Goal: Task Accomplishment & Management: Complete application form

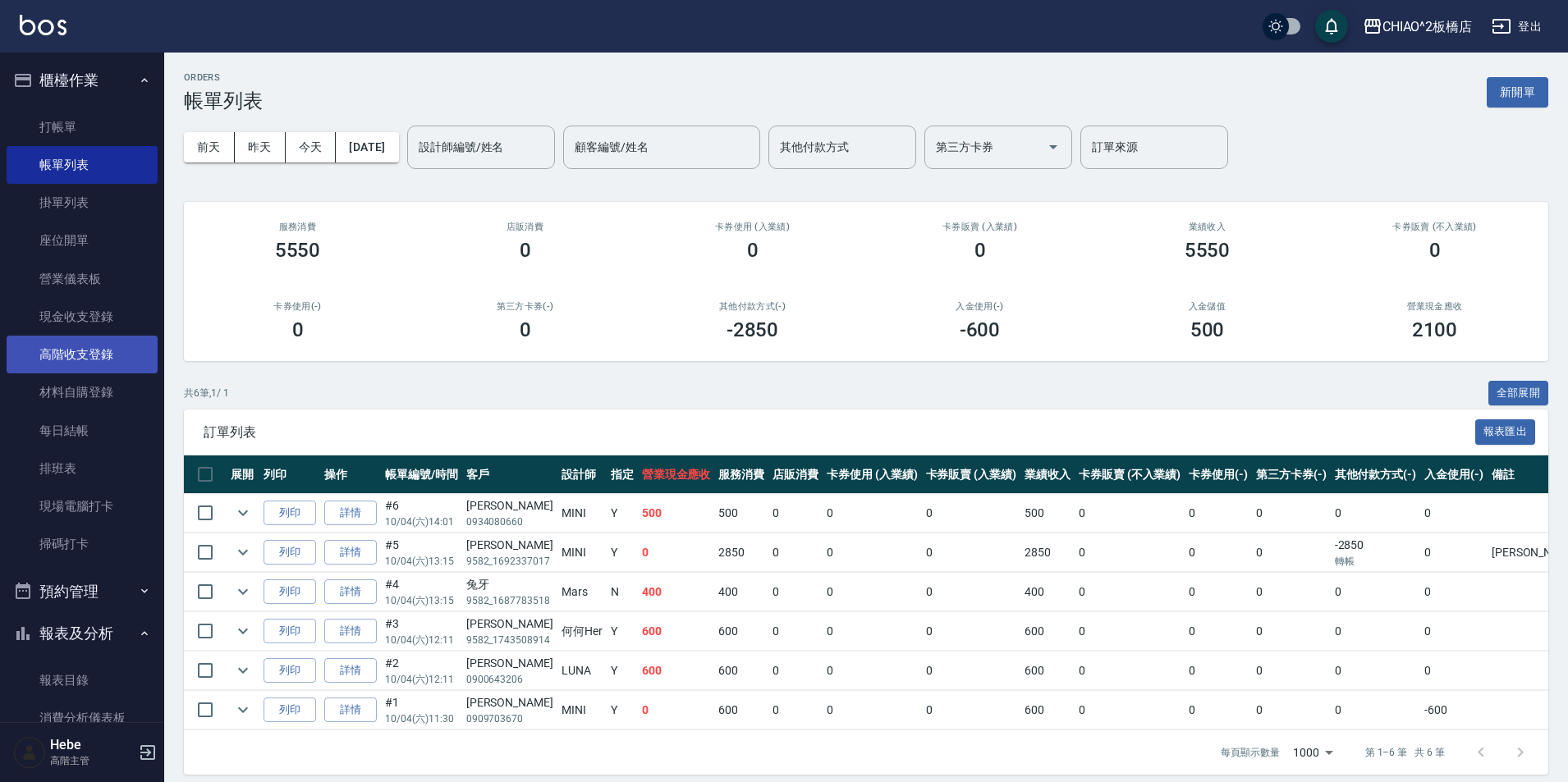
click at [97, 361] on link "高階收支登錄" at bounding box center [82, 354] width 151 height 38
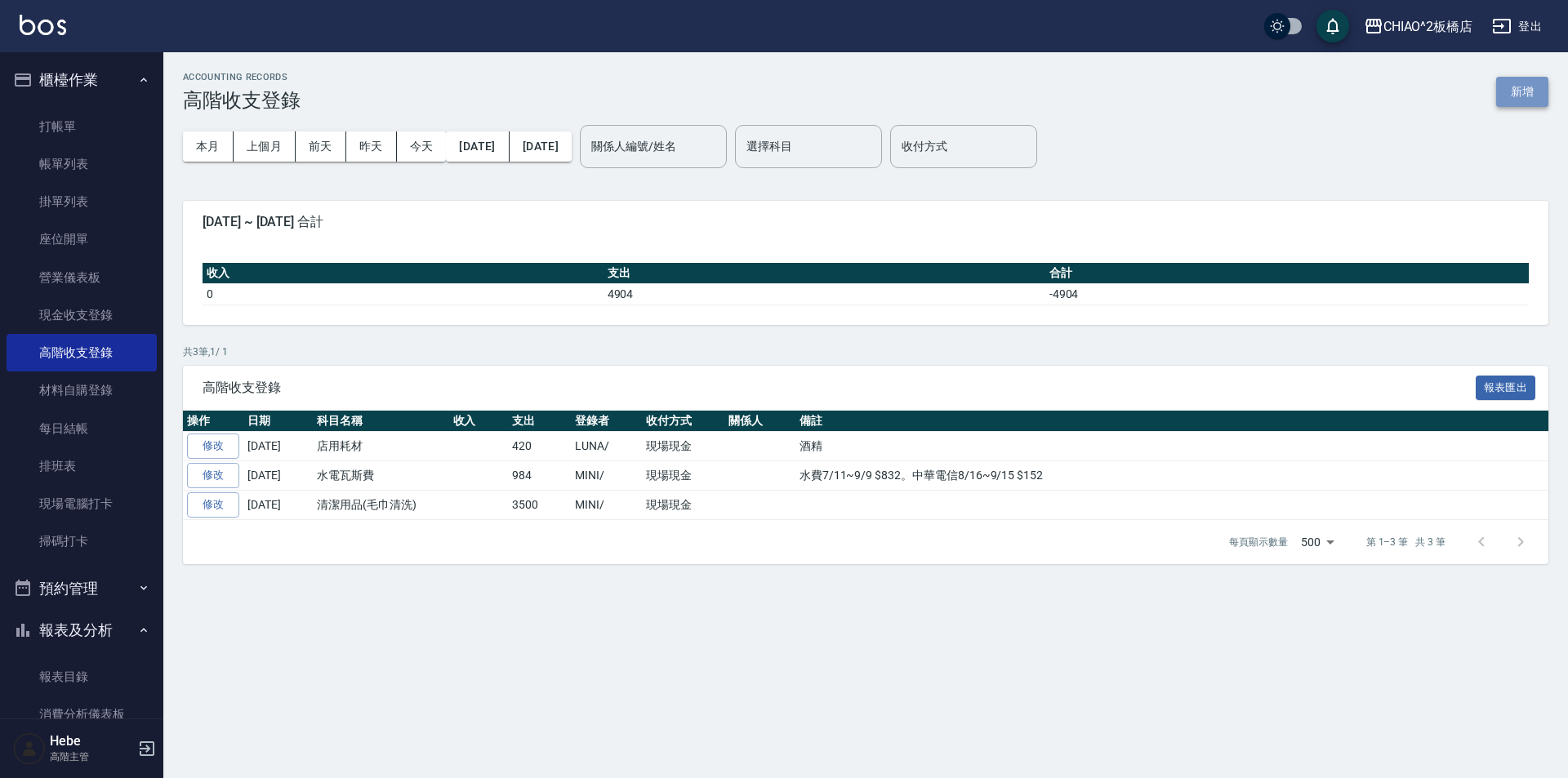
click at [1526, 95] on button "新增" at bounding box center [1523, 92] width 52 height 30
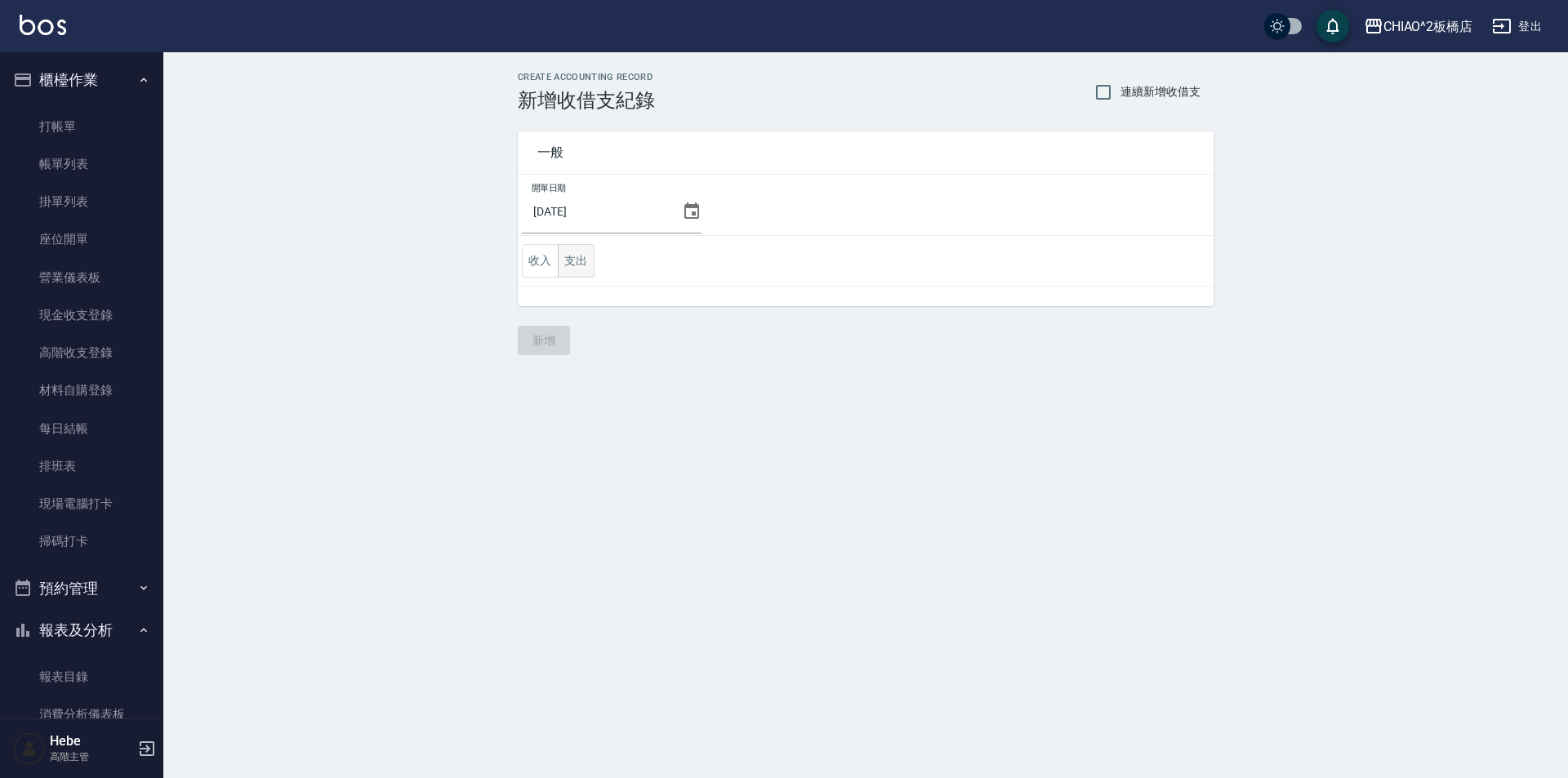
click at [571, 258] on button "支出" at bounding box center [576, 261] width 37 height 34
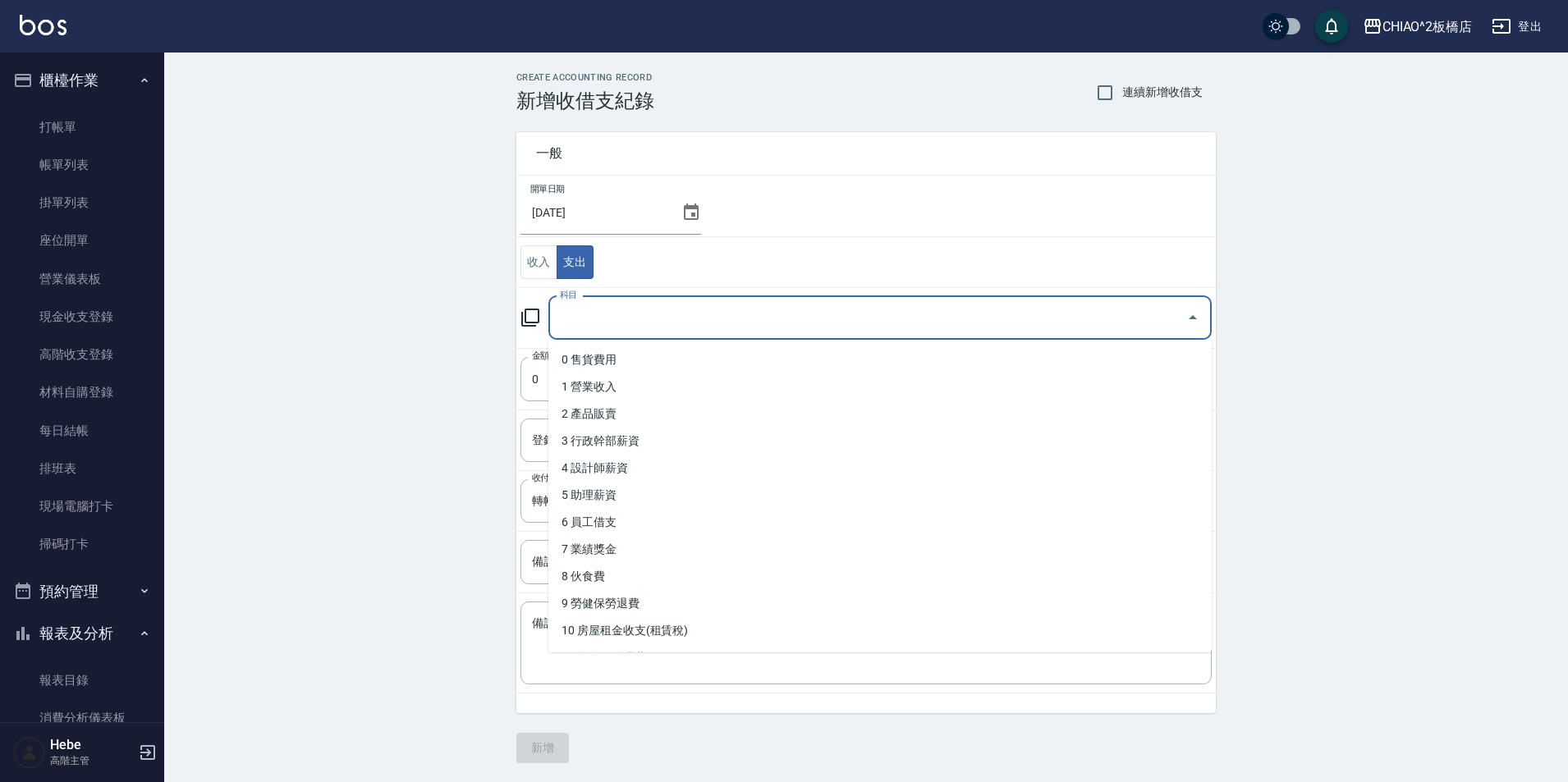
click at [627, 312] on input "科目" at bounding box center [867, 318] width 624 height 29
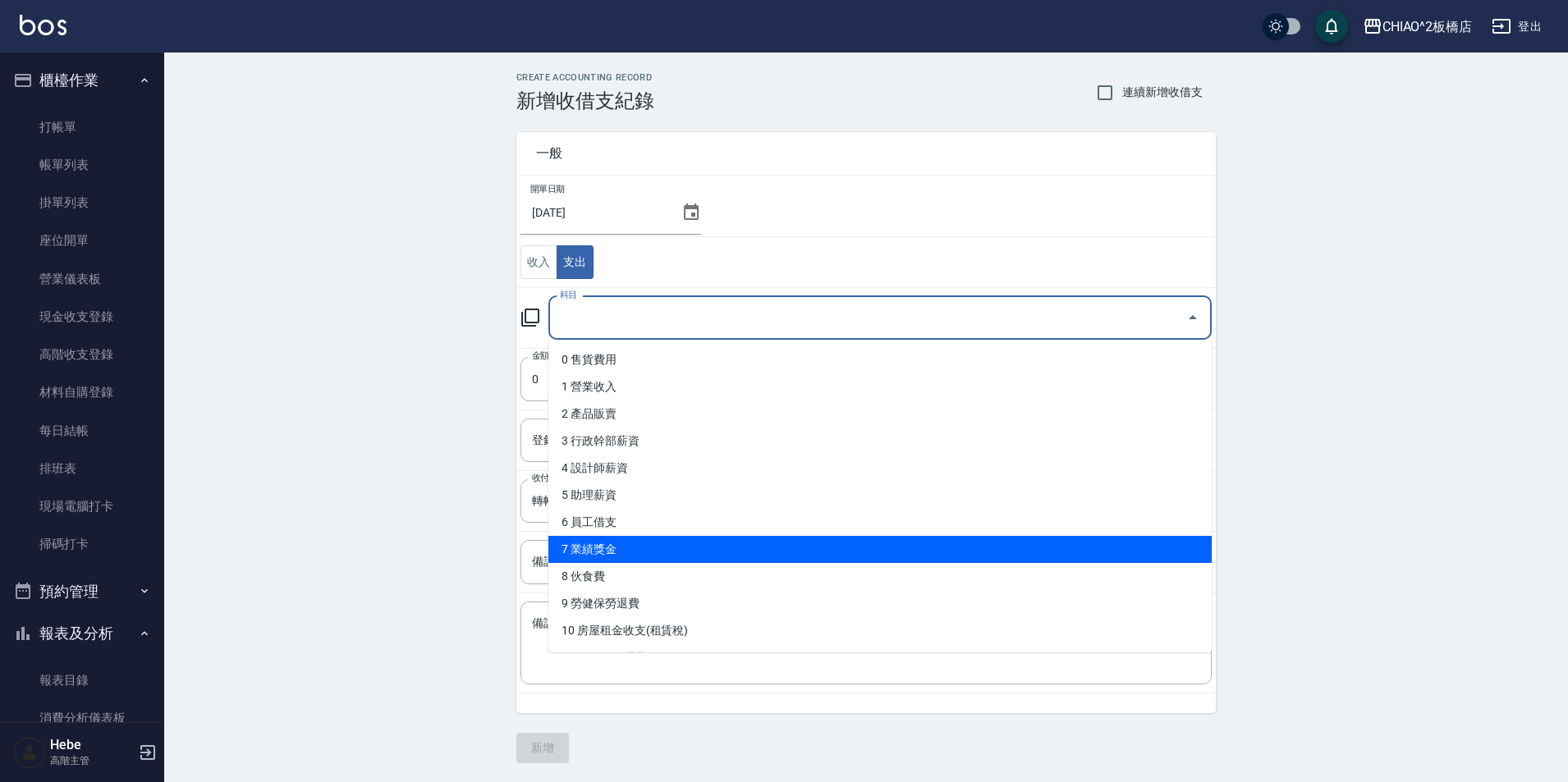
click at [653, 551] on li "7 業績獎金" at bounding box center [880, 550] width 664 height 27
type input "7 業績獎金"
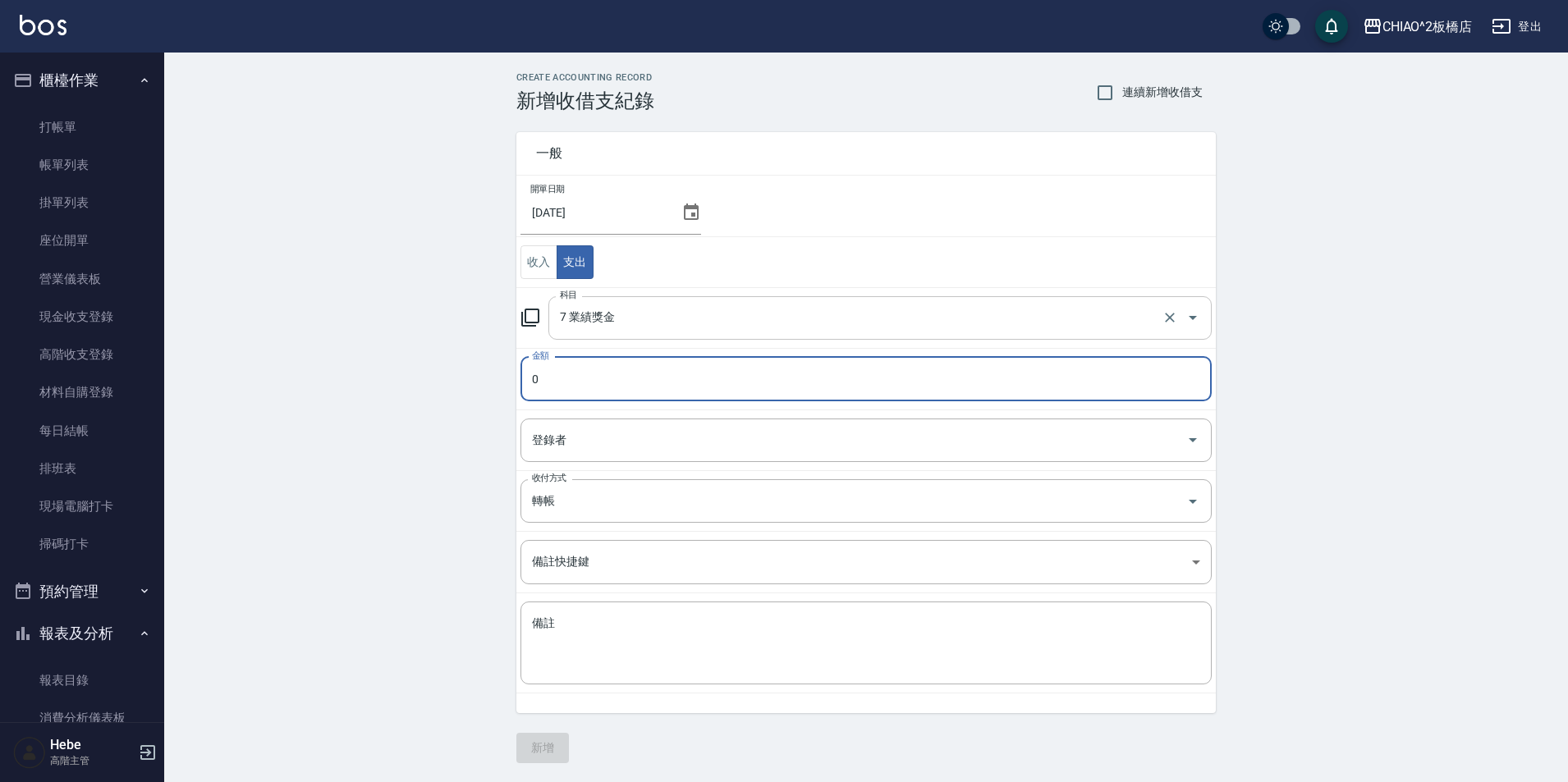
click at [666, 333] on div "7 業績獎金 科目" at bounding box center [880, 318] width 664 height 43
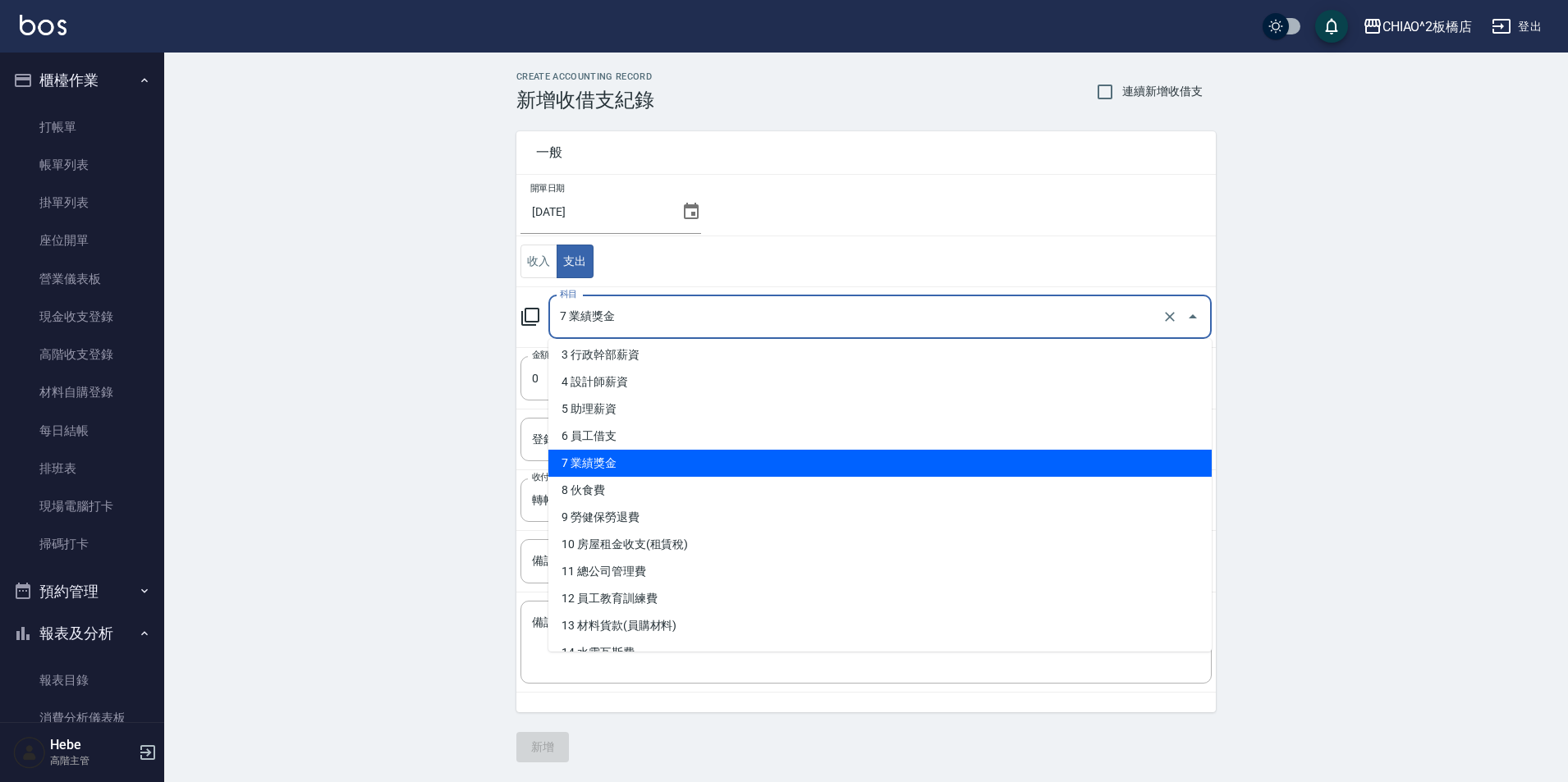
scroll to position [73, 0]
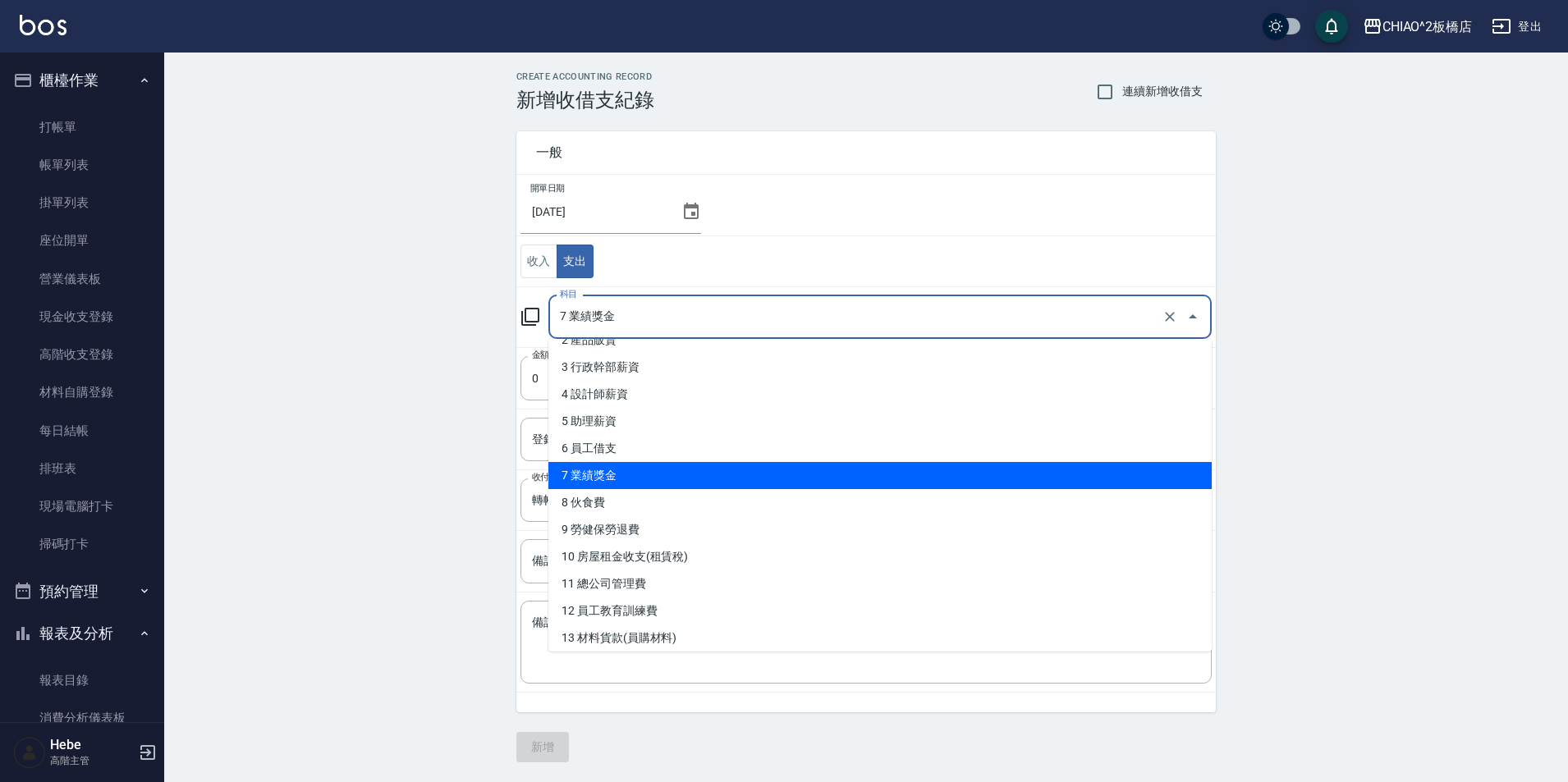
click at [669, 483] on li "7 業績獎金" at bounding box center [880, 476] width 664 height 27
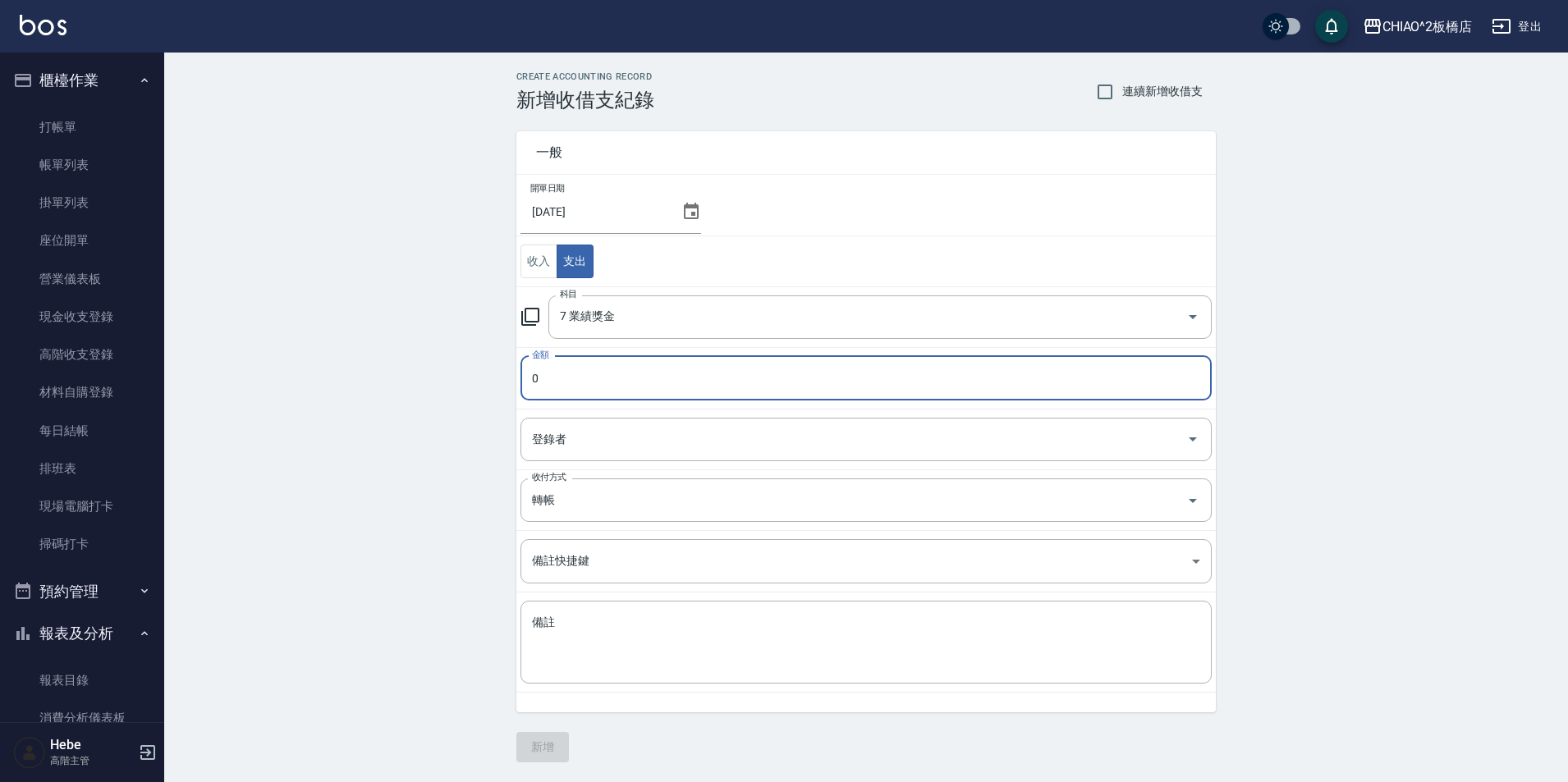
click at [632, 397] on input "0" at bounding box center [866, 378] width 691 height 44
click at [632, 392] on input "0" at bounding box center [866, 378] width 691 height 44
click at [661, 435] on input "登錄者" at bounding box center [853, 440] width 652 height 29
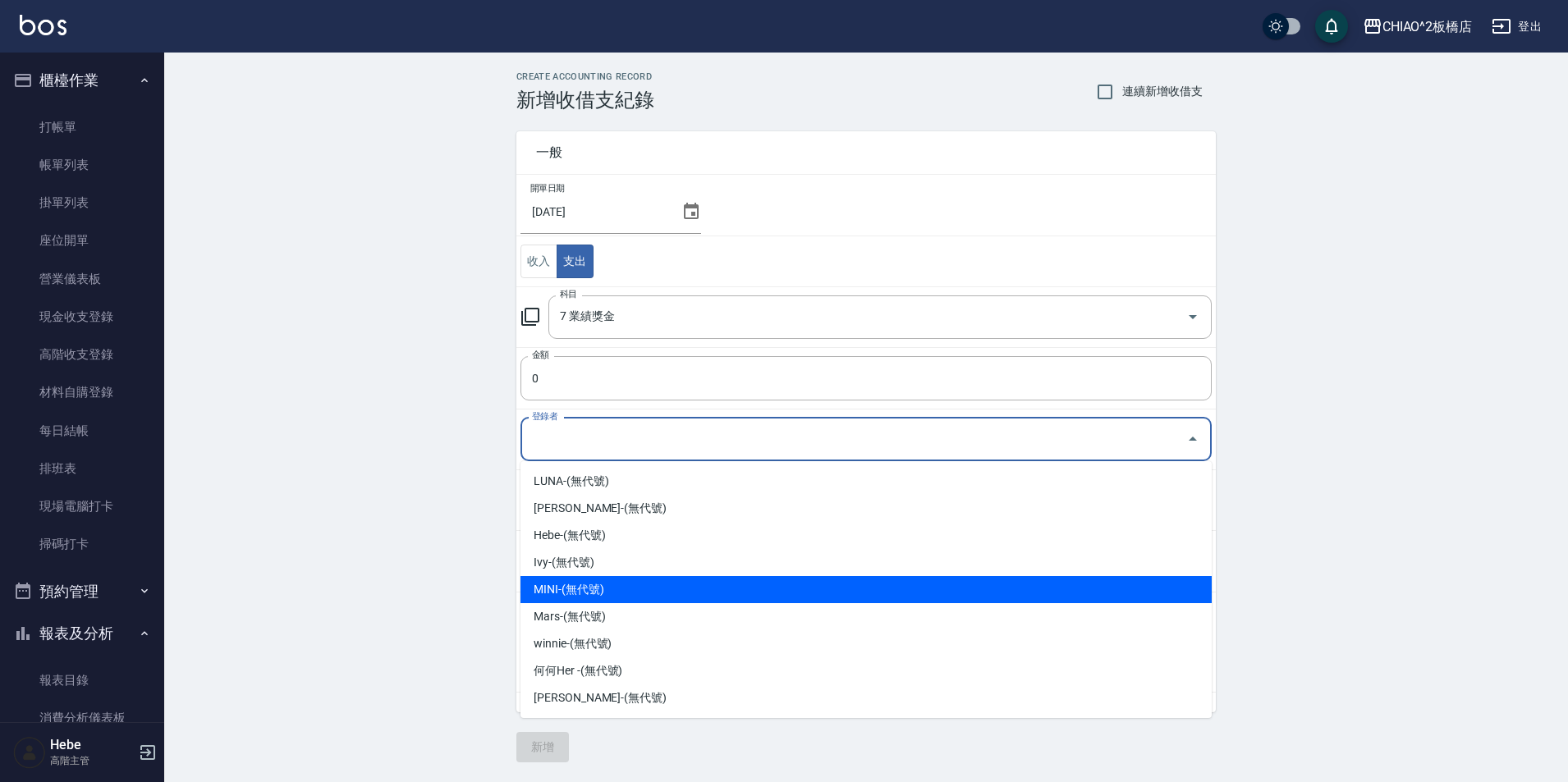
click at [639, 582] on li "MINI-(無代號)" at bounding box center [866, 590] width 691 height 27
type input "MINI-(無代號)"
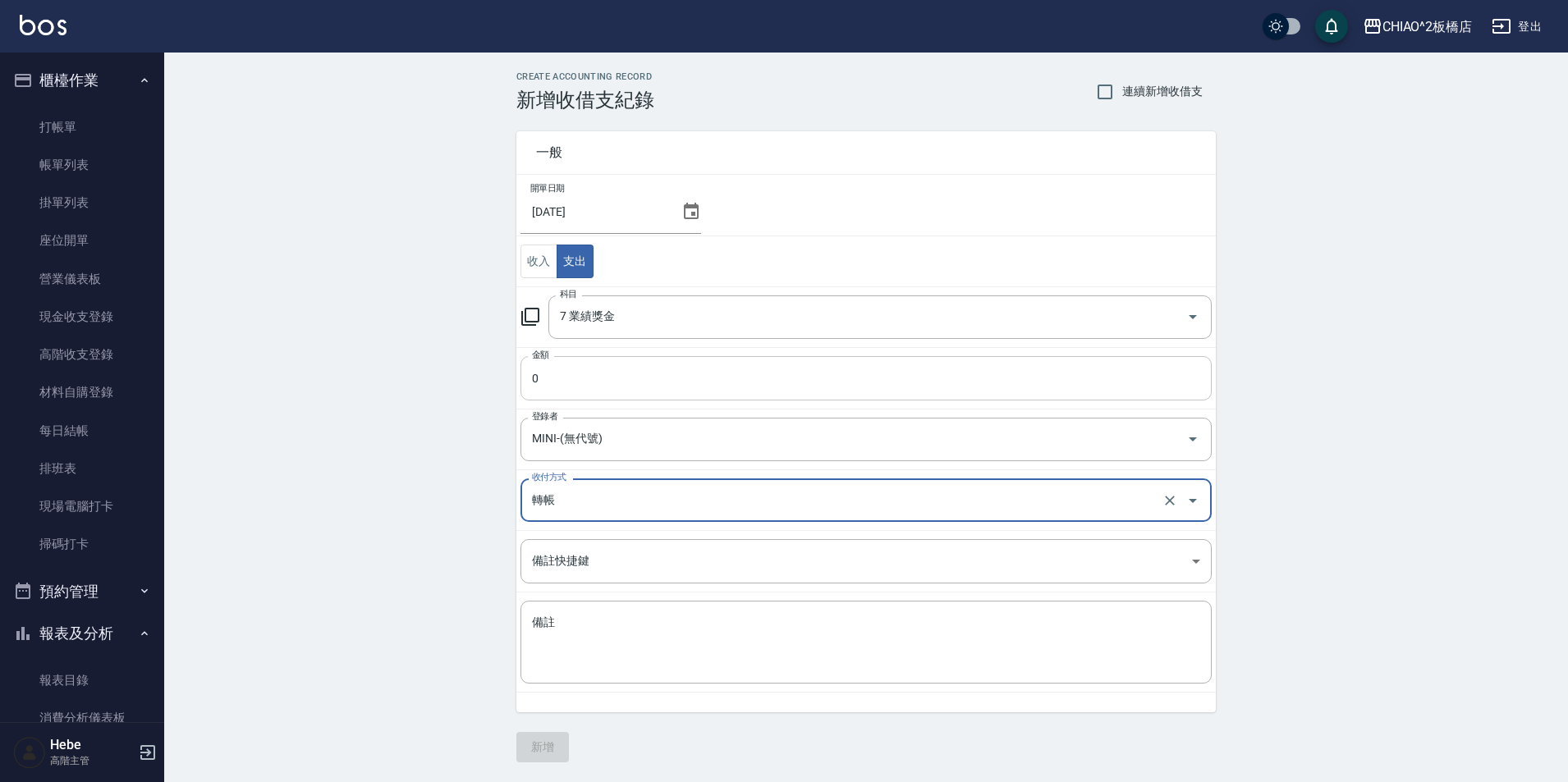
click at [599, 372] on input "0" at bounding box center [866, 378] width 691 height 44
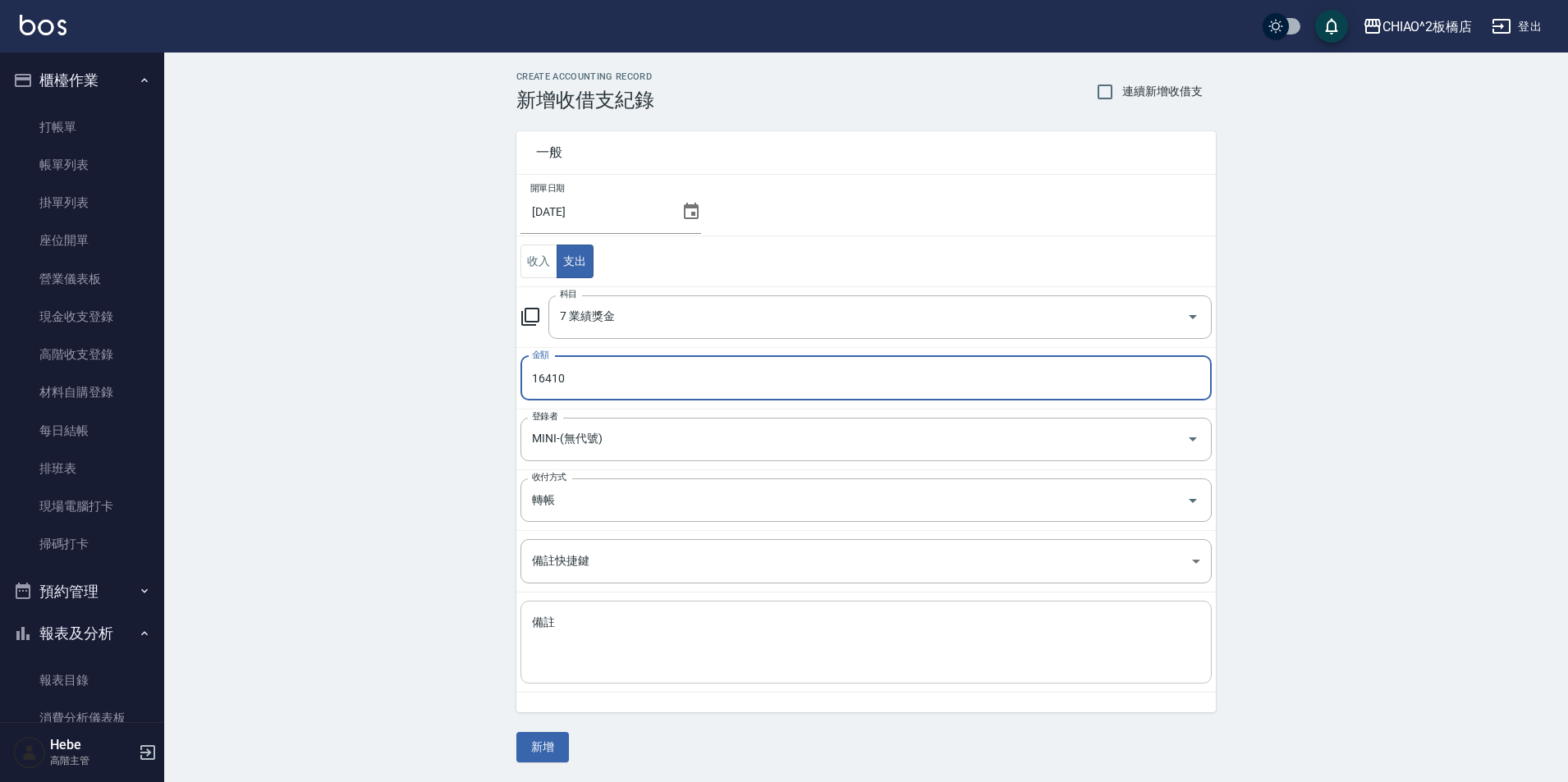
type input "16410"
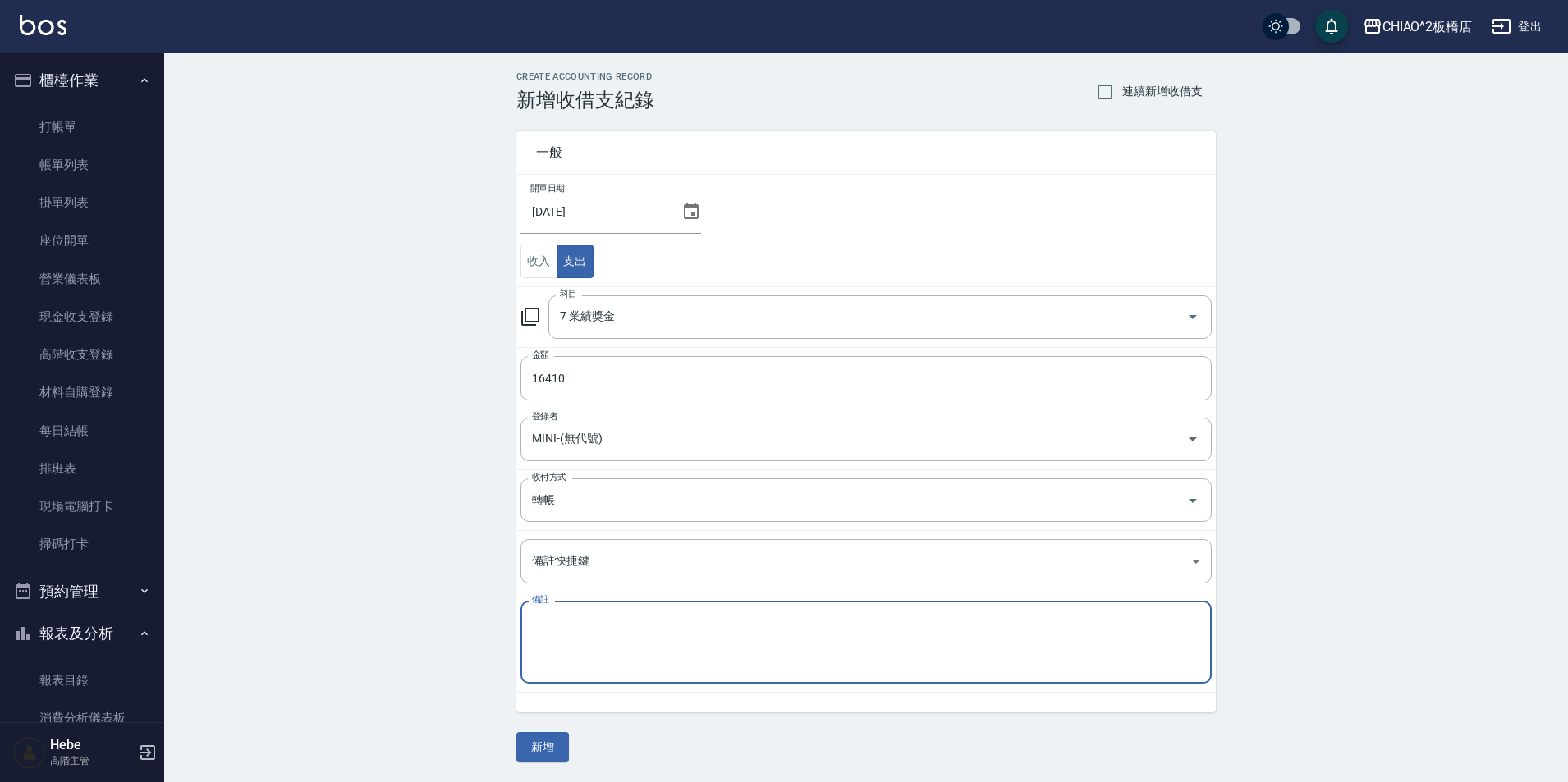
click at [649, 636] on textarea "備註" at bounding box center [866, 643] width 668 height 56
type textarea "[PERSON_NAME]"
type textarea "板橋7,8,9分紅"
click at [555, 752] on button "新增" at bounding box center [543, 747] width 52 height 30
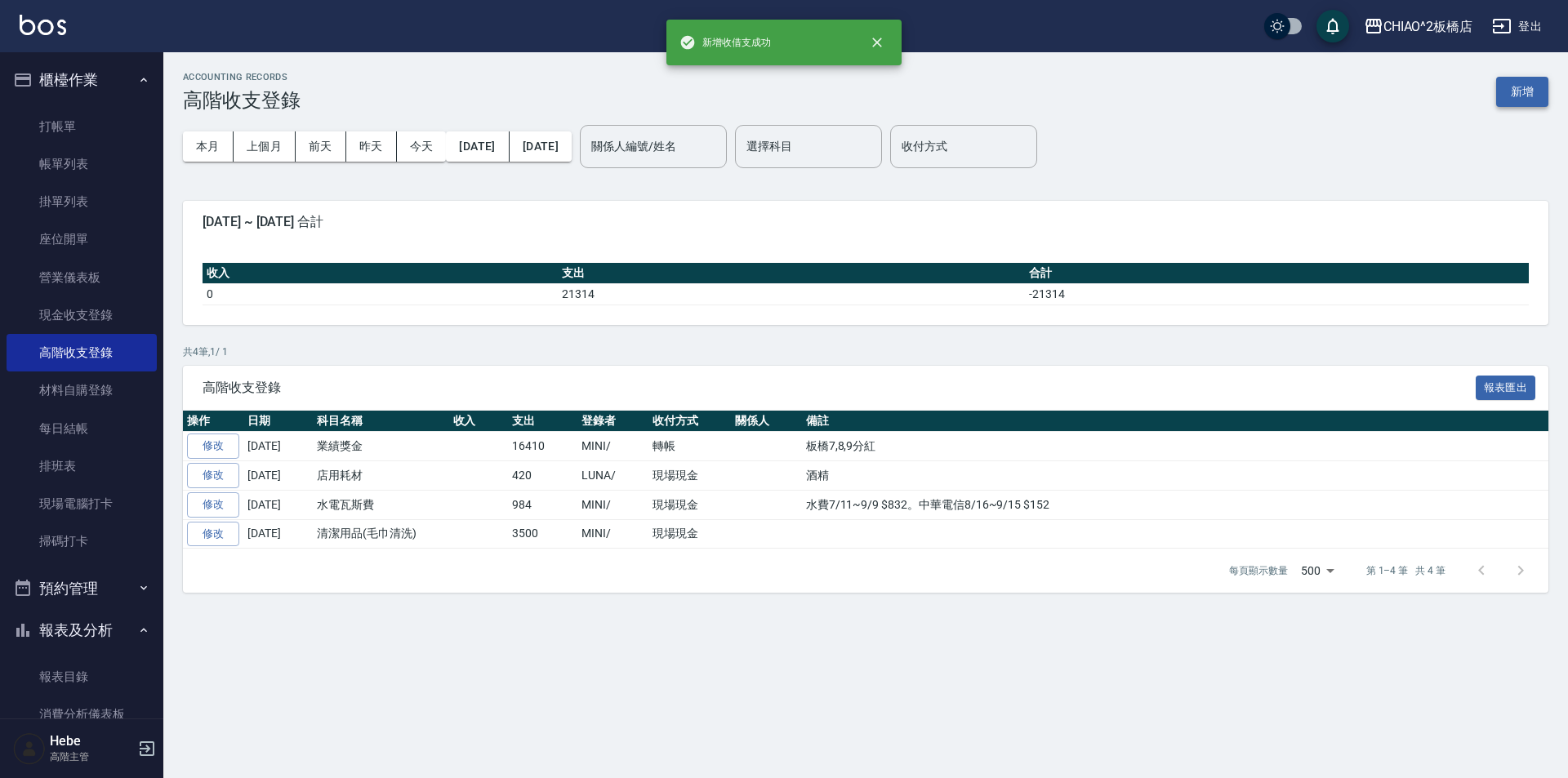
click at [1536, 97] on button "新增" at bounding box center [1523, 92] width 52 height 30
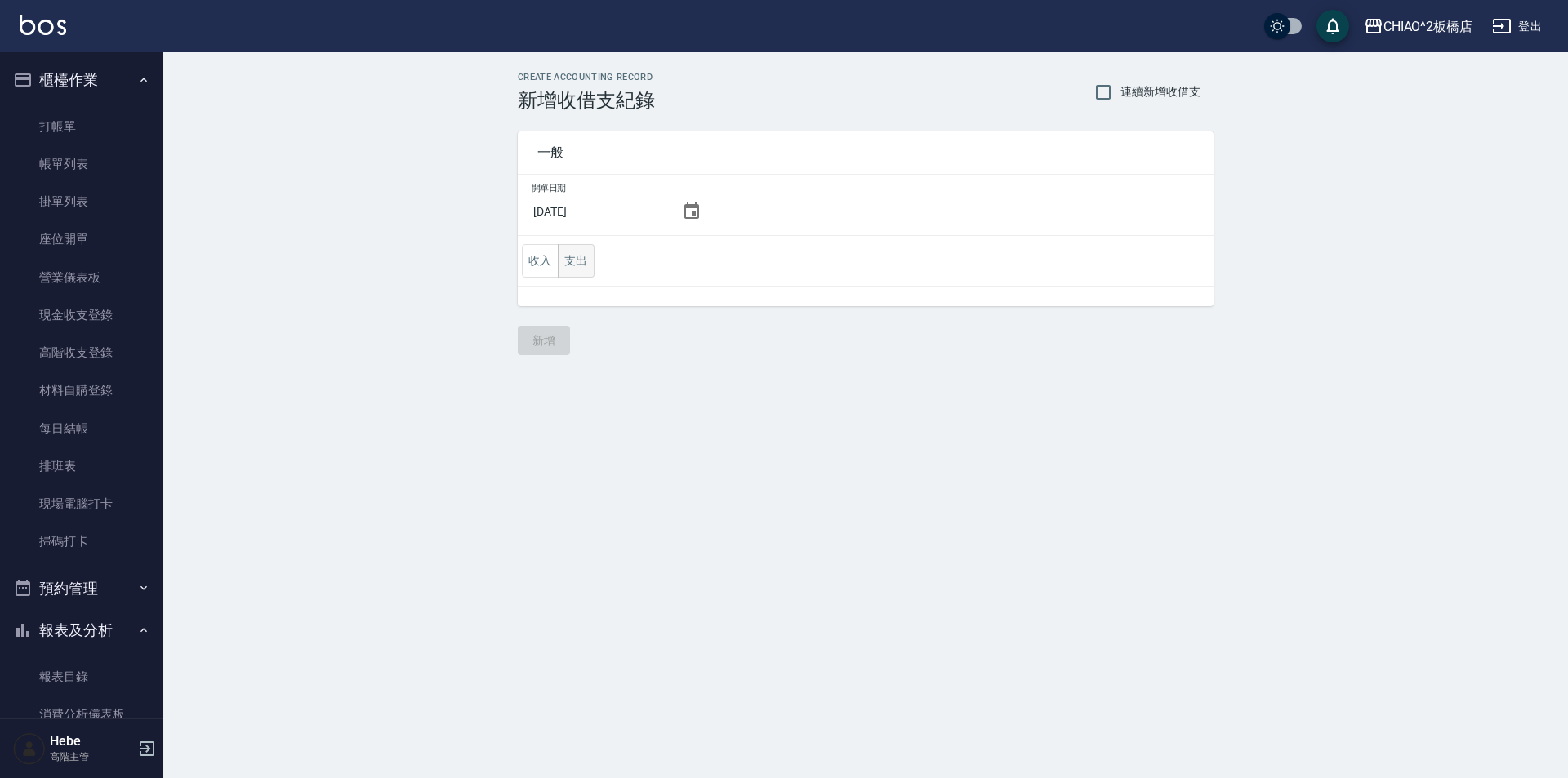
click at [594, 262] on button "支出" at bounding box center [576, 261] width 37 height 34
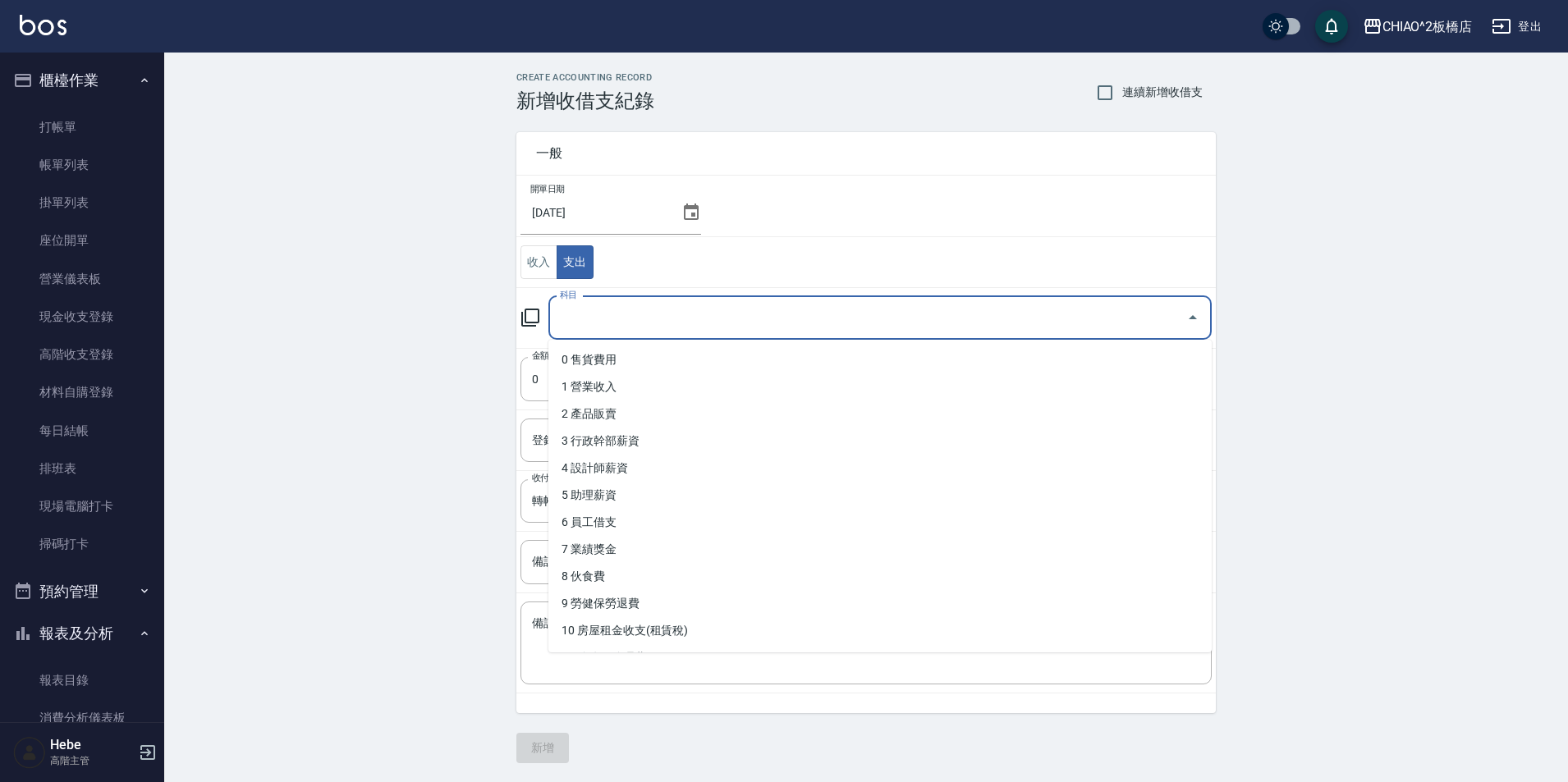
click at [591, 320] on input "科目" at bounding box center [867, 318] width 624 height 29
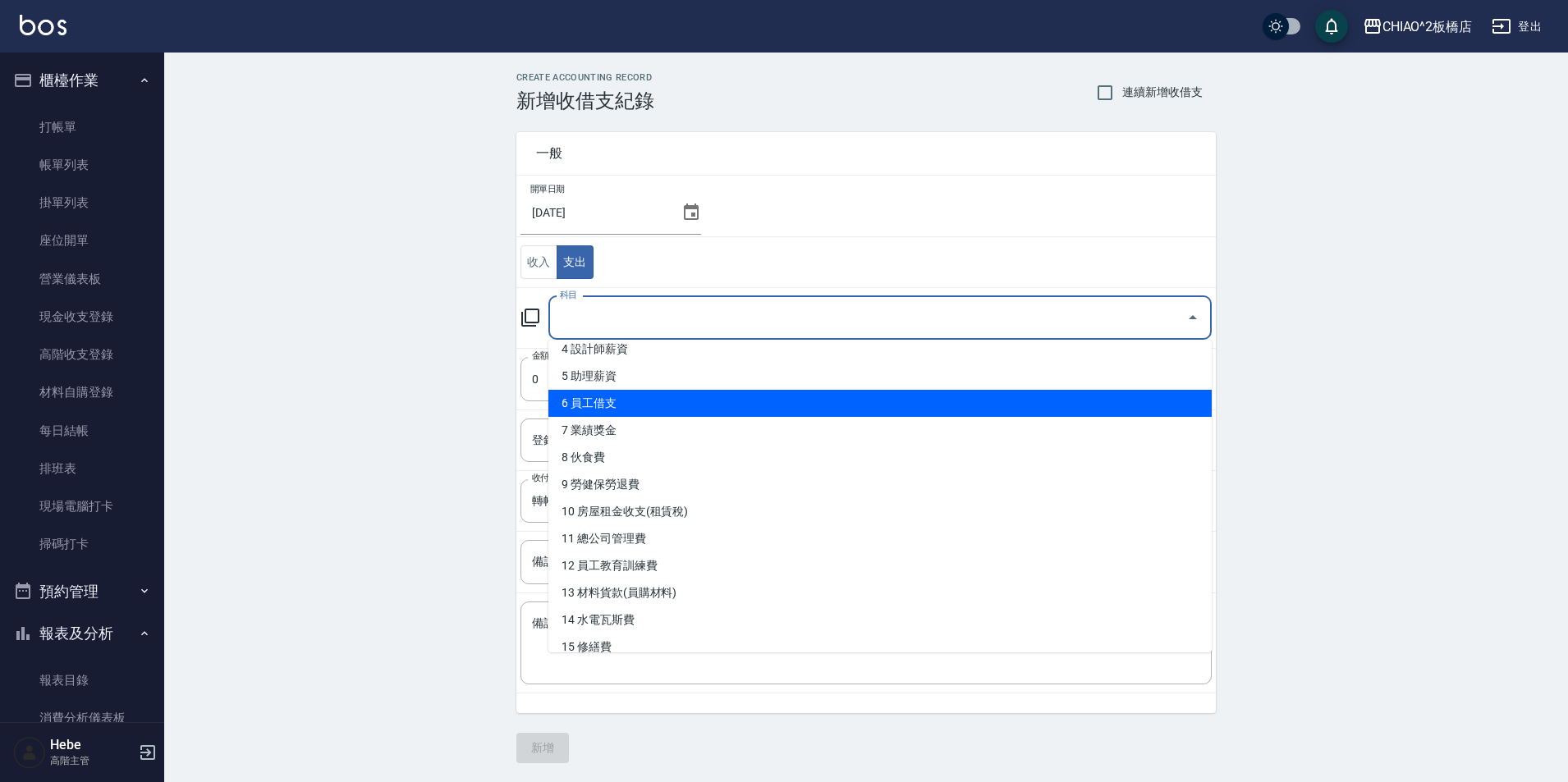
scroll to position [164, 0]
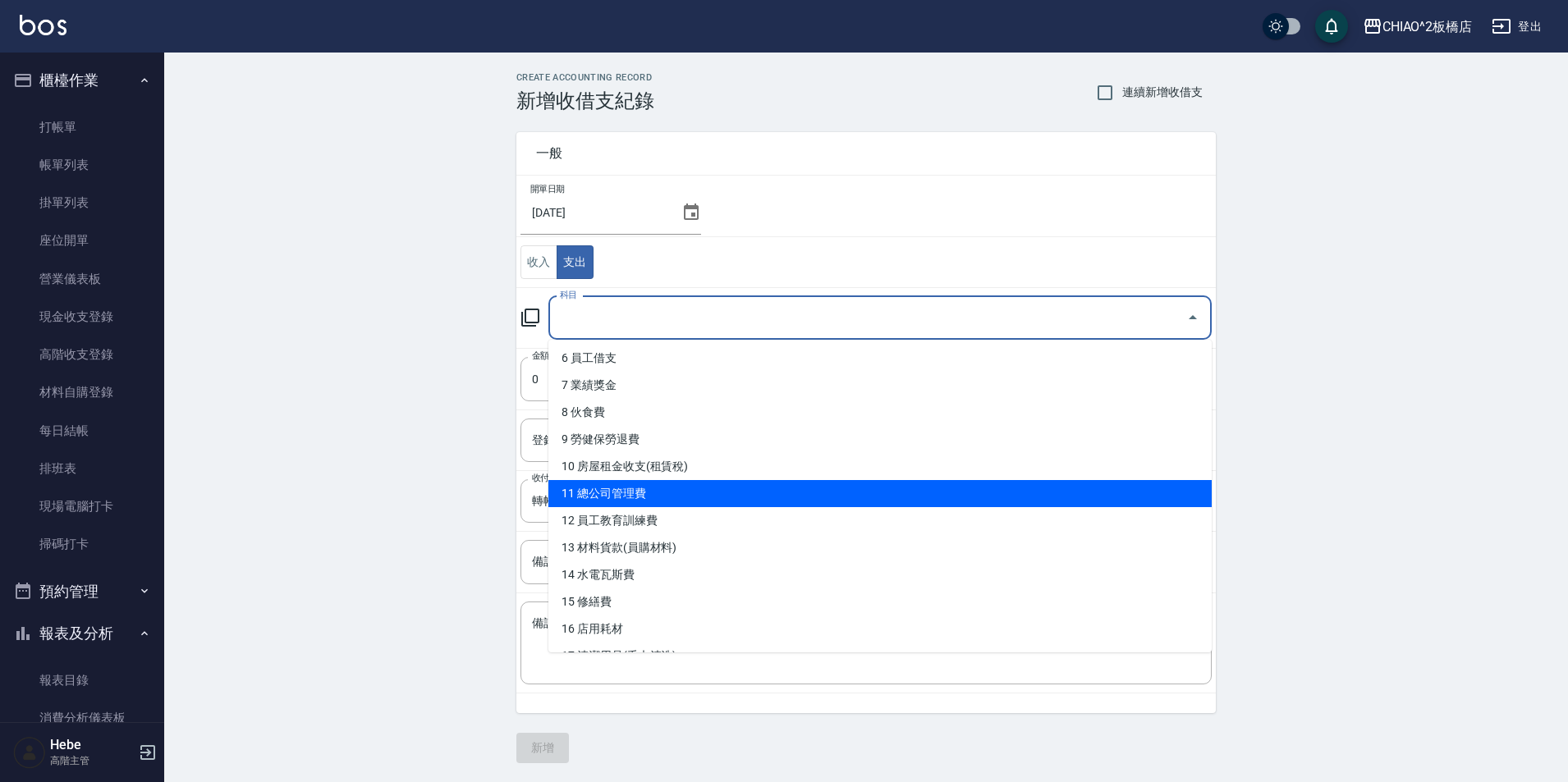
click at [657, 491] on li "11 總公司管理費" at bounding box center [880, 494] width 664 height 27
type input "11 總公司管理費"
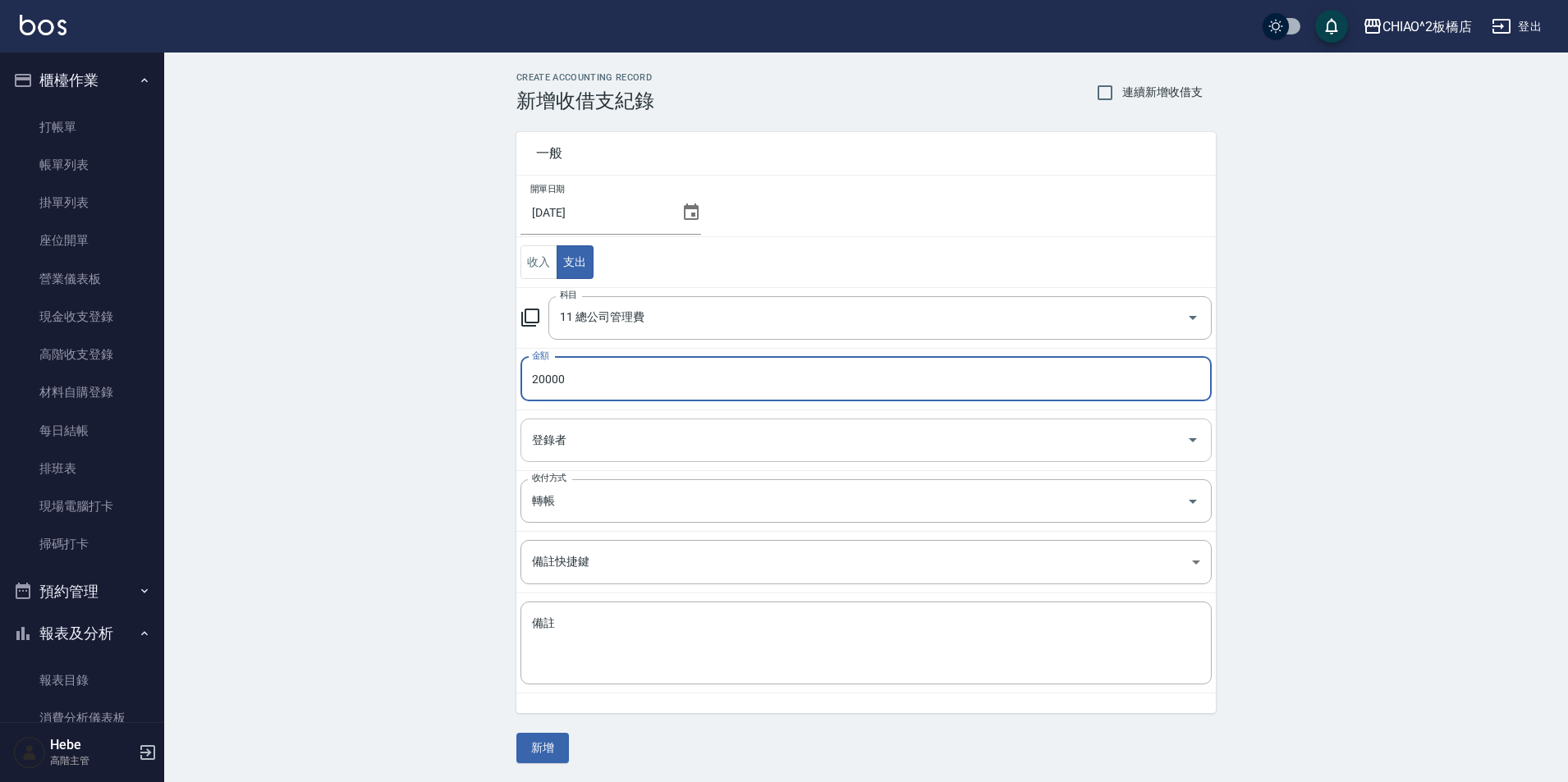
type input "20000"
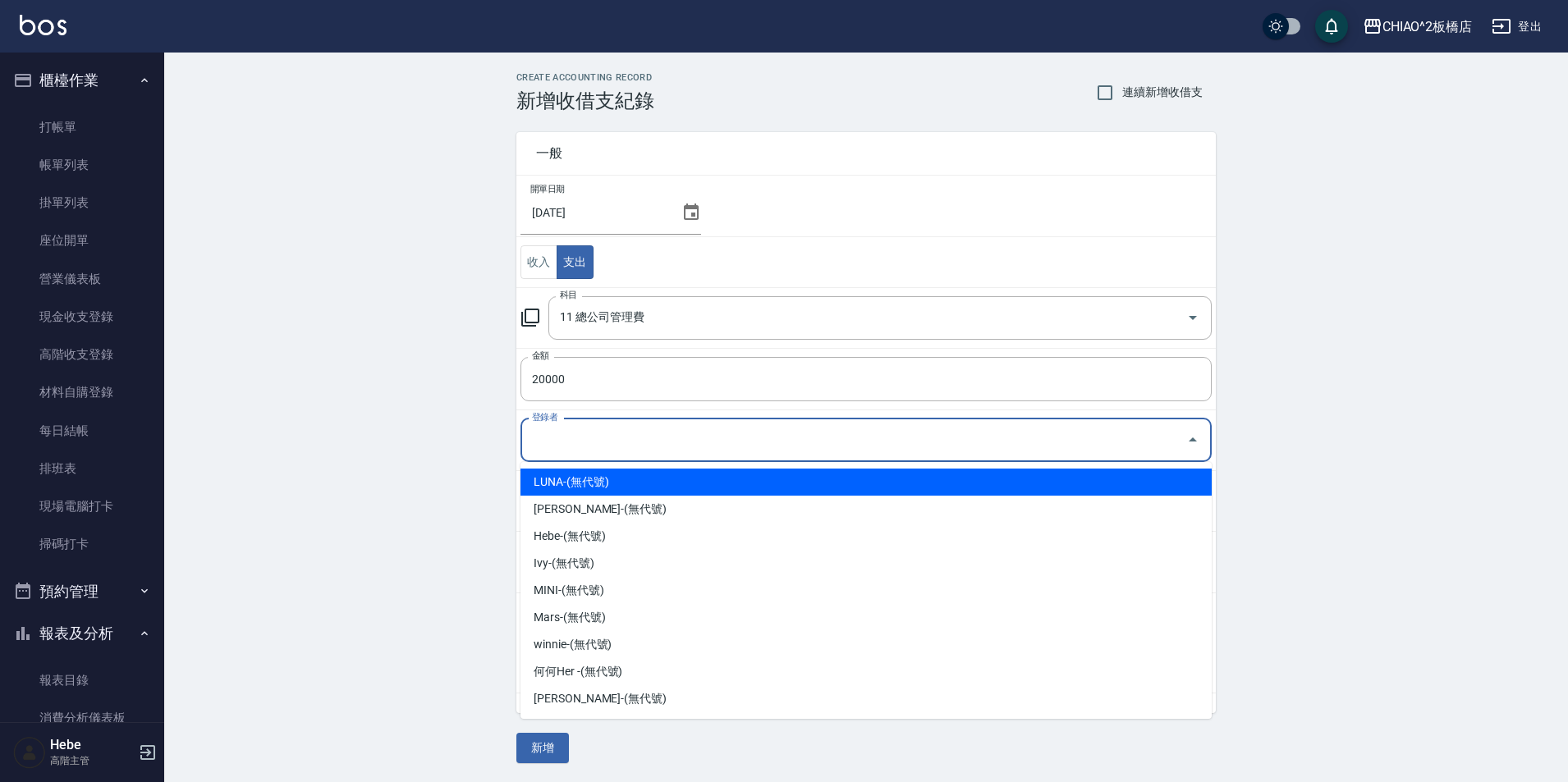
click at [598, 440] on input "登錄者" at bounding box center [853, 440] width 652 height 29
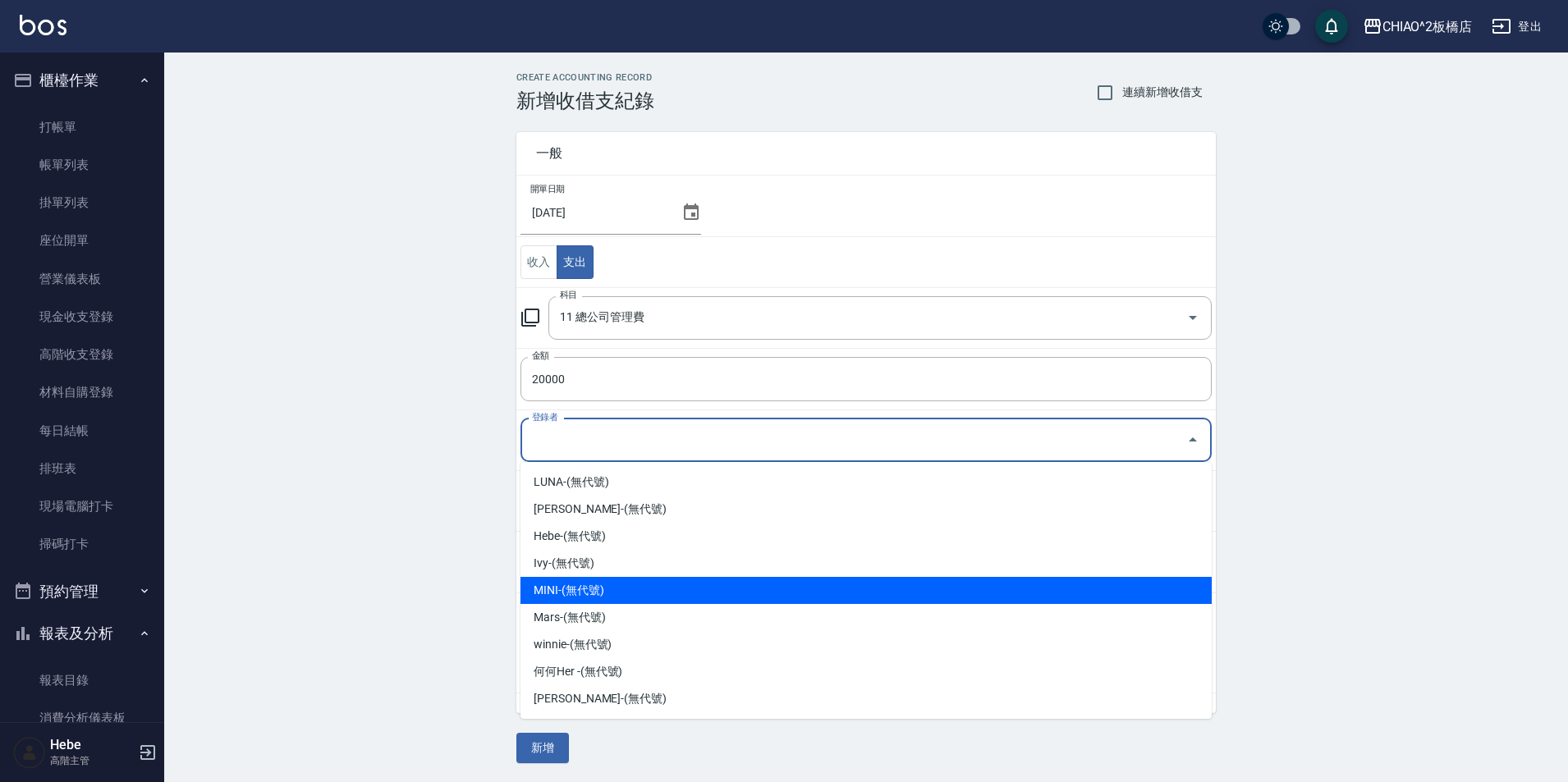
click at [606, 585] on li "MINI-(無代號)" at bounding box center [866, 591] width 691 height 27
type input "MINI-(無代號)"
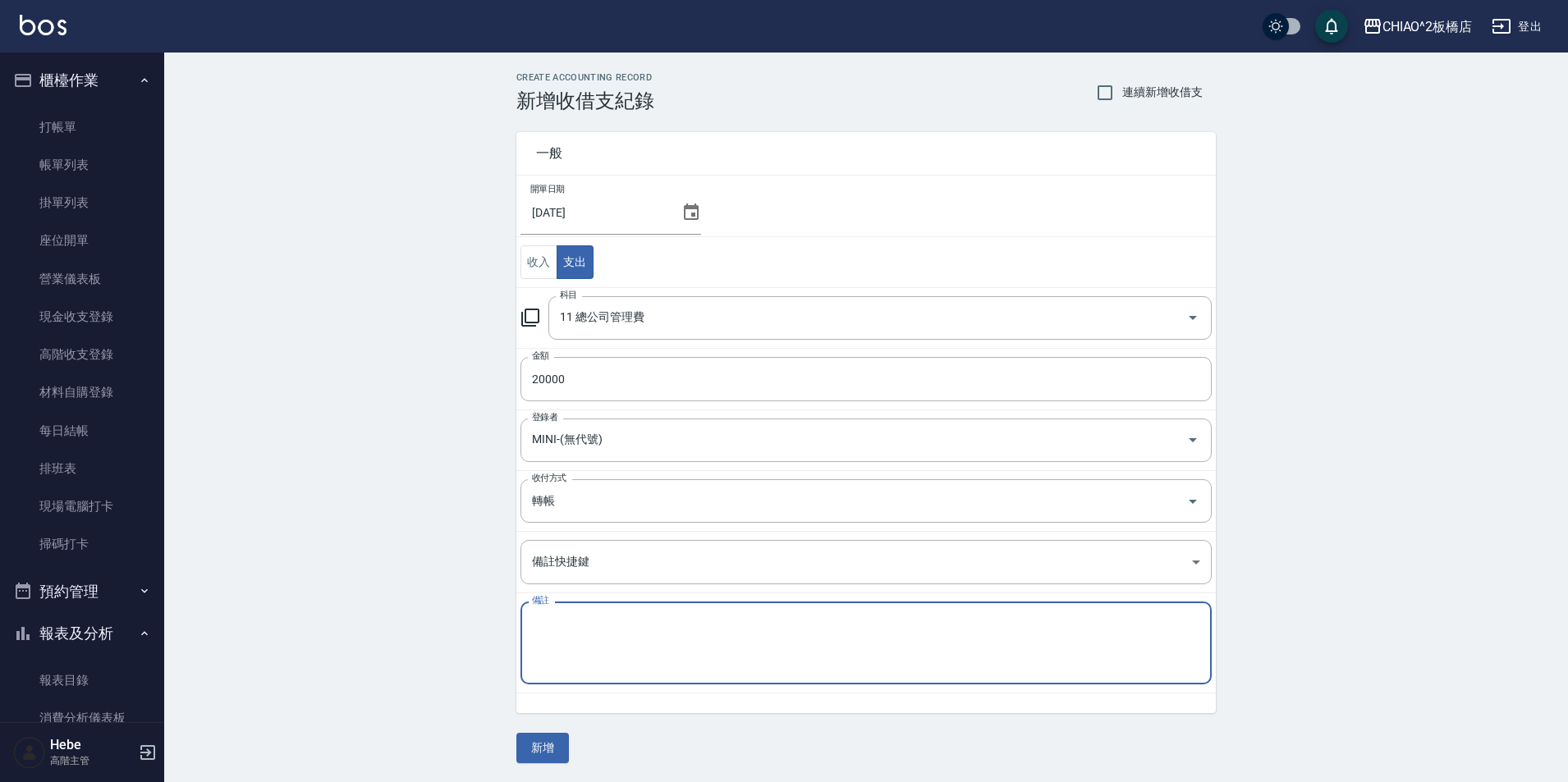
click at [604, 624] on textarea "備註" at bounding box center [866, 643] width 668 height 56
type textarea "板橋管理費"
click at [542, 756] on button "新增" at bounding box center [543, 748] width 52 height 30
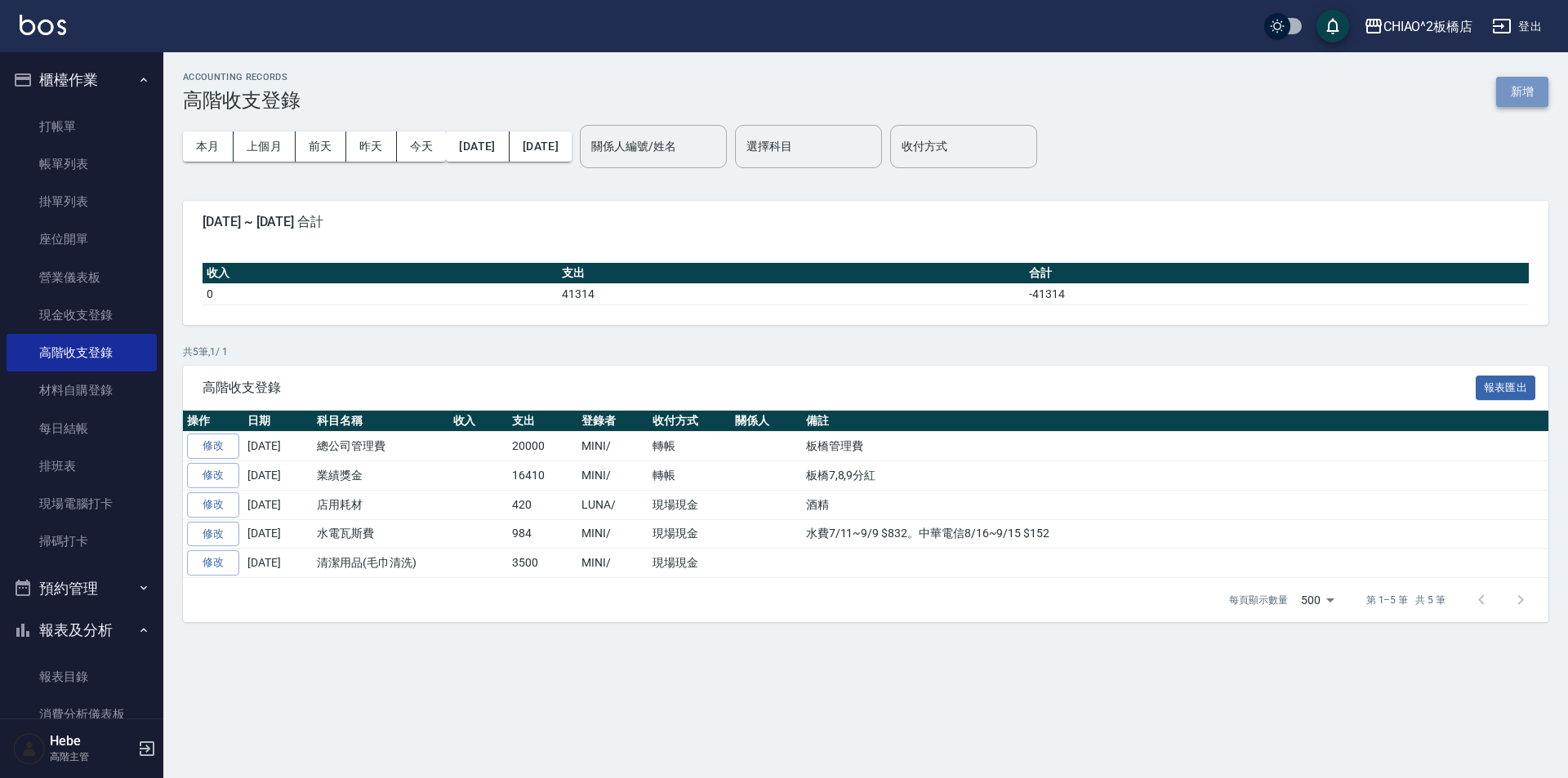
click at [1519, 85] on button "新增" at bounding box center [1523, 92] width 52 height 30
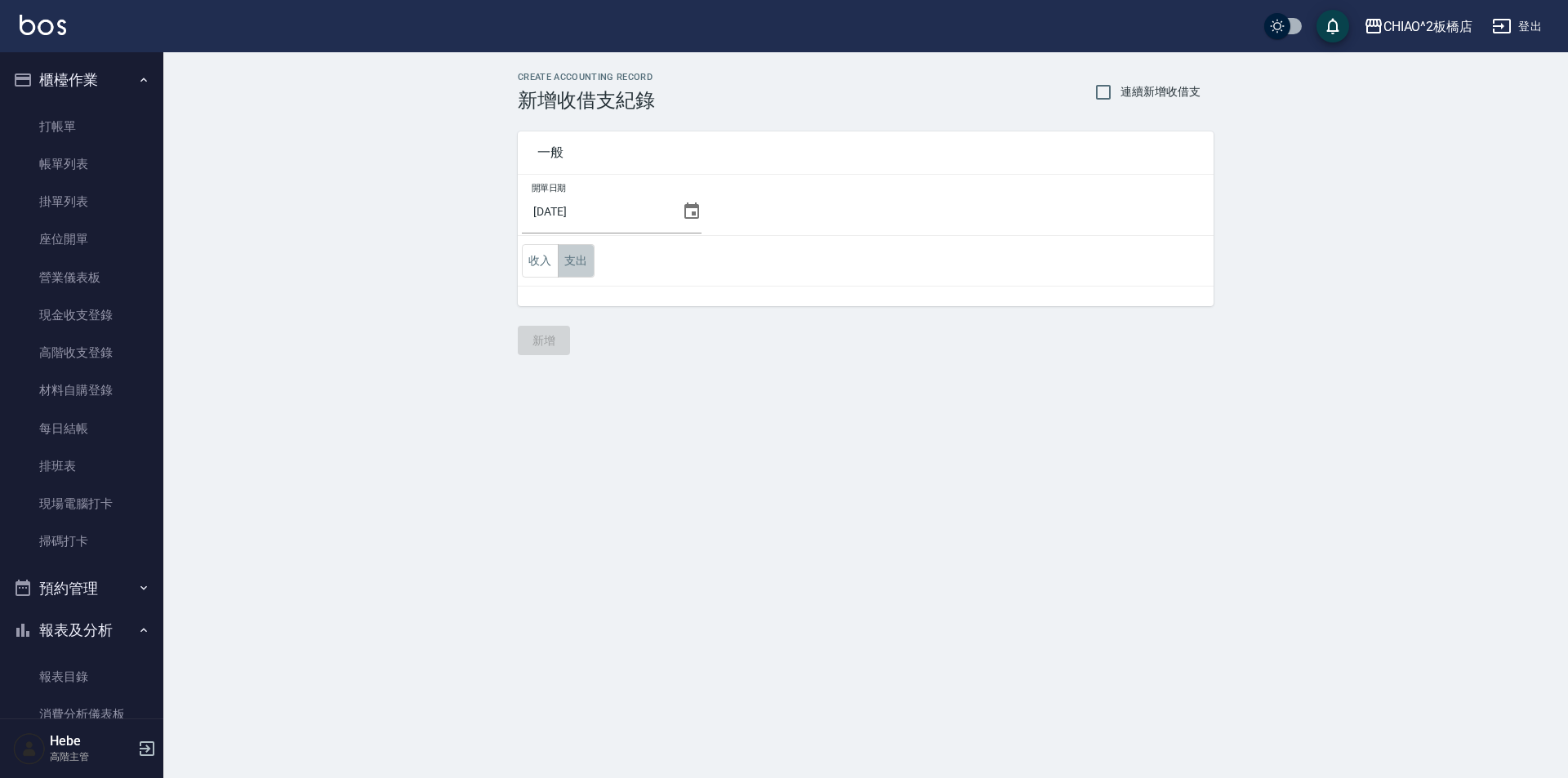
click at [582, 263] on button "支出" at bounding box center [576, 261] width 37 height 34
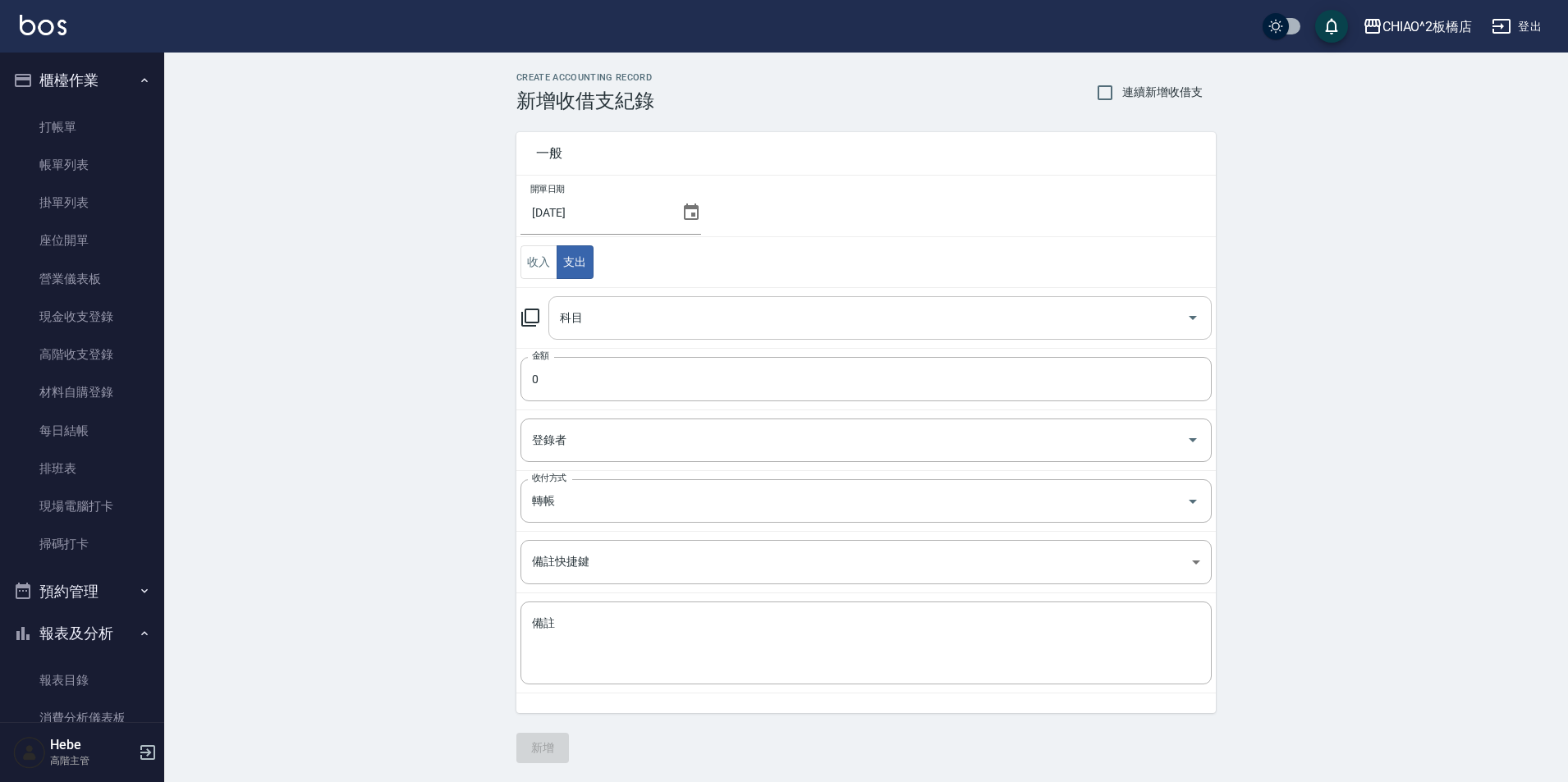
click at [604, 326] on input "科目" at bounding box center [867, 318] width 624 height 29
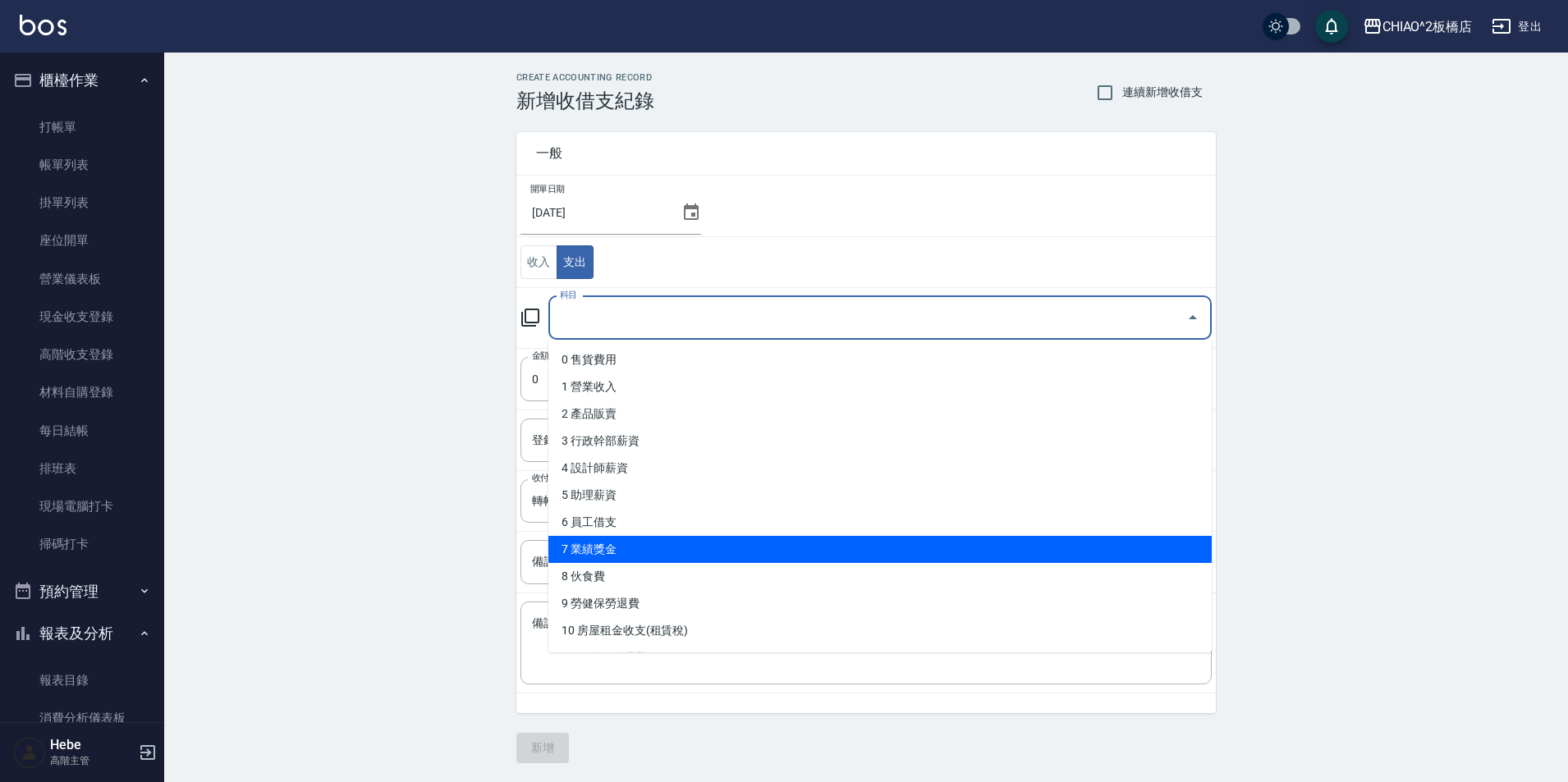
click at [659, 541] on li "7 業績獎金" at bounding box center [880, 550] width 664 height 27
type input "7 業績獎金"
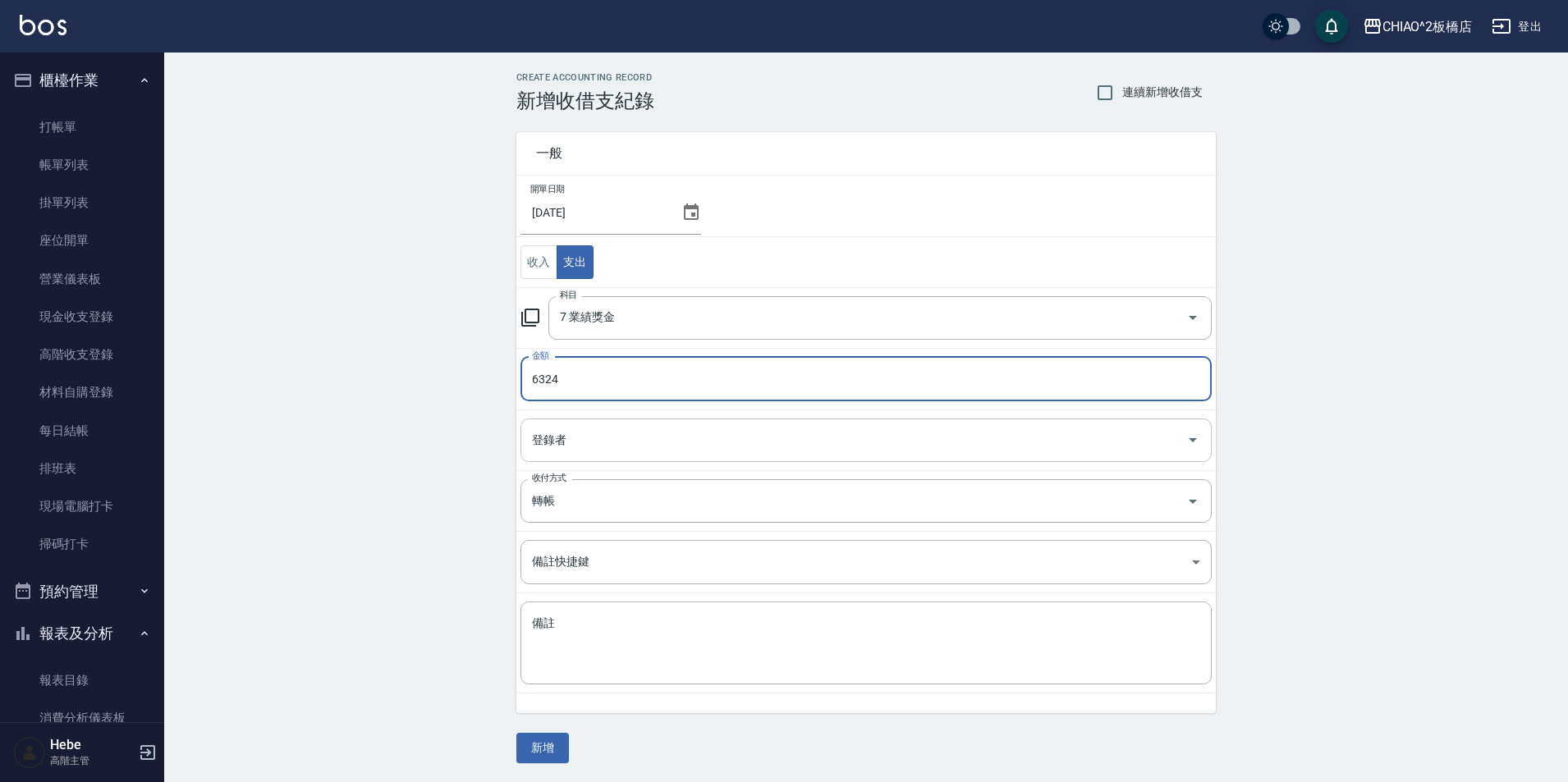
type input "6324"
click at [614, 434] on input "登錄者" at bounding box center [853, 440] width 652 height 29
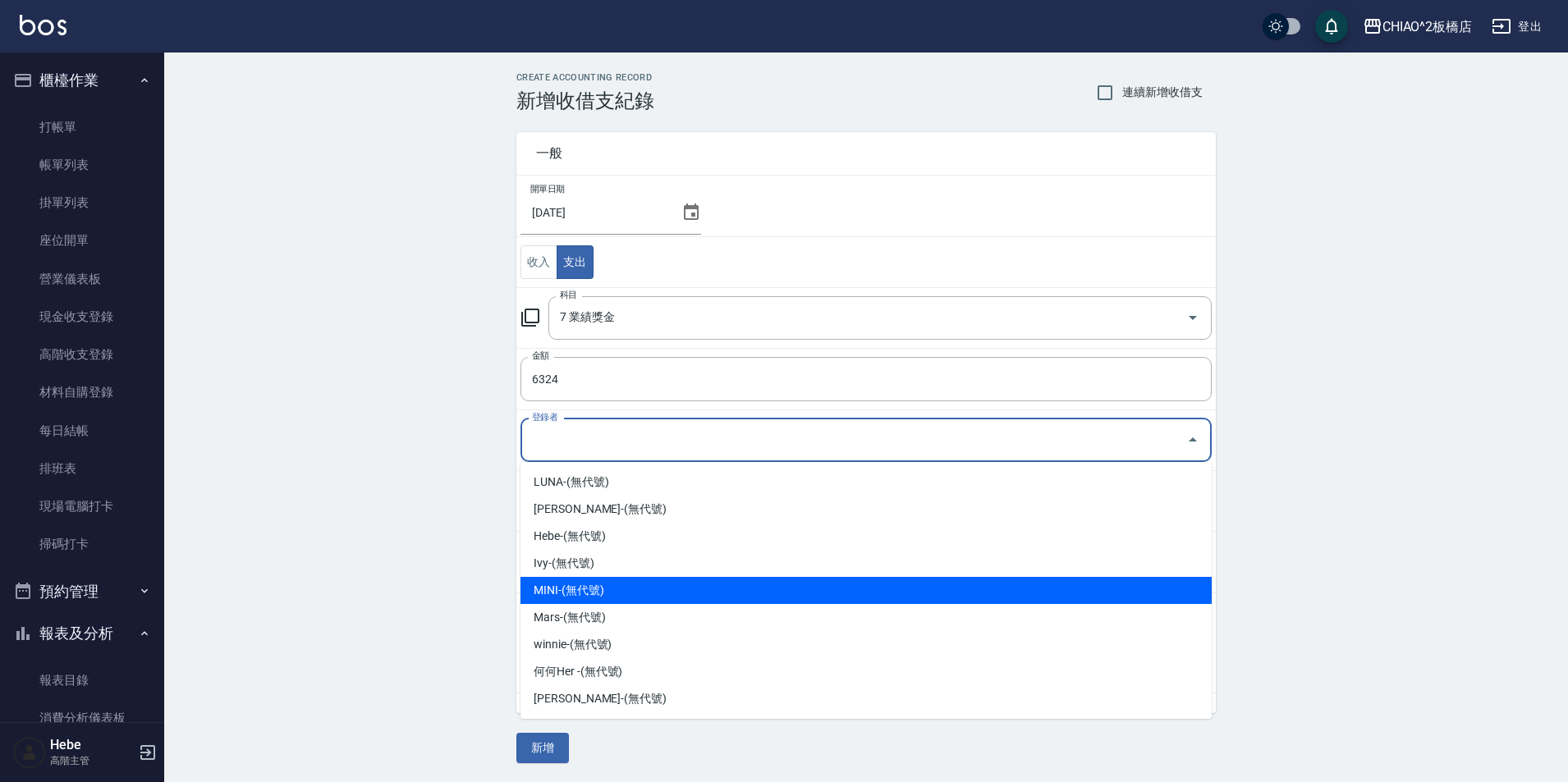
click at [588, 585] on li "MINI-(無代號)" at bounding box center [866, 591] width 691 height 27
type input "MINI-(無代號)"
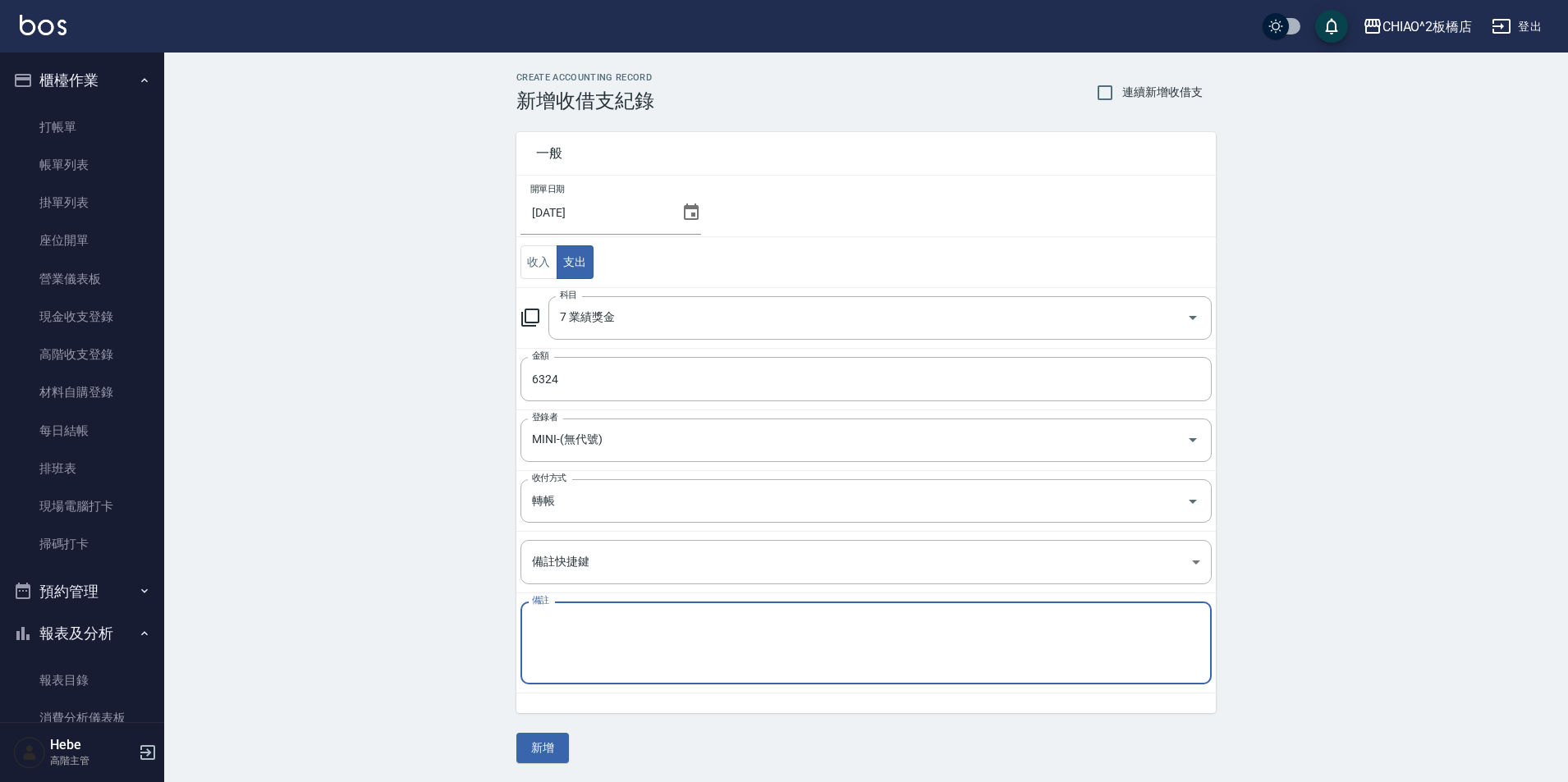
click at [565, 639] on textarea "備註" at bounding box center [866, 643] width 668 height 56
type textarea "介紹費"
click at [541, 743] on button "新增" at bounding box center [543, 748] width 52 height 30
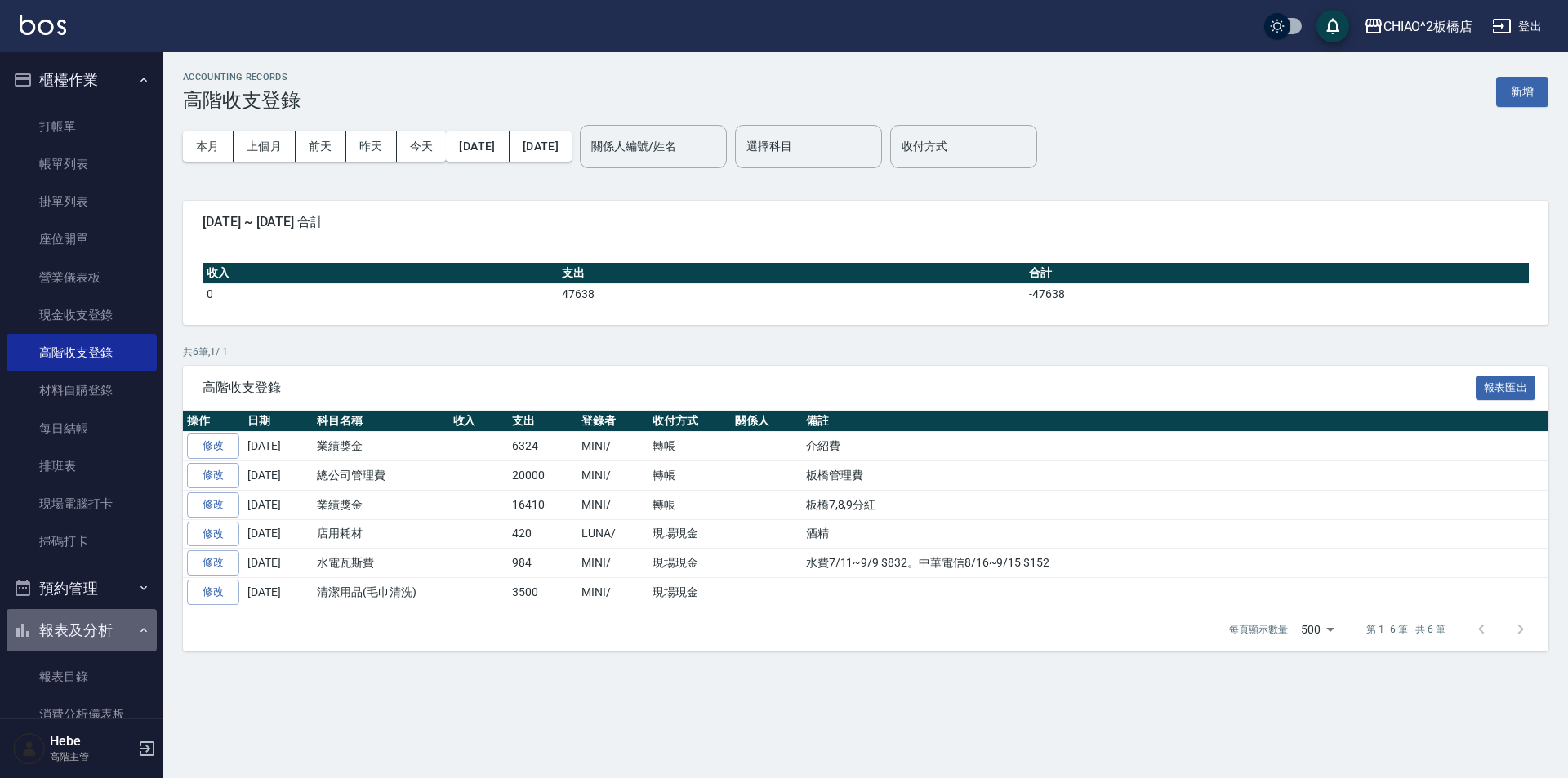
click at [137, 635] on icon "button" at bounding box center [144, 631] width 13 height 13
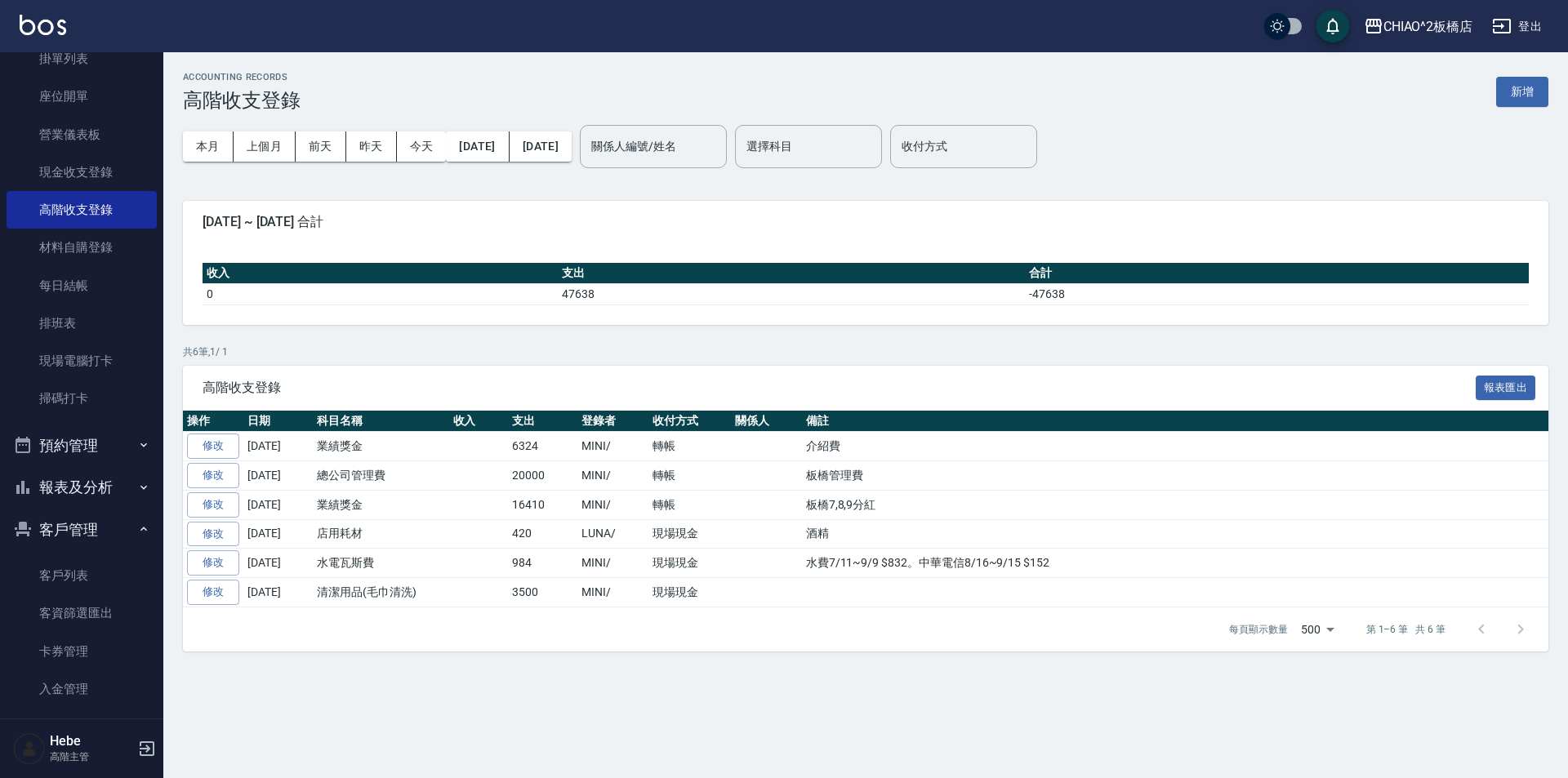
scroll to position [163, 0]
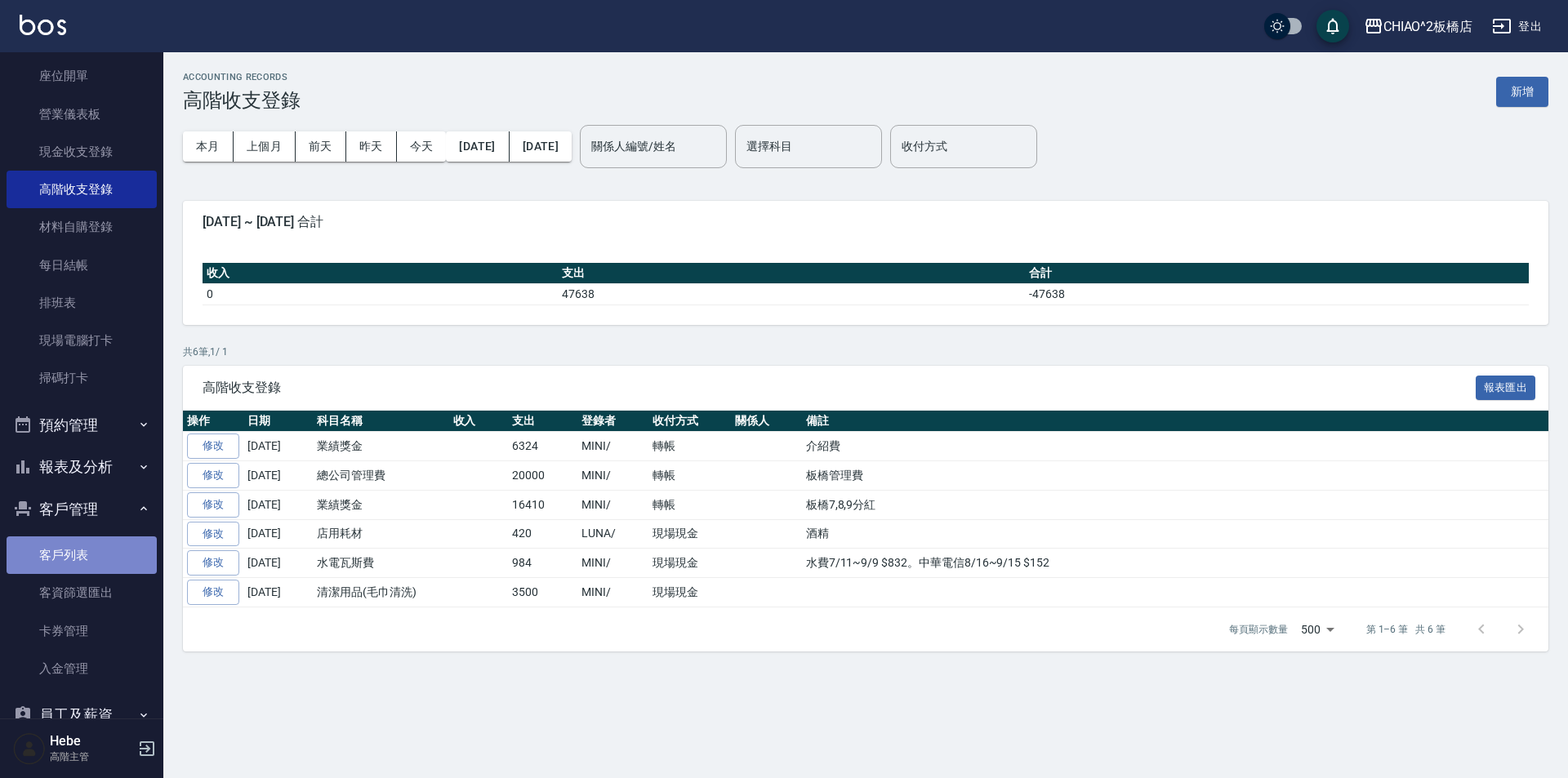
click at [119, 566] on link "客戶列表" at bounding box center [82, 555] width 151 height 38
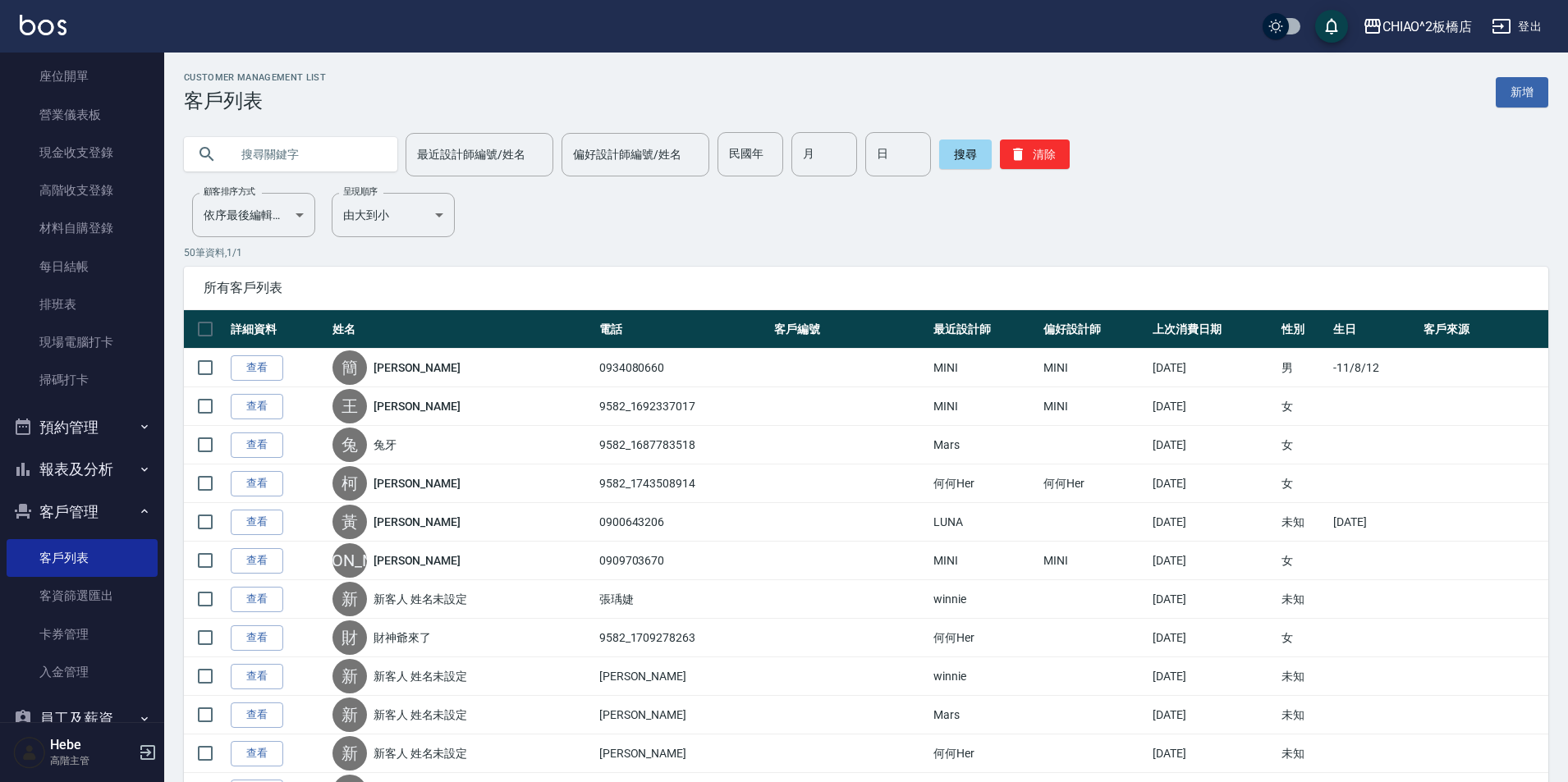
click at [295, 152] on input "text" at bounding box center [307, 154] width 155 height 44
type input "宏"
click at [953, 147] on button "搜尋" at bounding box center [965, 154] width 52 height 30
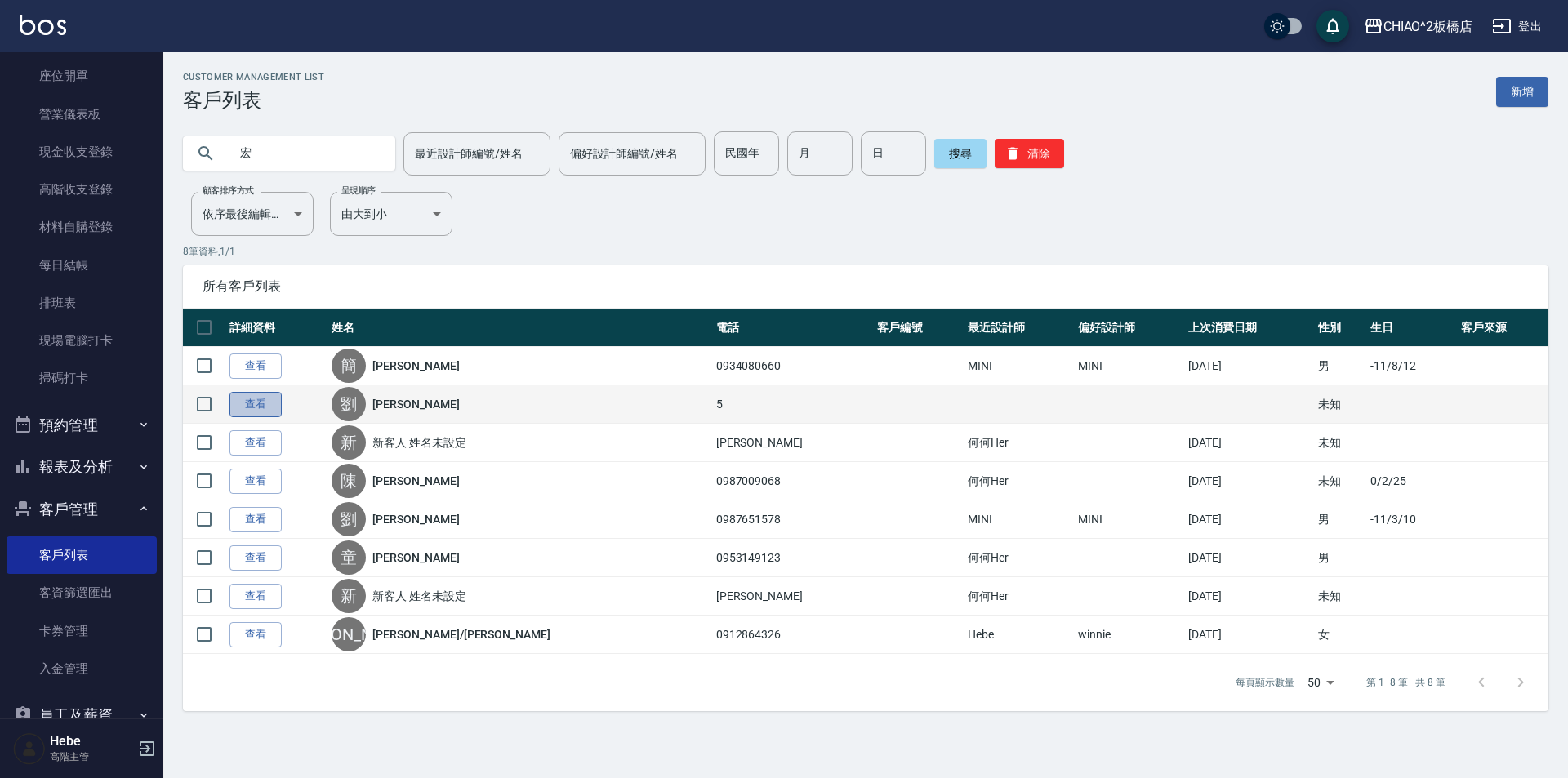
click at [264, 410] on link "查看" at bounding box center [256, 405] width 52 height 25
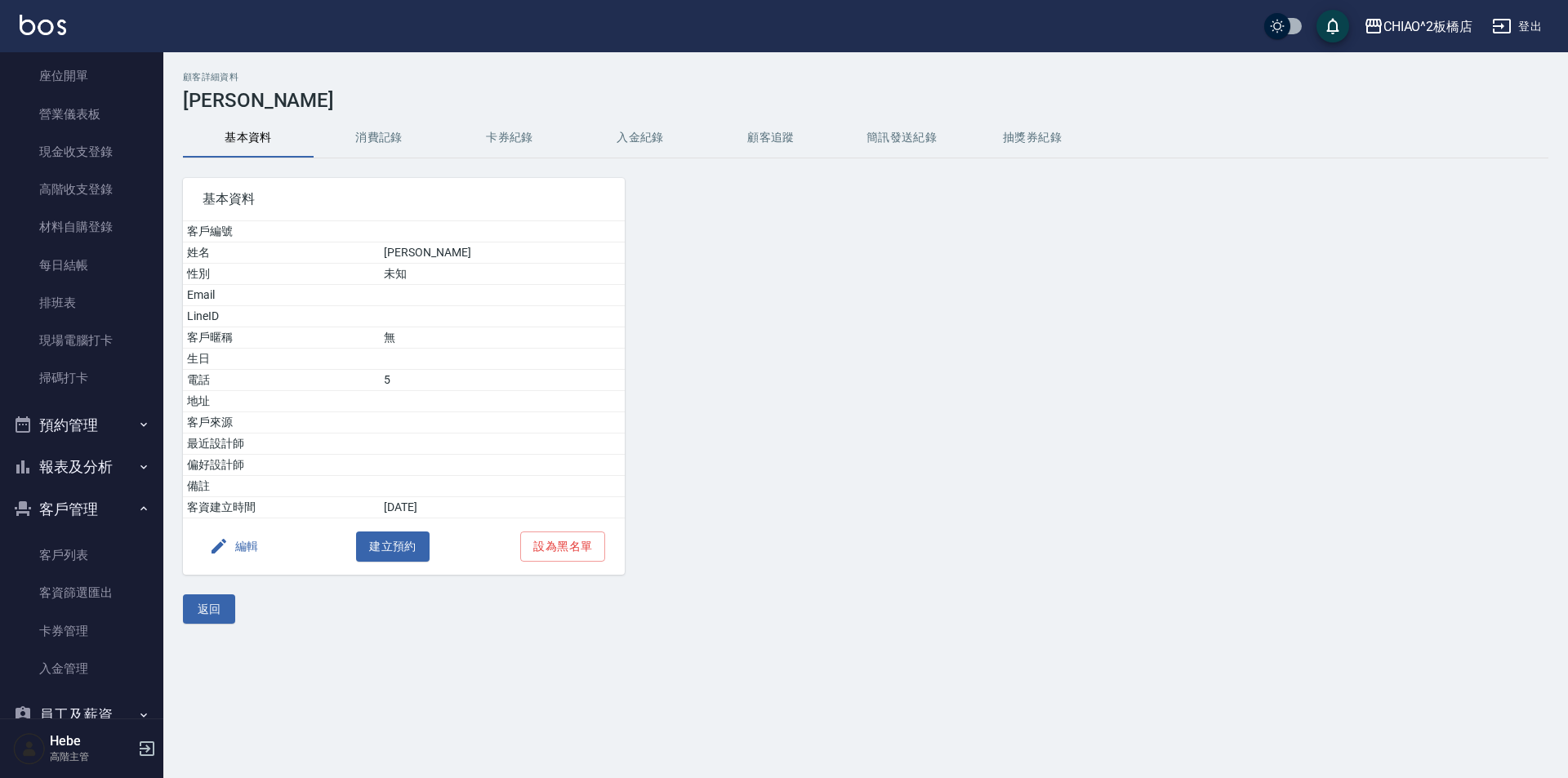
click at [378, 143] on button "消費記錄" at bounding box center [379, 138] width 130 height 40
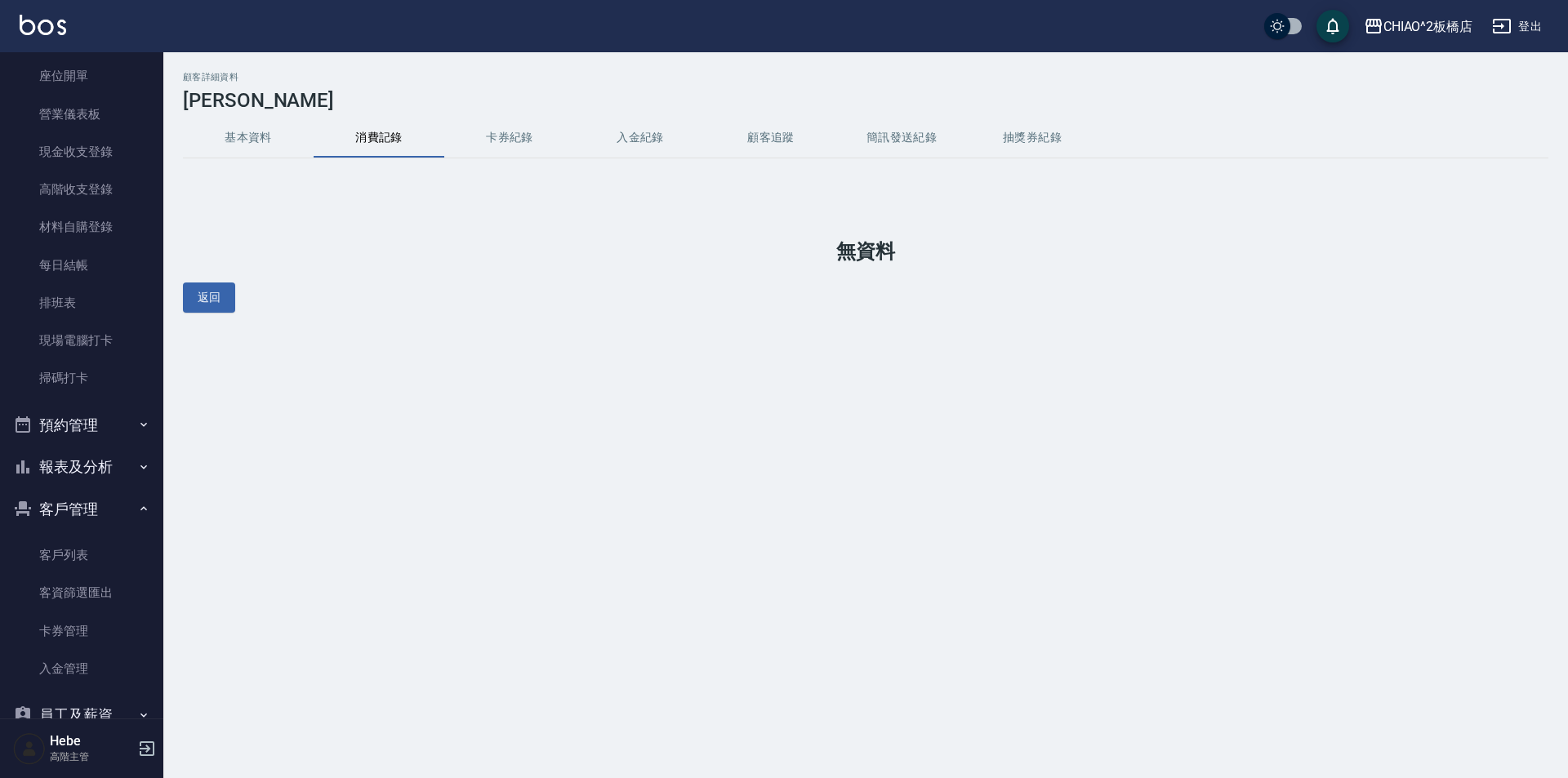
click at [251, 135] on button "基本資料" at bounding box center [248, 138] width 130 height 40
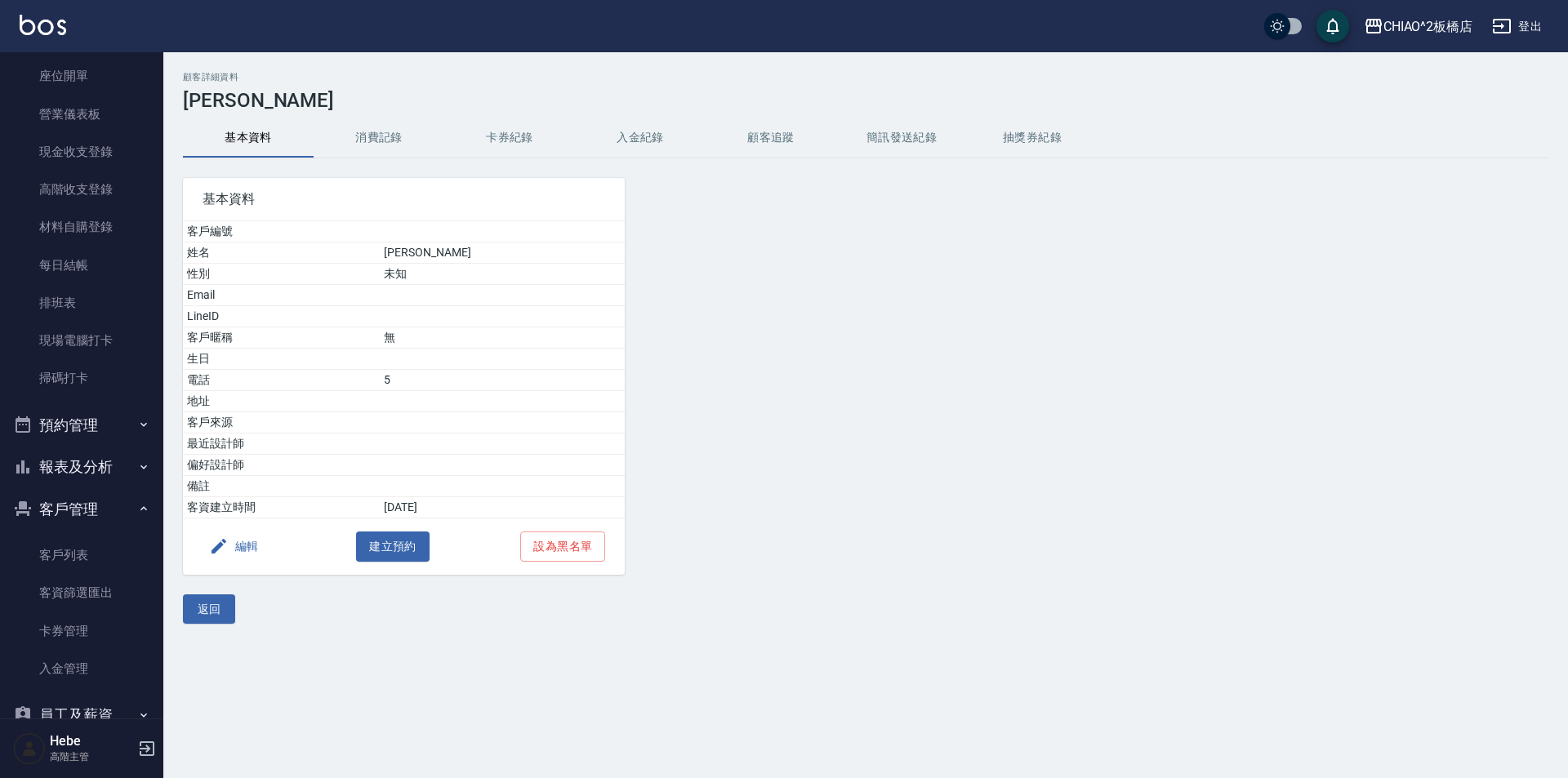
click at [372, 138] on button "消費記錄" at bounding box center [379, 138] width 130 height 40
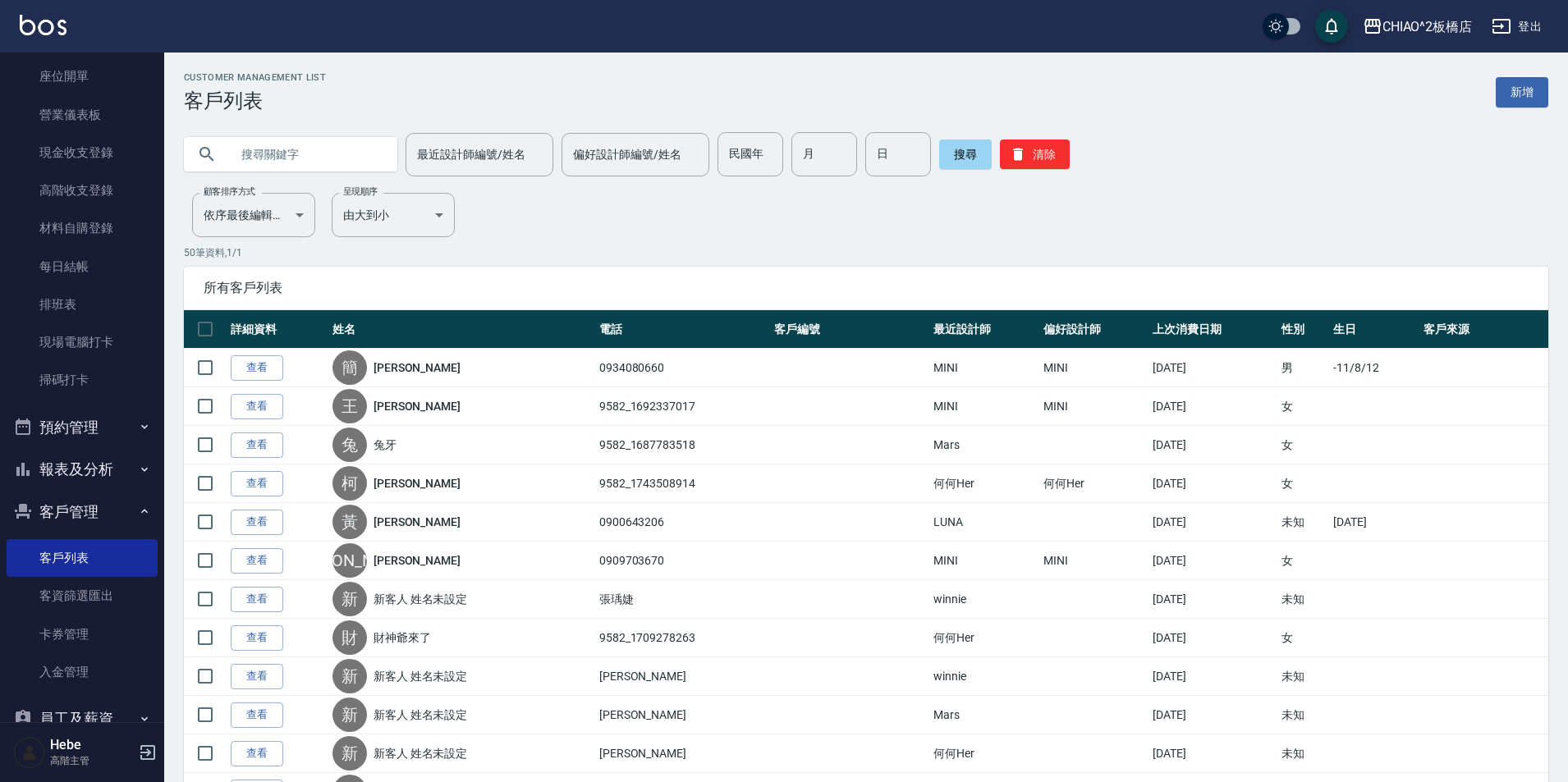
click at [248, 159] on input "text" at bounding box center [307, 154] width 155 height 44
type input "宏"
click at [960, 165] on button "搜尋" at bounding box center [965, 154] width 52 height 30
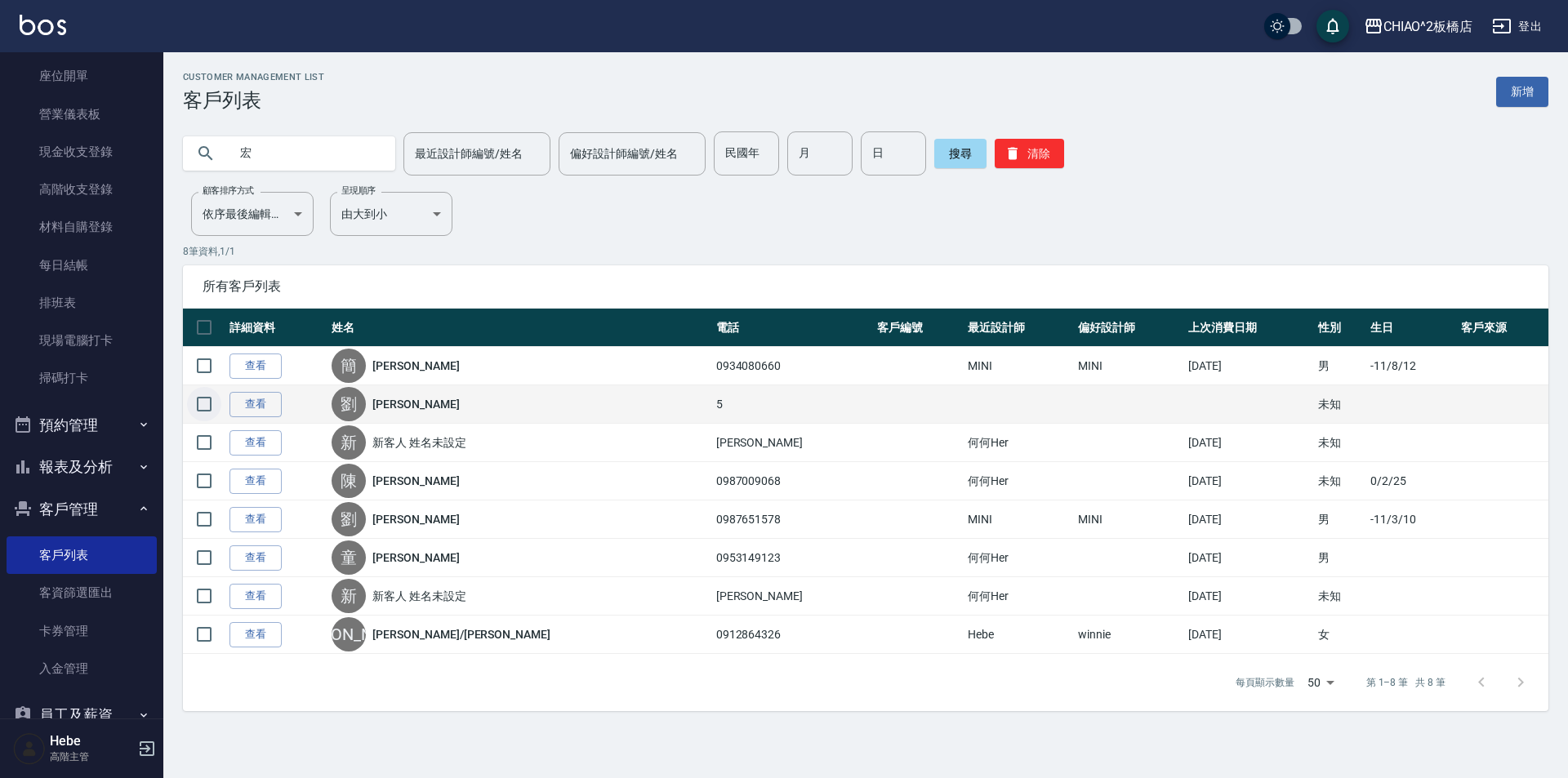
click at [201, 407] on input "checkbox" at bounding box center [204, 404] width 34 height 34
checkbox input "true"
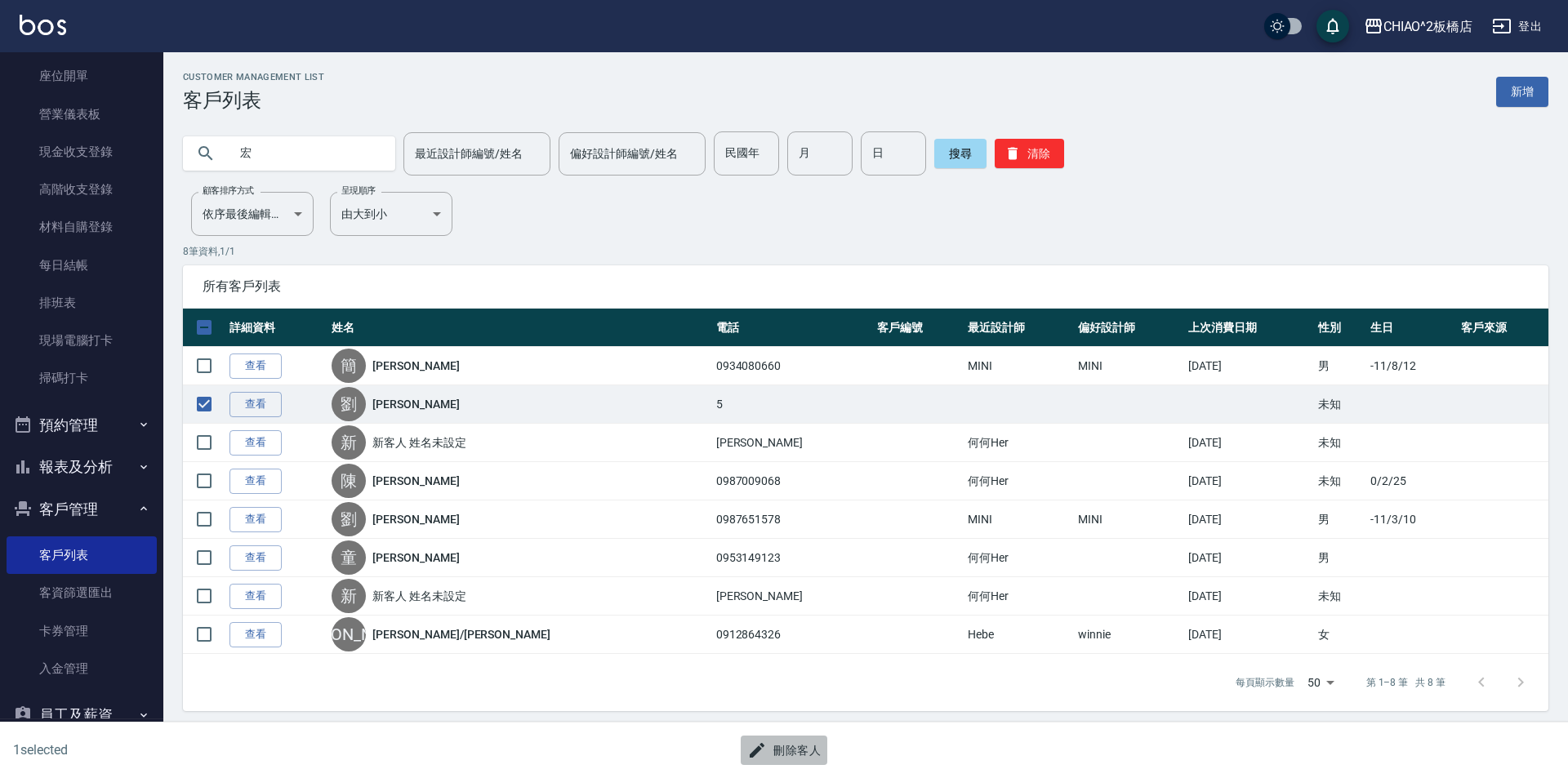
click at [780, 765] on button "刪除客人" at bounding box center [784, 751] width 87 height 30
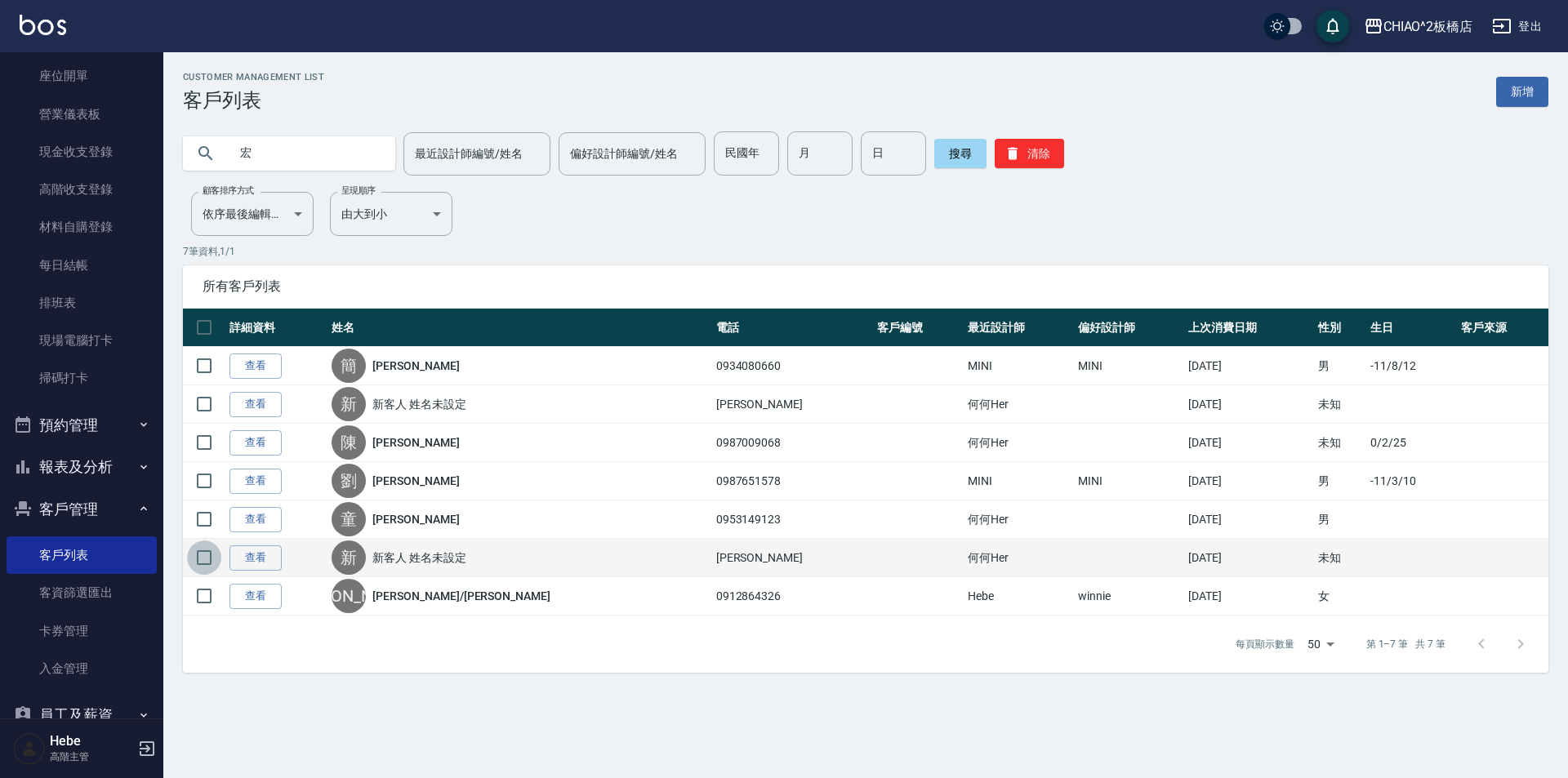
click at [207, 555] on input "checkbox" at bounding box center [204, 558] width 34 height 34
checkbox input "true"
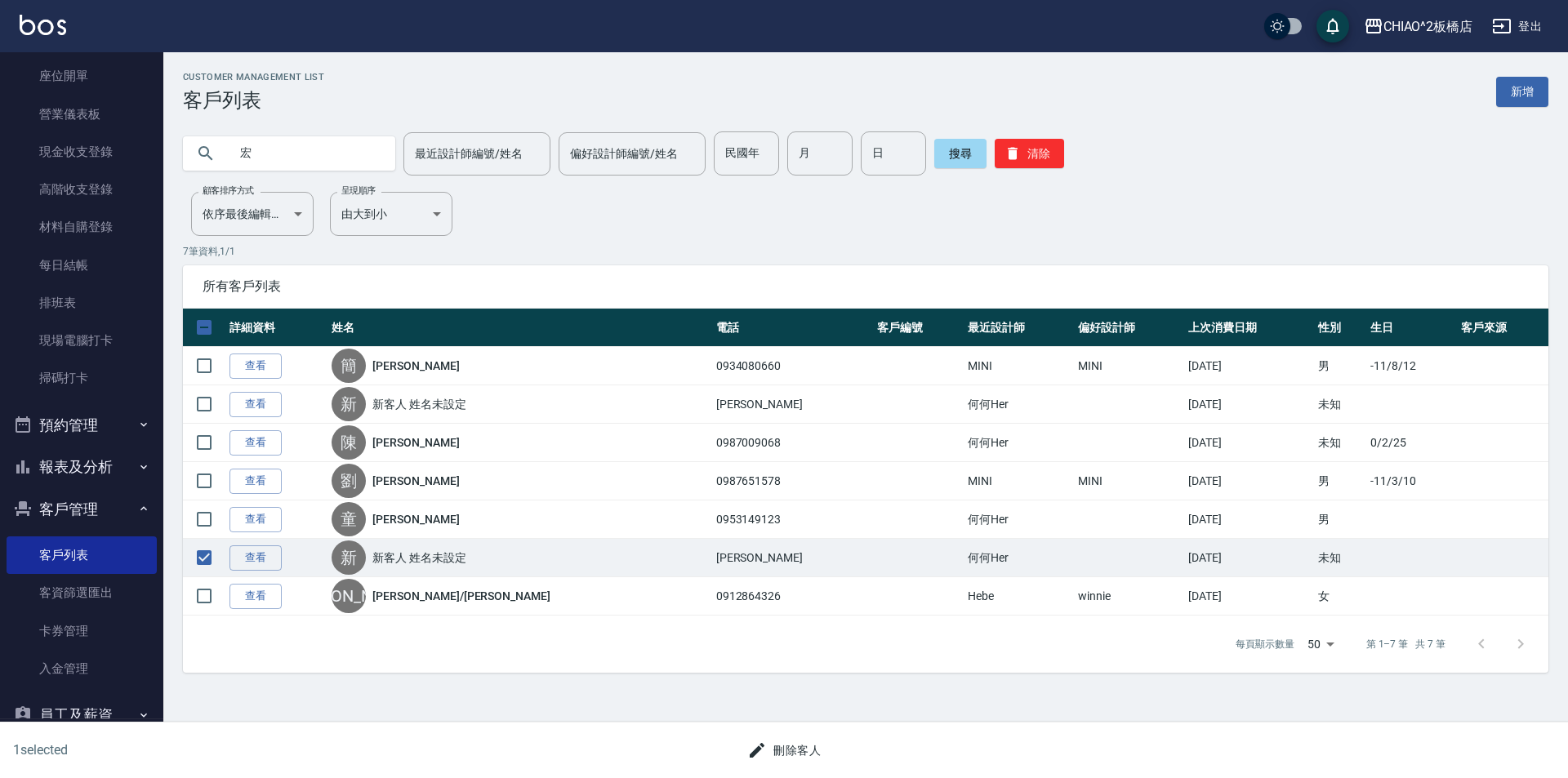
click at [771, 754] on button "刪除客人" at bounding box center [784, 751] width 87 height 30
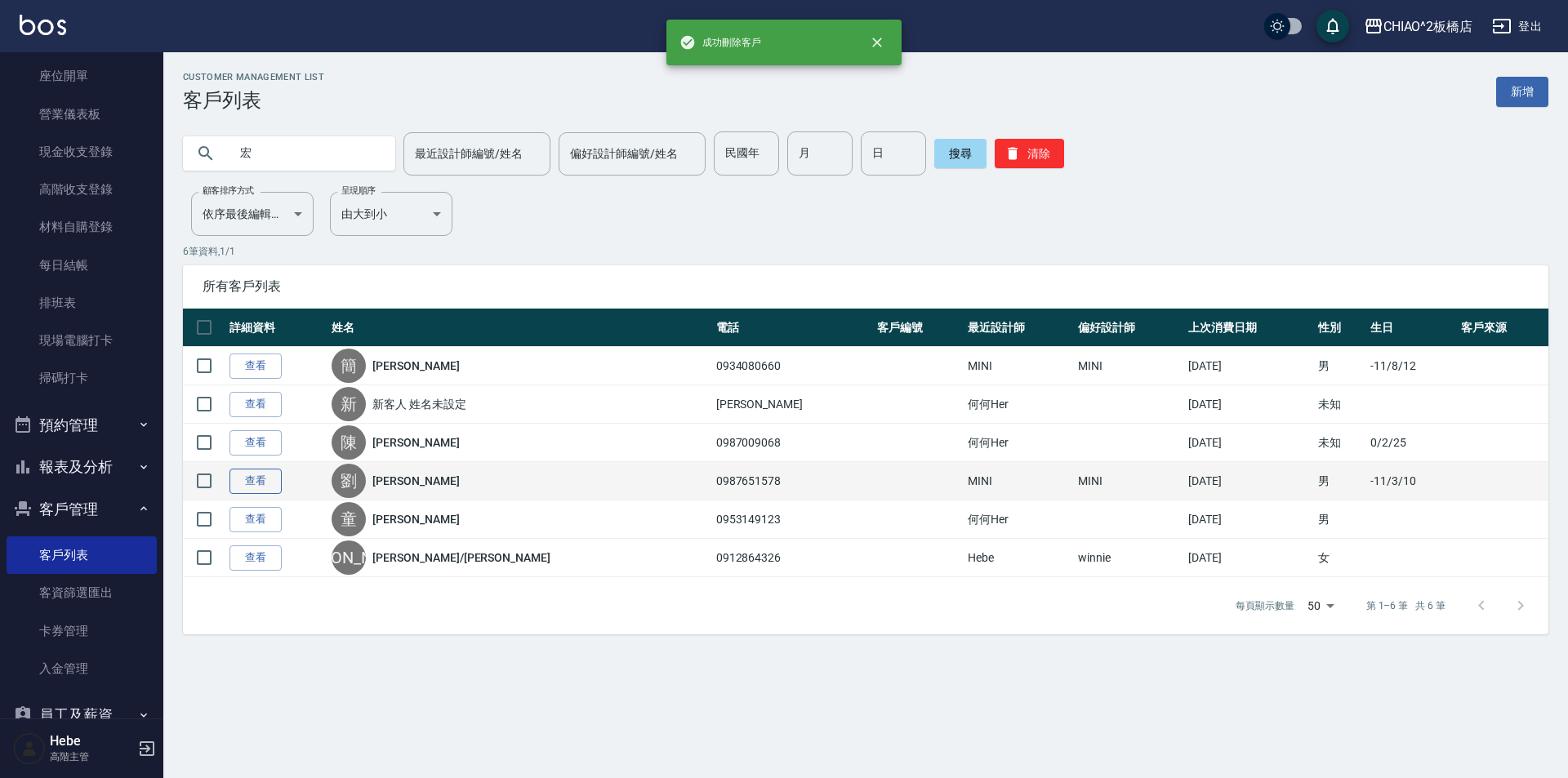
click at [269, 476] on link "查看" at bounding box center [256, 481] width 52 height 25
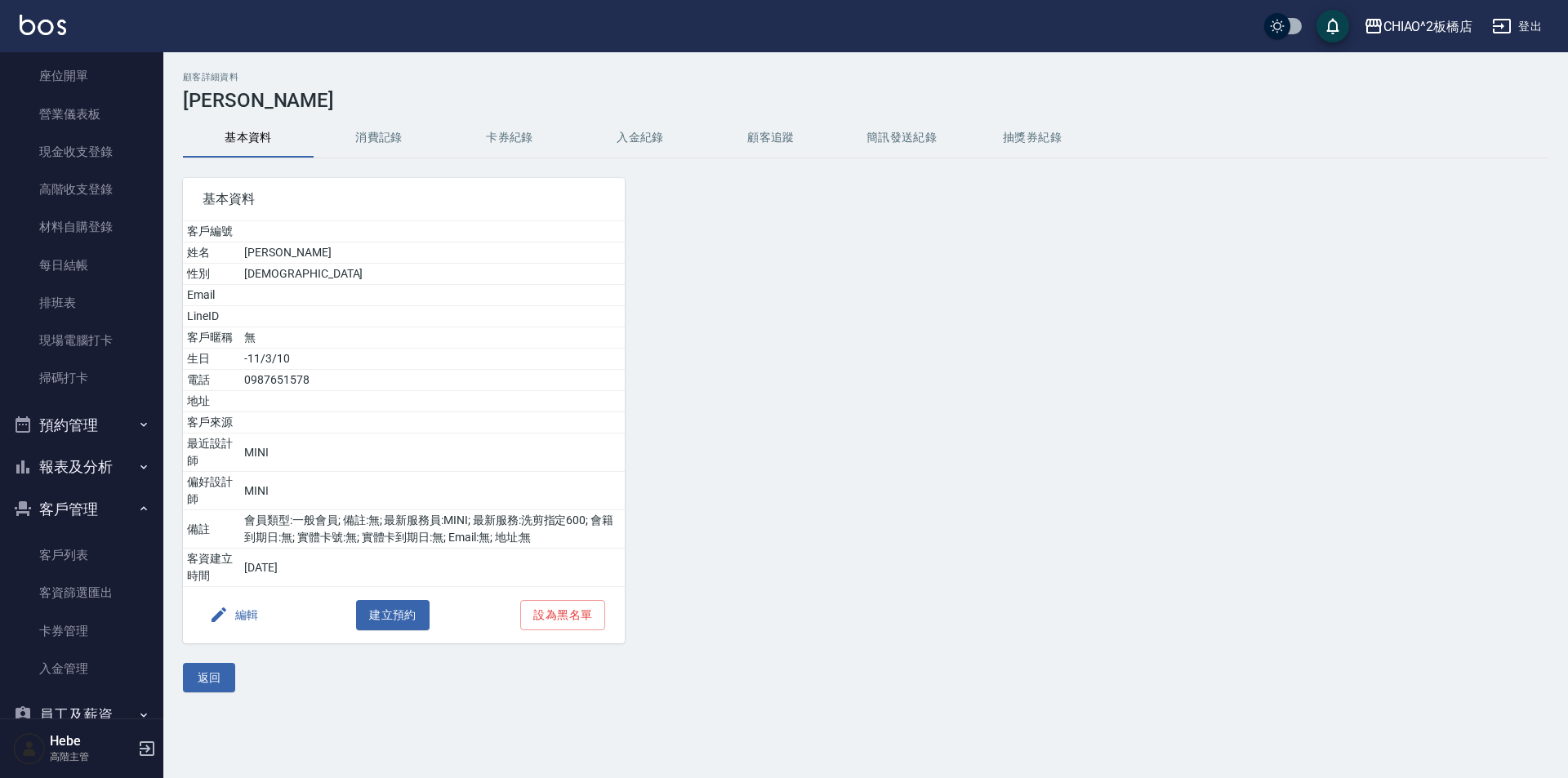
click at [405, 137] on button "消費記錄" at bounding box center [379, 138] width 130 height 40
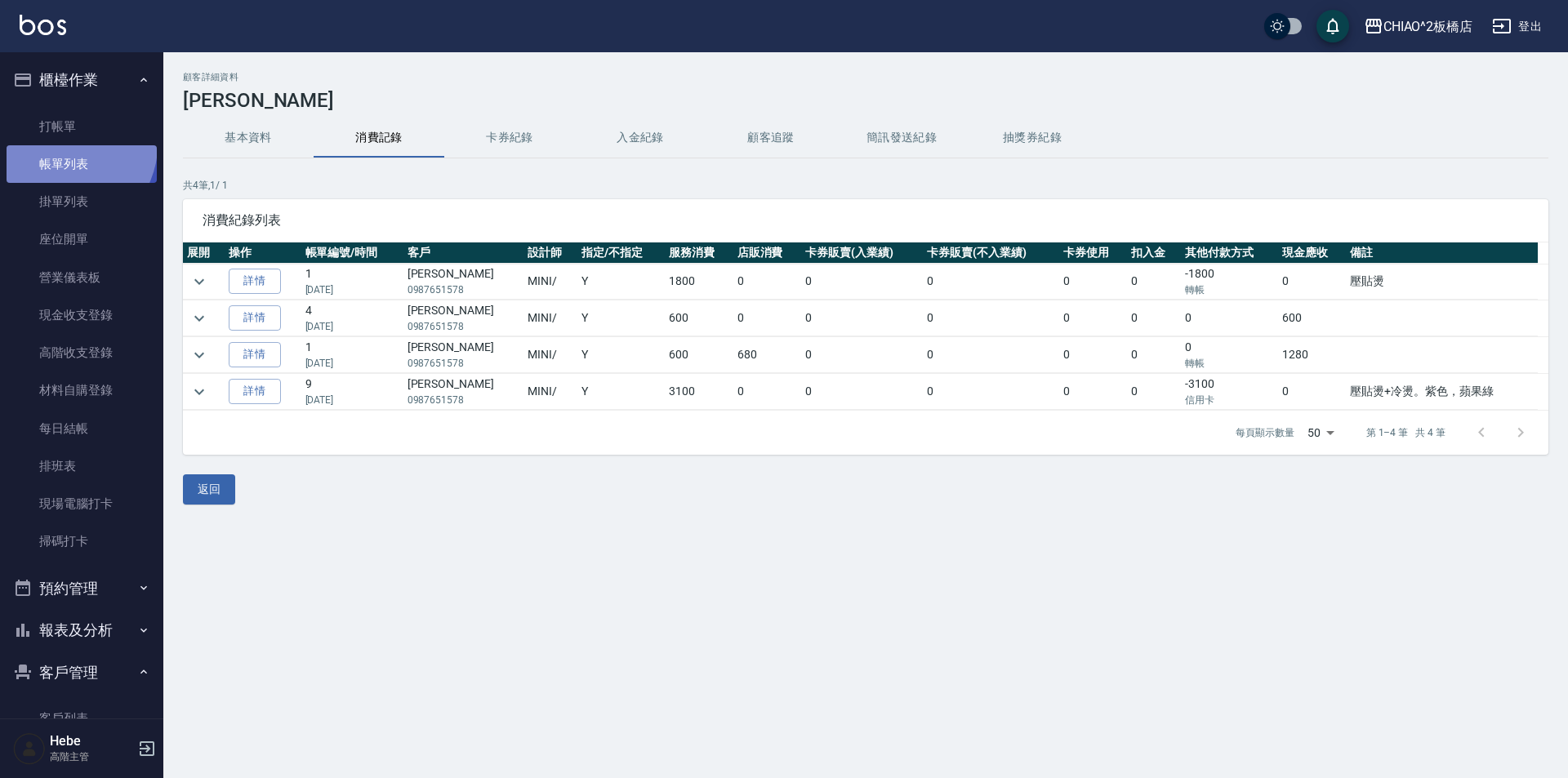
click at [66, 146] on link "帳單列表" at bounding box center [82, 164] width 151 height 38
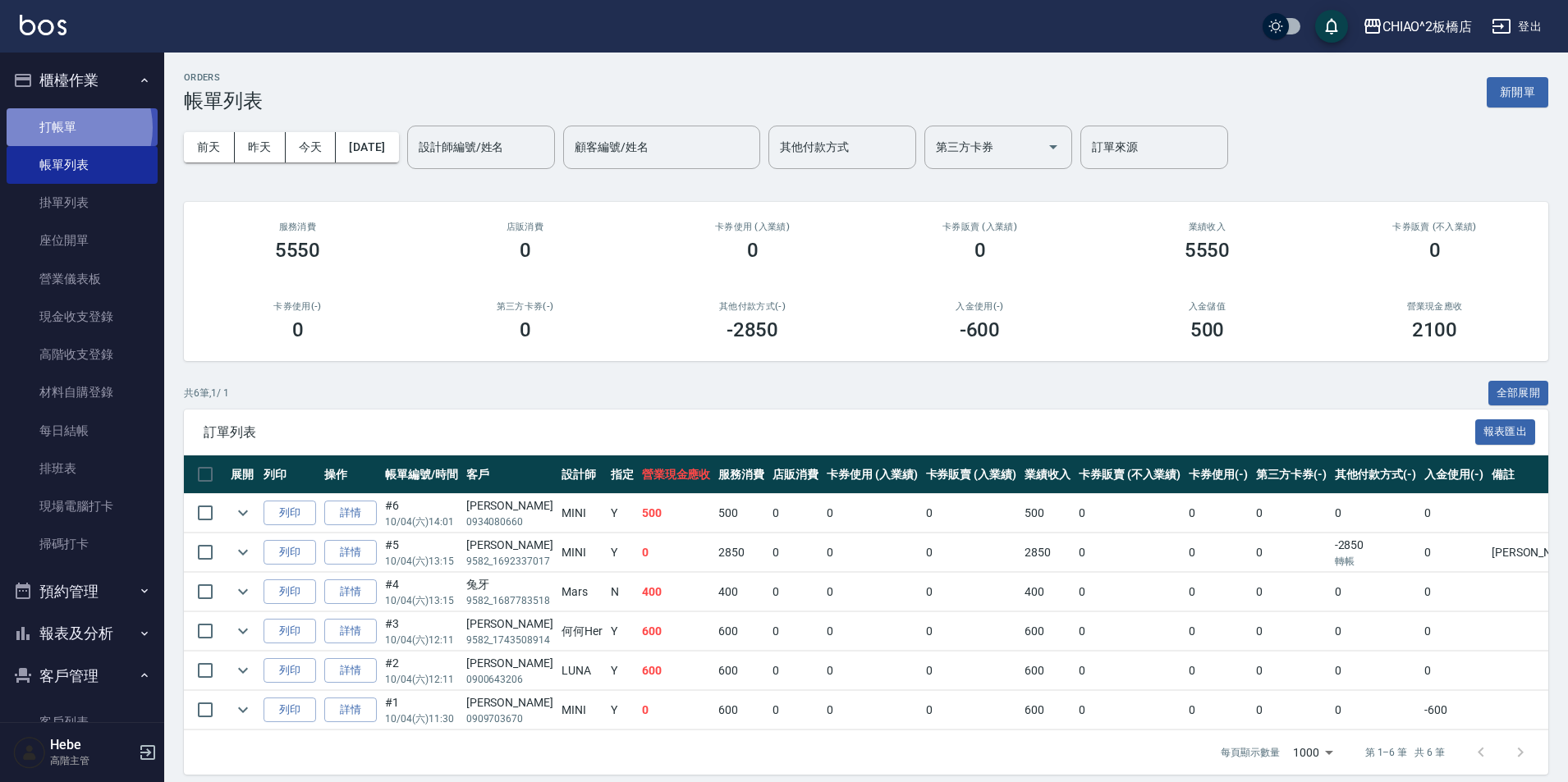
click at [71, 128] on link "打帳單" at bounding box center [82, 127] width 151 height 38
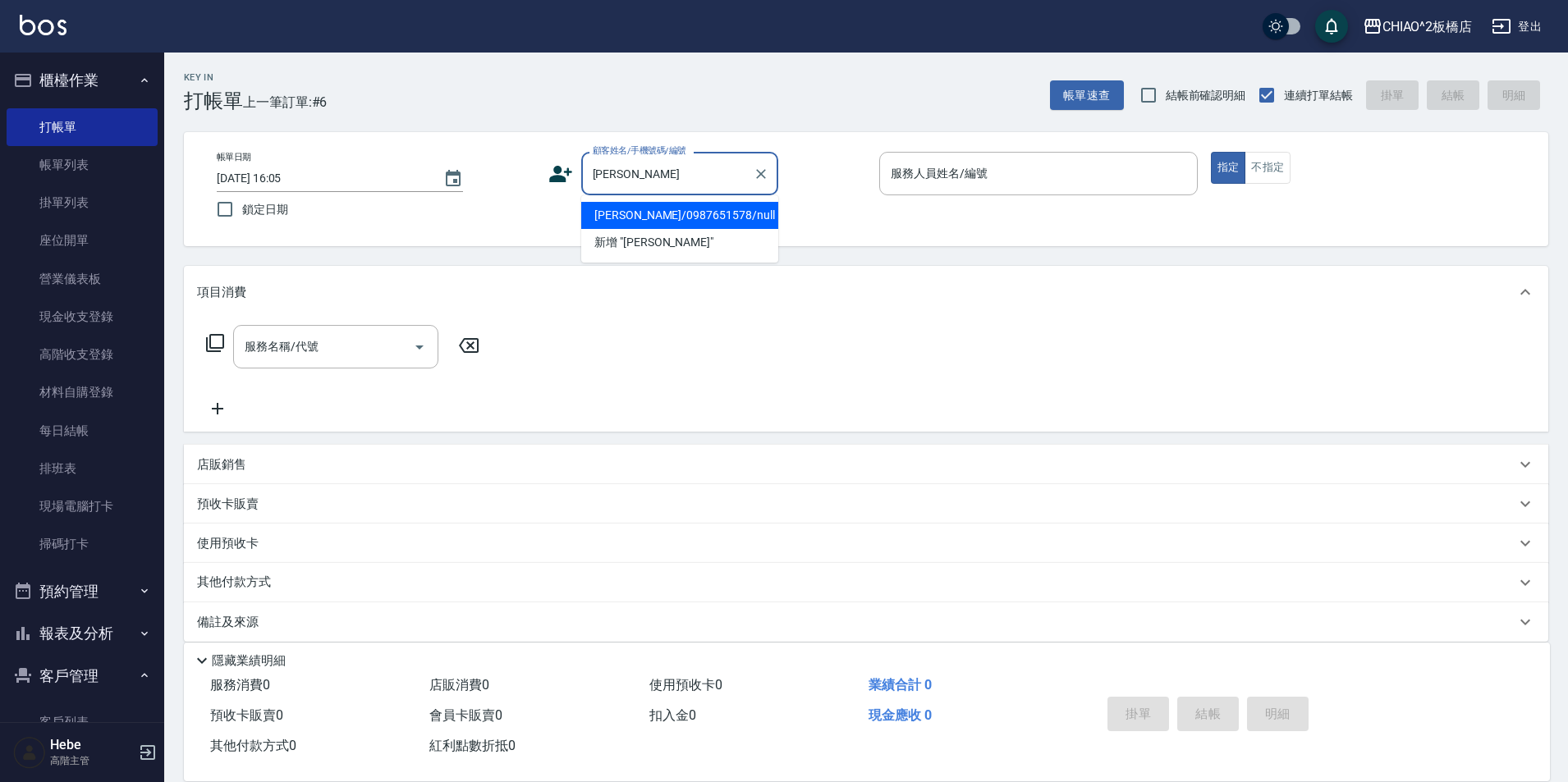
click at [694, 205] on li "[PERSON_NAME]/0987651578/null" at bounding box center [680, 216] width 197 height 27
type input "[PERSON_NAME]/0987651578/null"
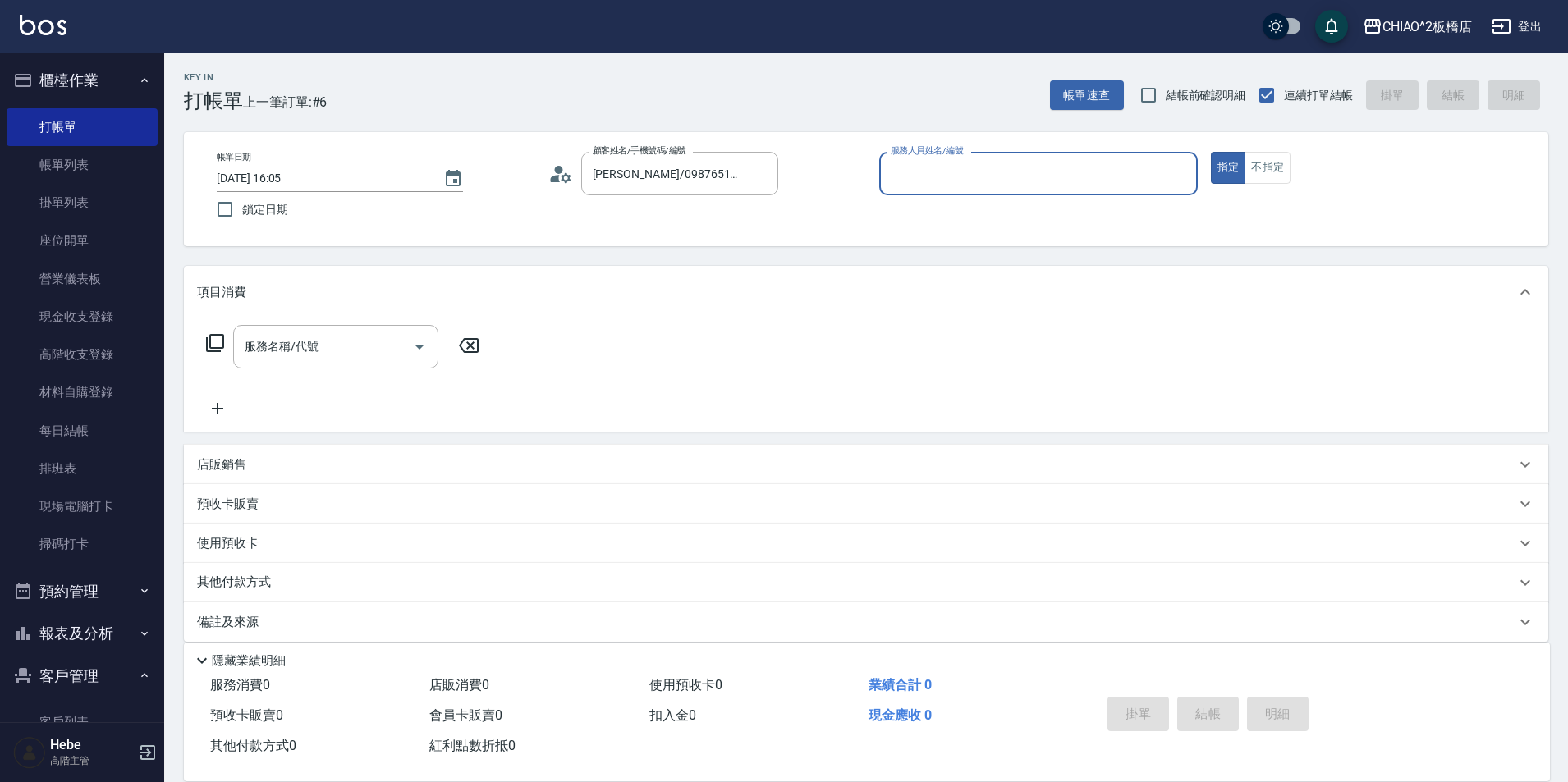
type input "MINI(無代號)"
click at [374, 360] on input "服務名稱/代號" at bounding box center [324, 347] width 166 height 29
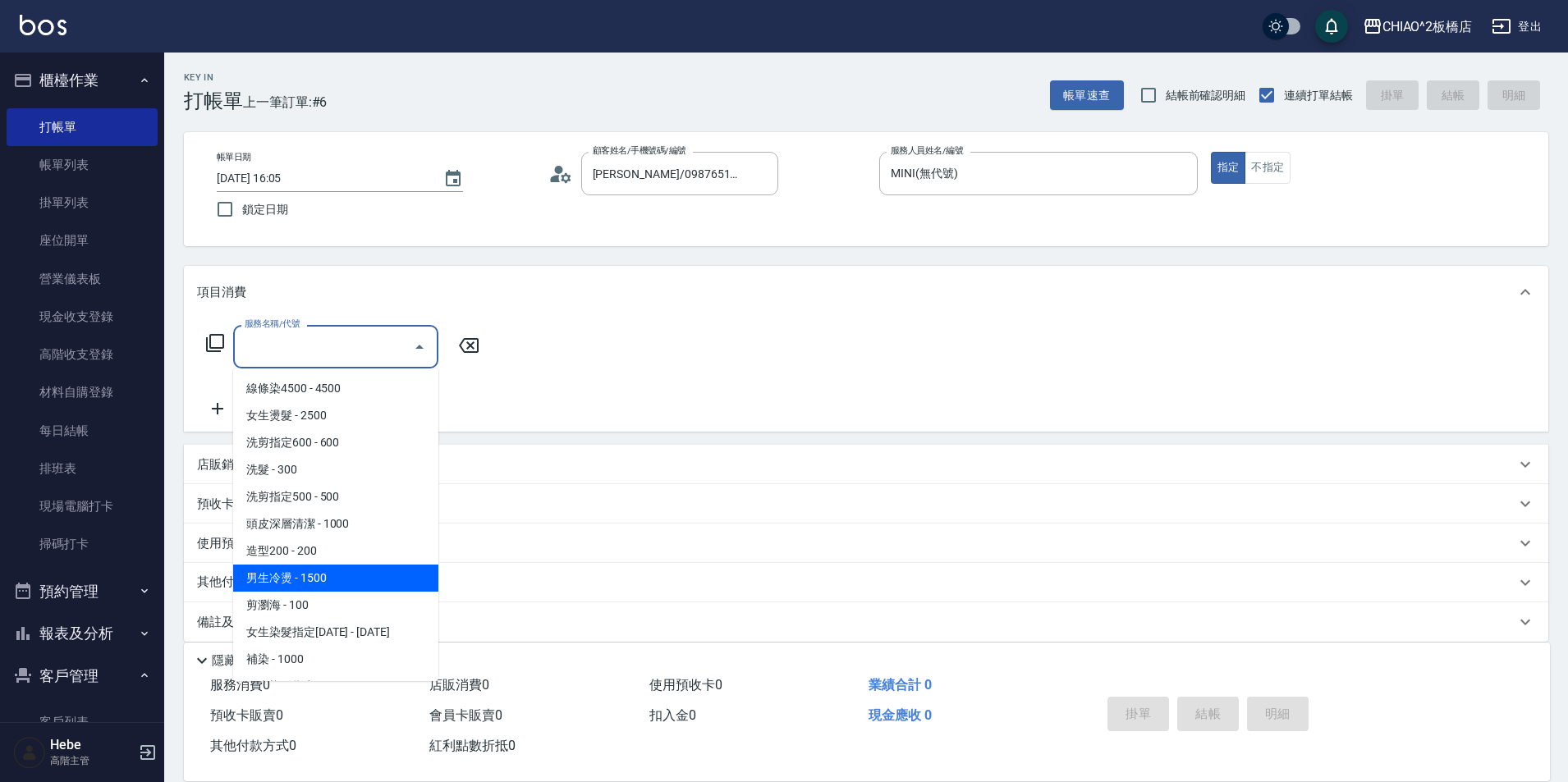
click at [352, 572] on span "男生冷燙 - 1500" at bounding box center [336, 578] width 205 height 27
type input "男生冷燙(96688)"
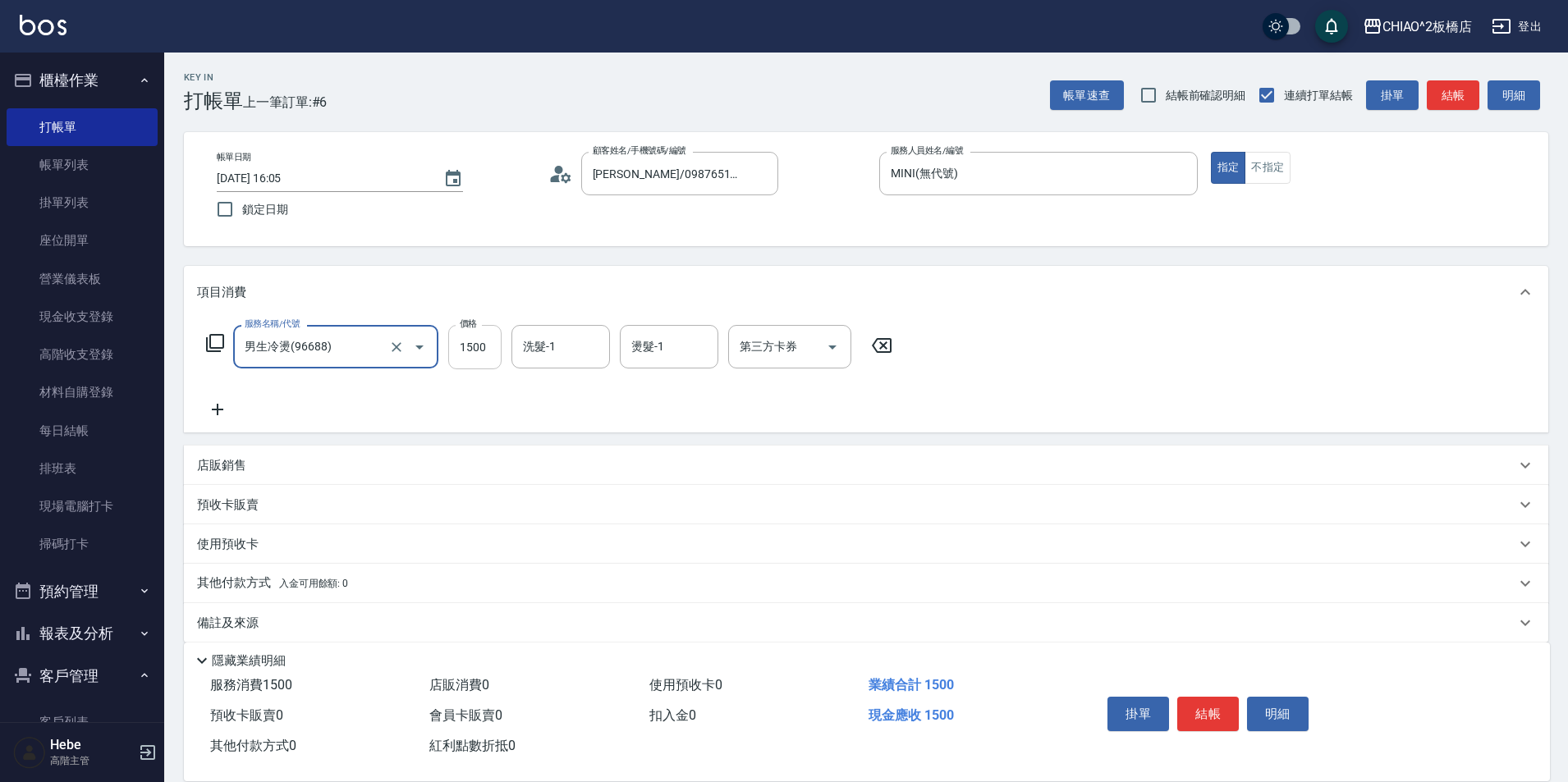
click at [488, 348] on input "1500" at bounding box center [474, 347] width 53 height 44
type input "3200"
click at [305, 582] on span "入金可用餘額: 0" at bounding box center [314, 584] width 70 height 12
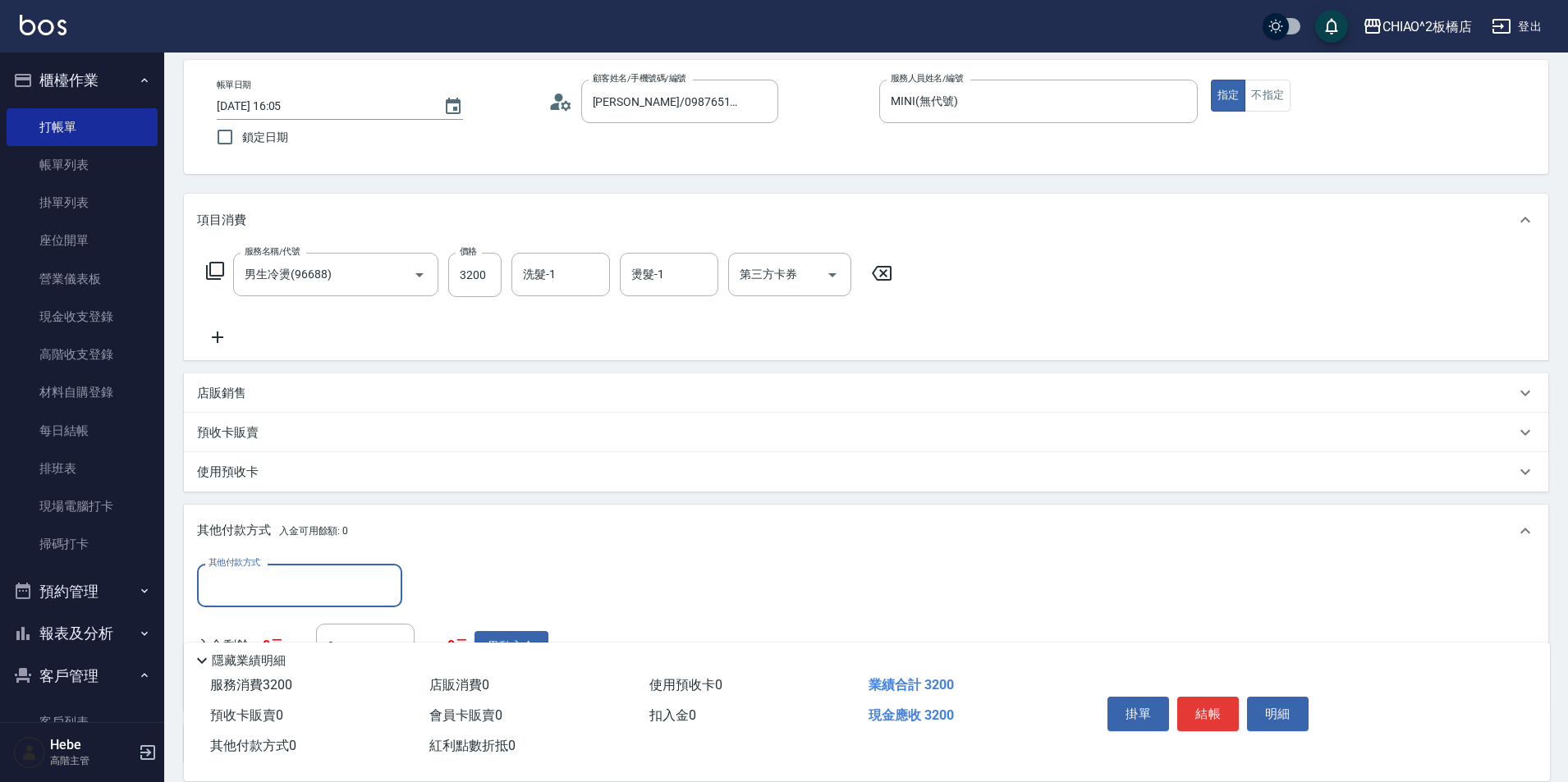
scroll to position [82, 0]
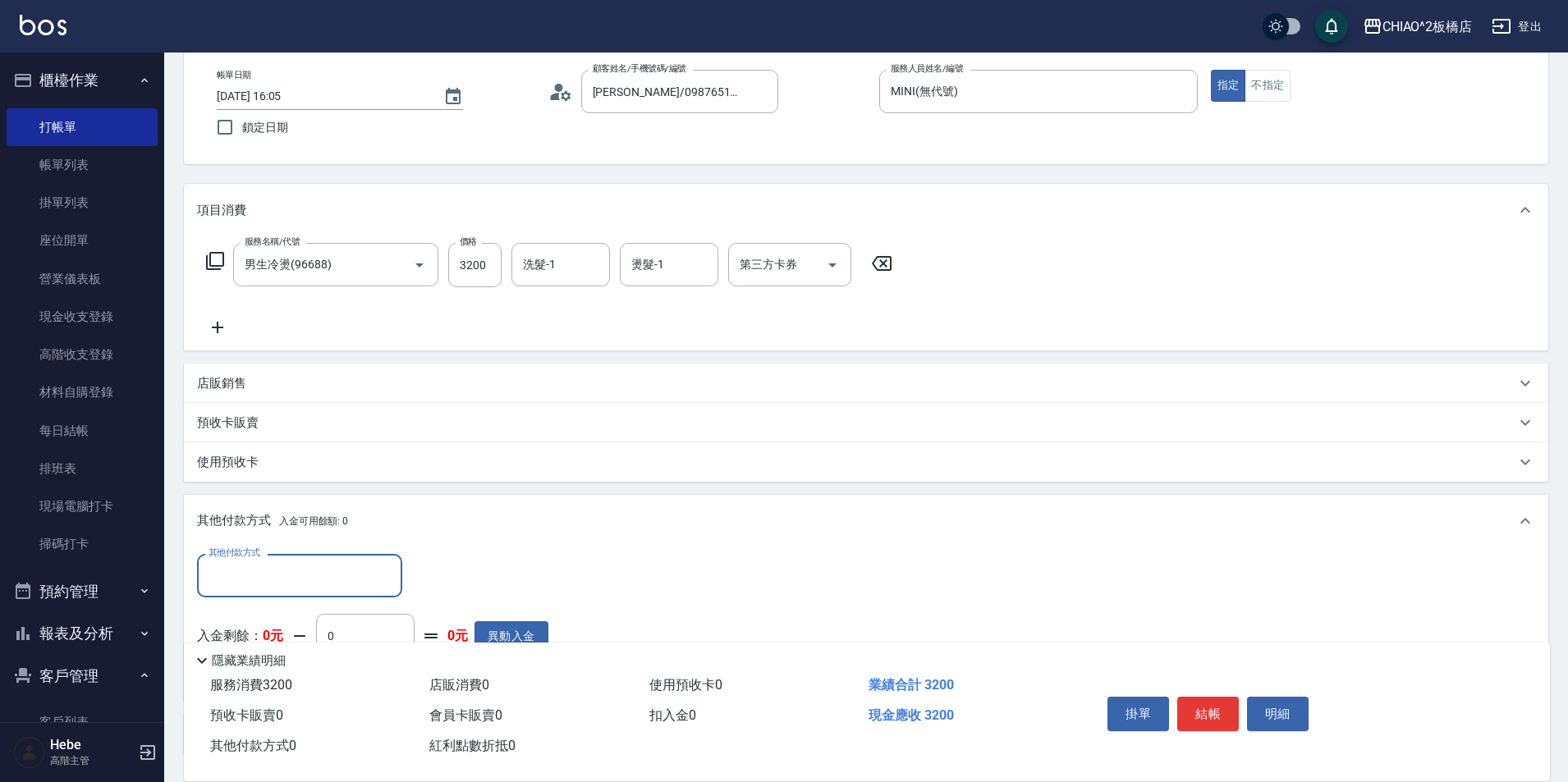
click at [305, 578] on input "其他付款方式" at bounding box center [299, 576] width 190 height 29
click at [314, 618] on span "信用卡" at bounding box center [299, 618] width 205 height 27
type input "信用卡"
type input "3200"
click at [1210, 699] on button "結帳" at bounding box center [1207, 714] width 62 height 35
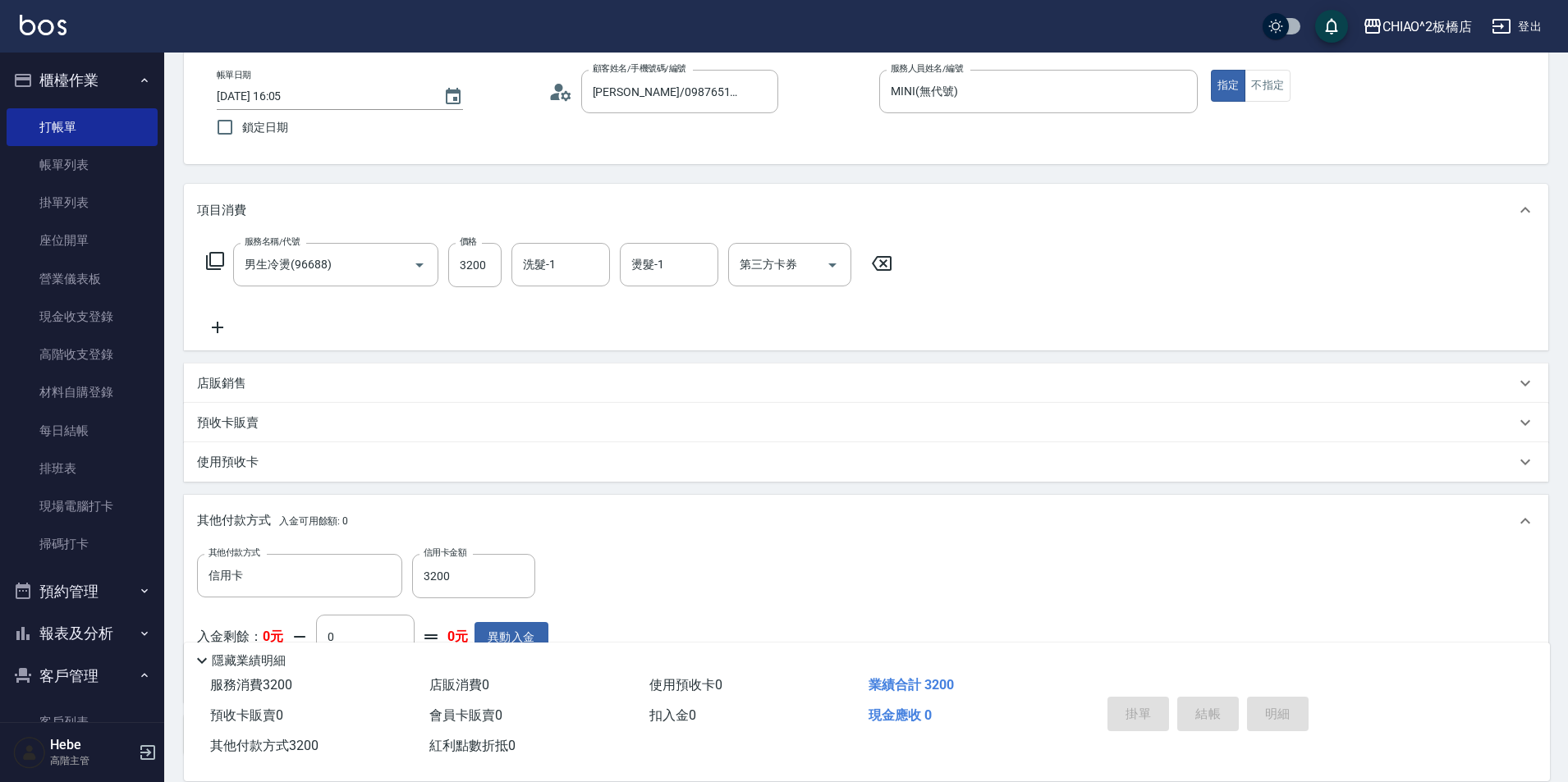
type input "[DATE] 16:06"
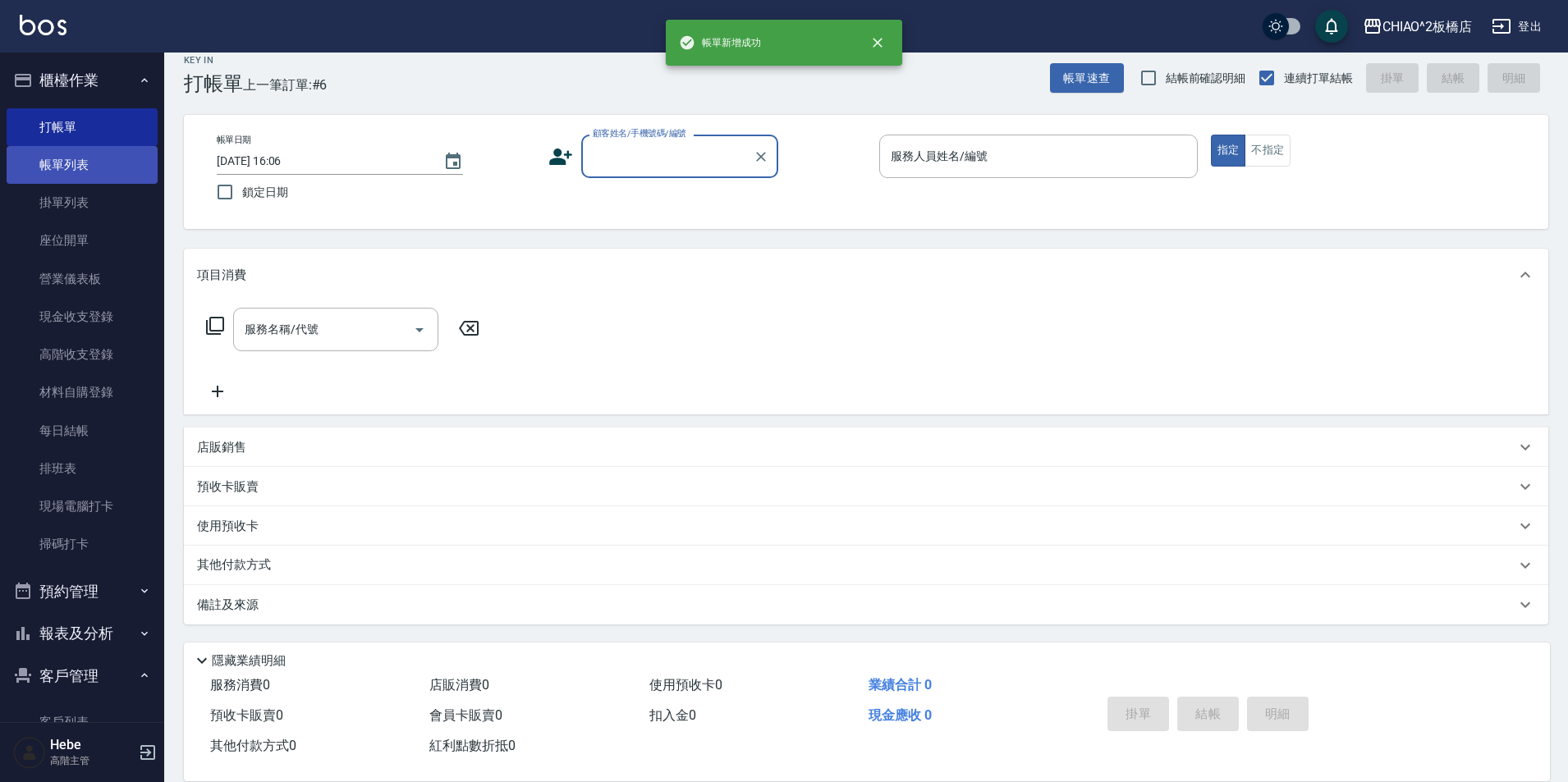
scroll to position [17, 0]
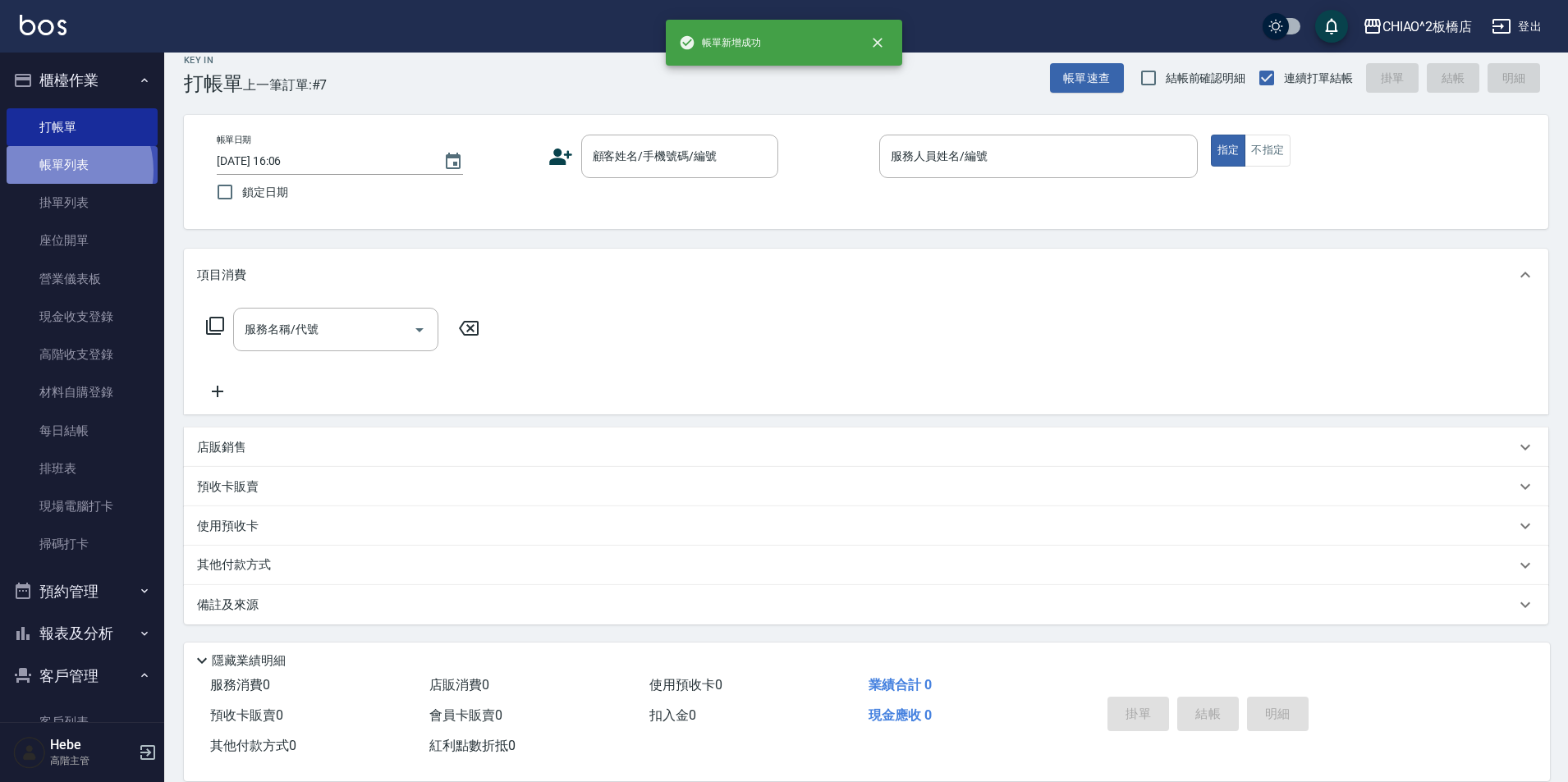
click at [64, 171] on link "帳單列表" at bounding box center [82, 165] width 151 height 38
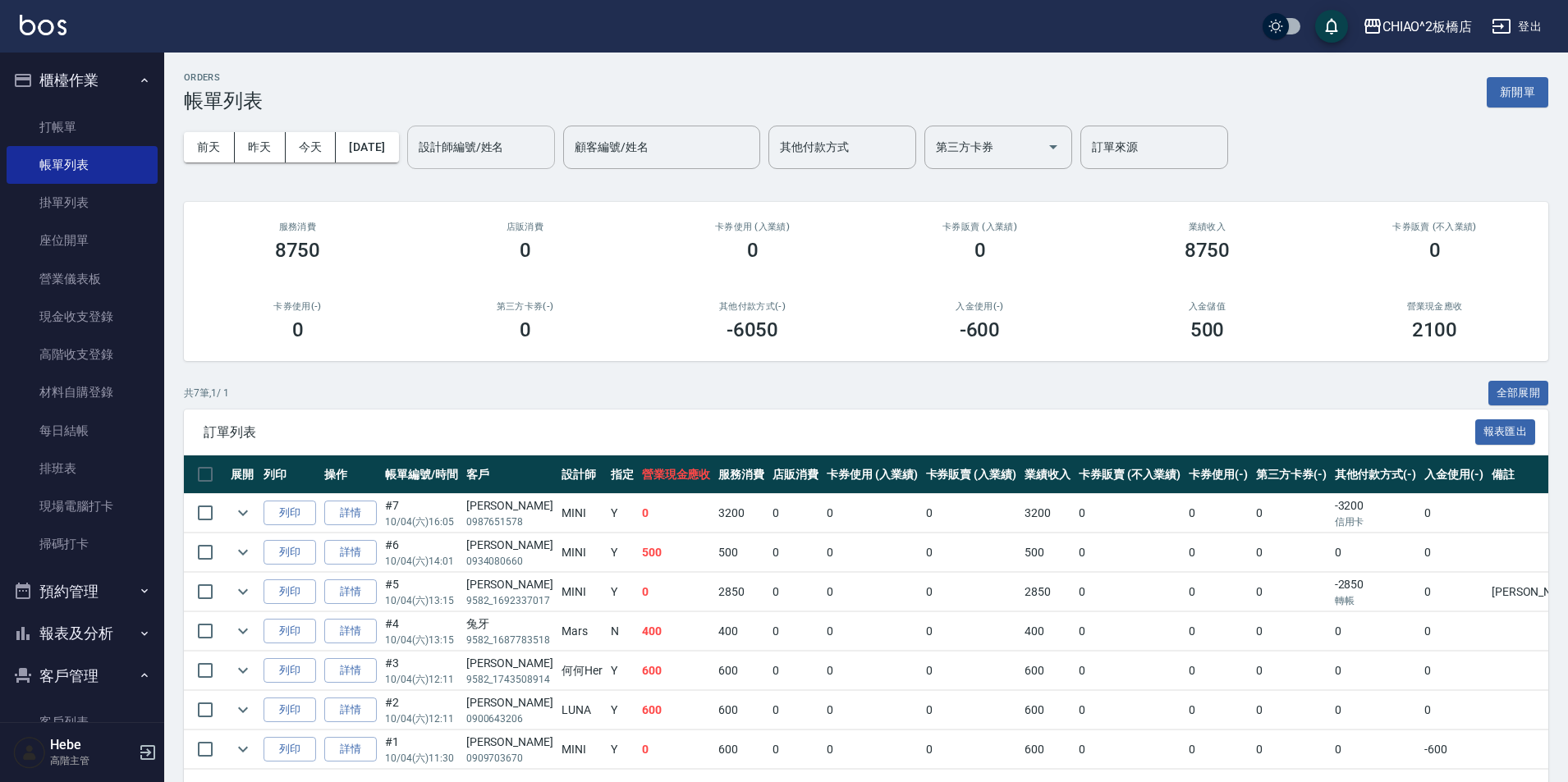
click at [475, 141] on input "設計師編號/姓名" at bounding box center [480, 147] width 133 height 29
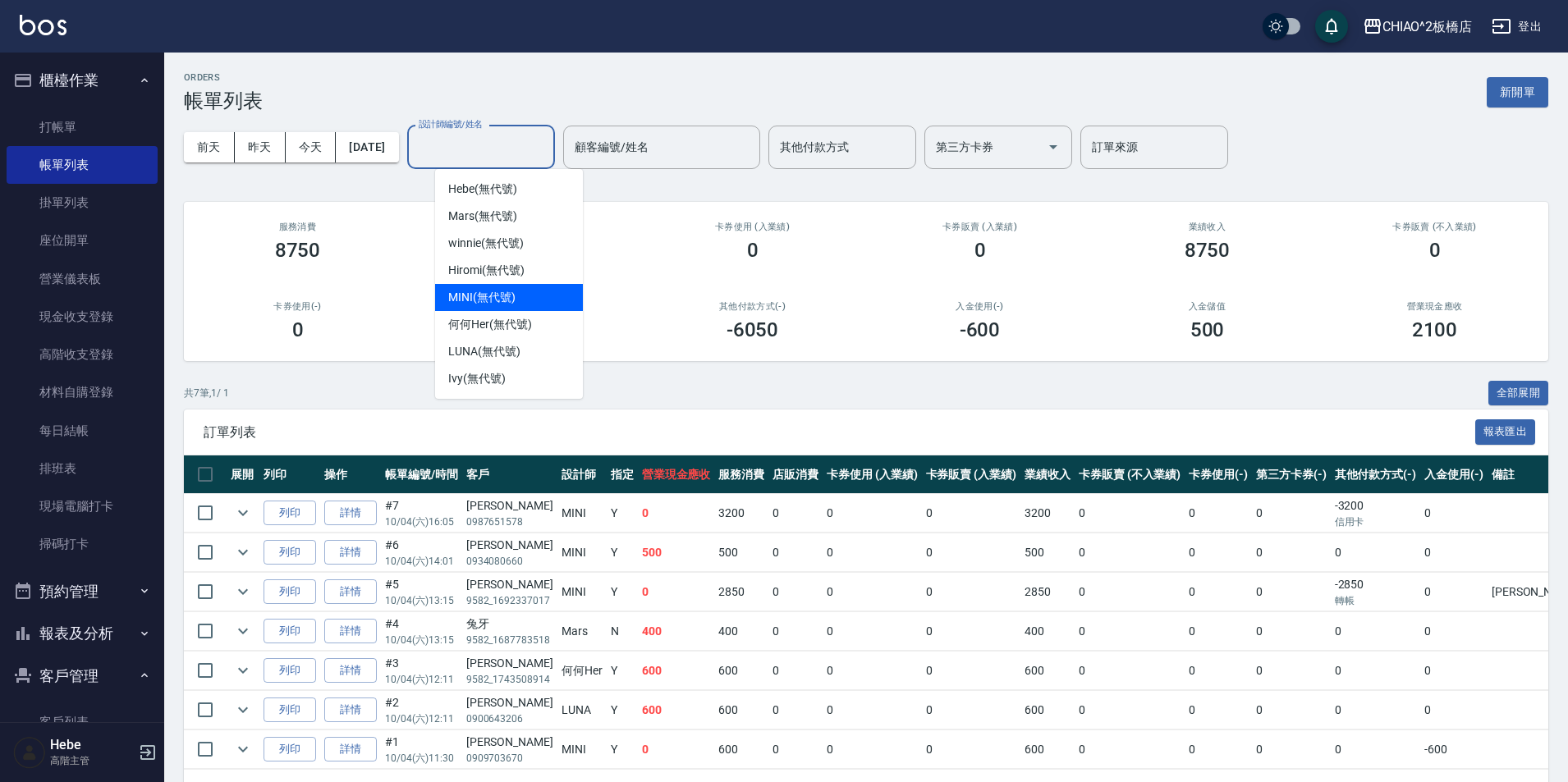
click at [484, 294] on span "MINI (無代號)" at bounding box center [482, 298] width 68 height 17
type input "MINI(無代號)"
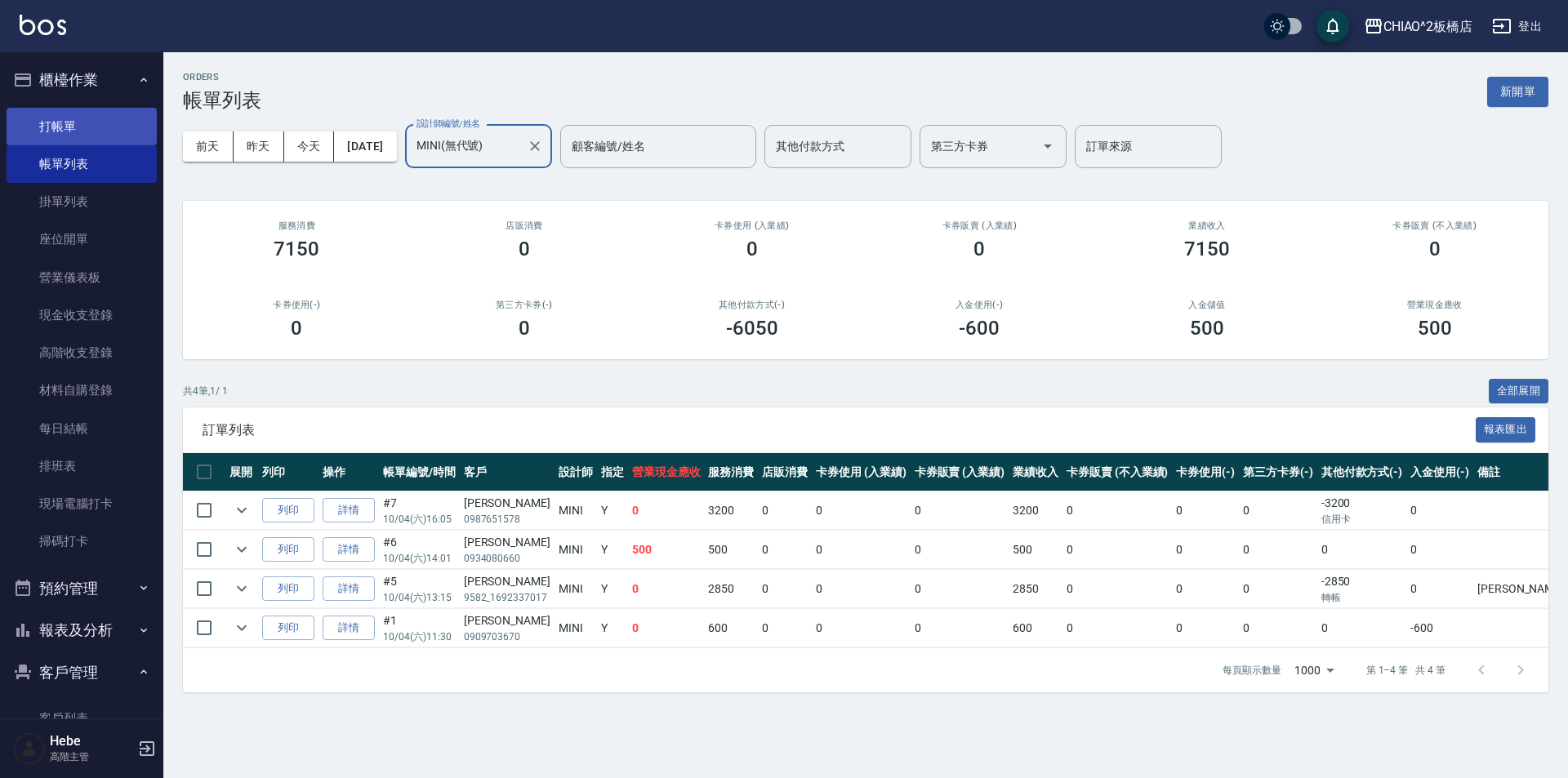
click at [89, 130] on link "打帳單" at bounding box center [82, 126] width 151 height 38
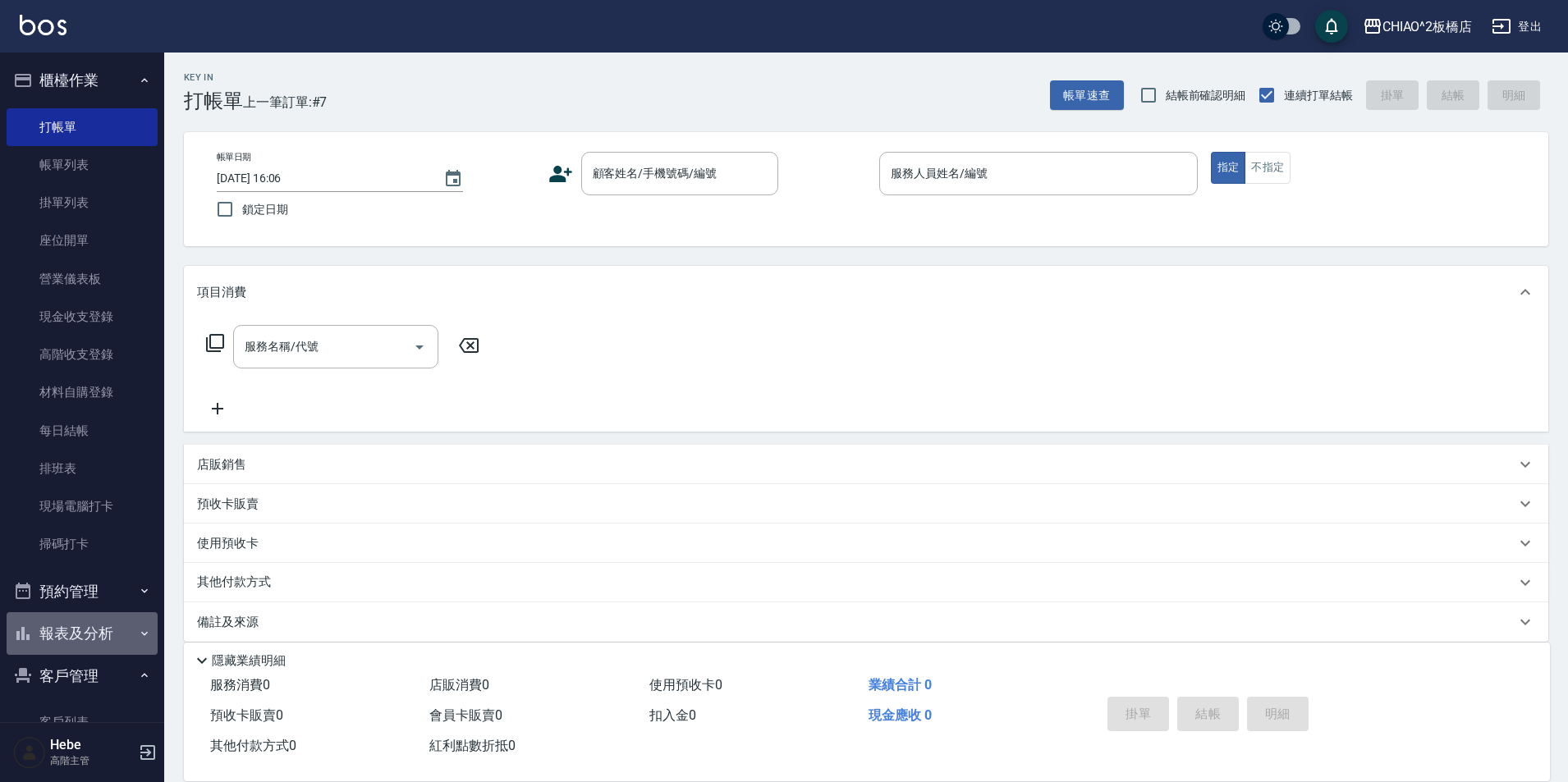
click at [91, 632] on button "報表及分析" at bounding box center [82, 633] width 151 height 42
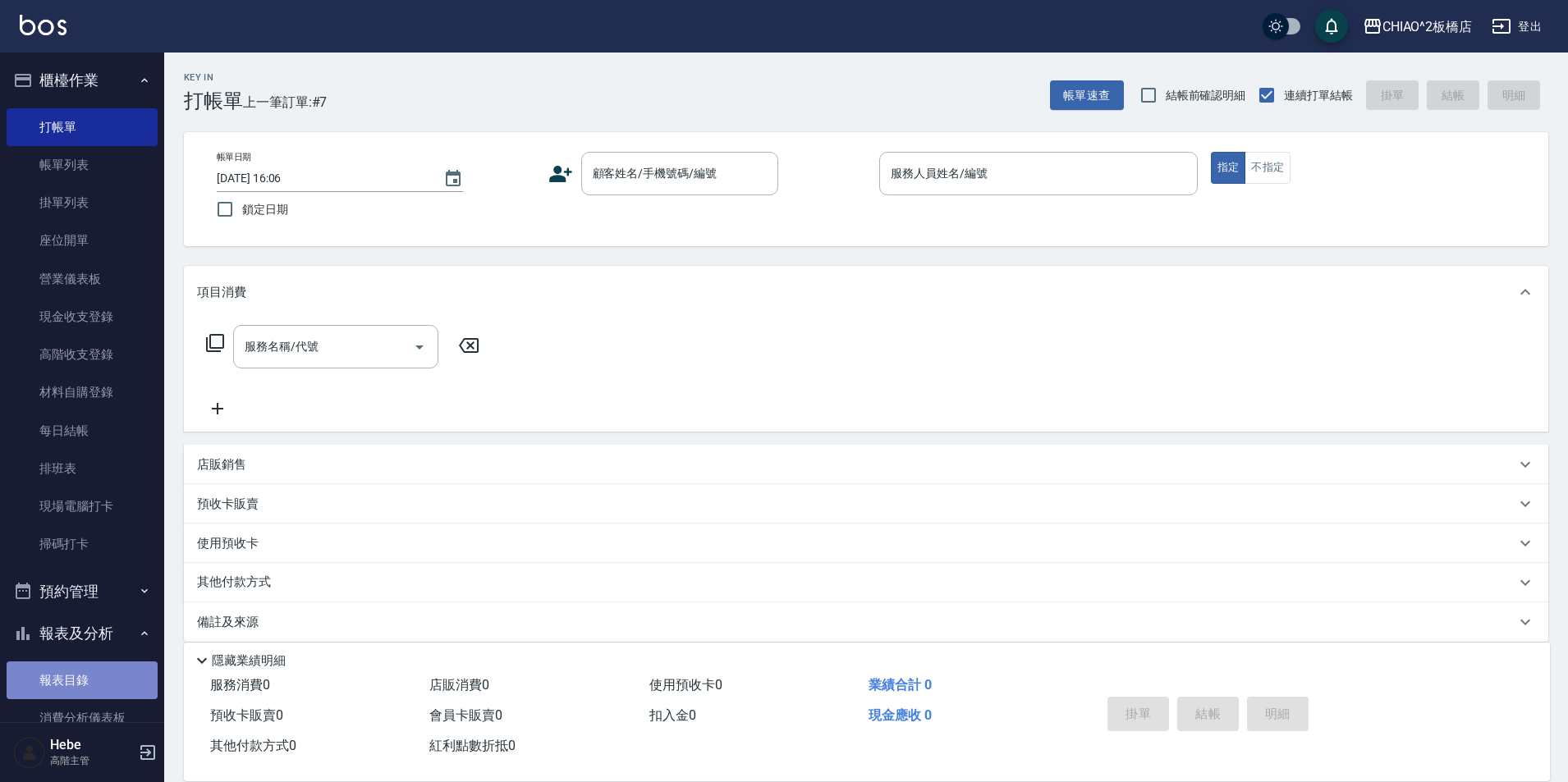
click at [82, 672] on link "報表目錄" at bounding box center [82, 681] width 151 height 38
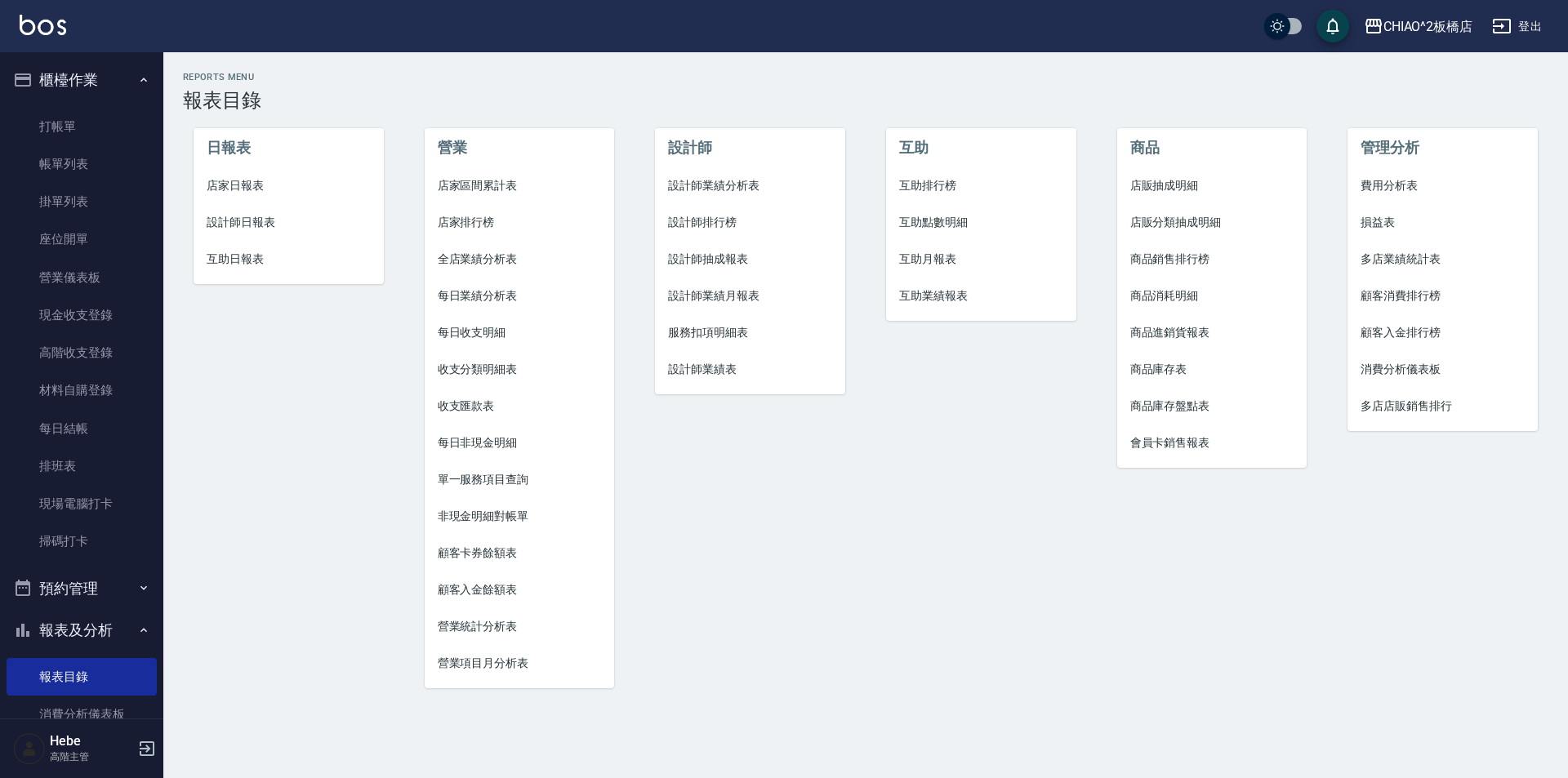
click at [755, 299] on span "設計師業績月報表" at bounding box center [750, 296] width 164 height 17
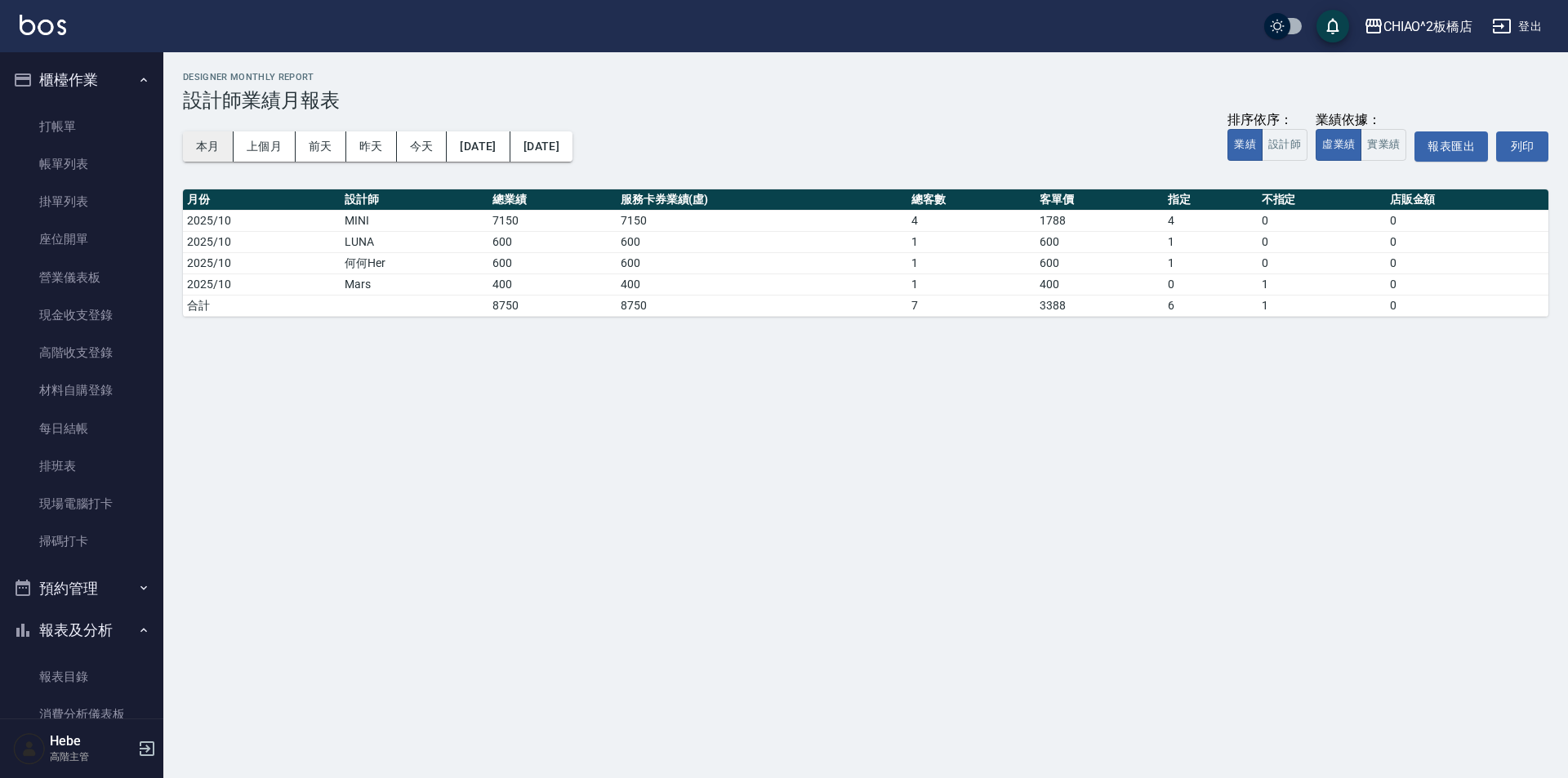
click at [204, 154] on button "本月" at bounding box center [209, 146] width 50 height 30
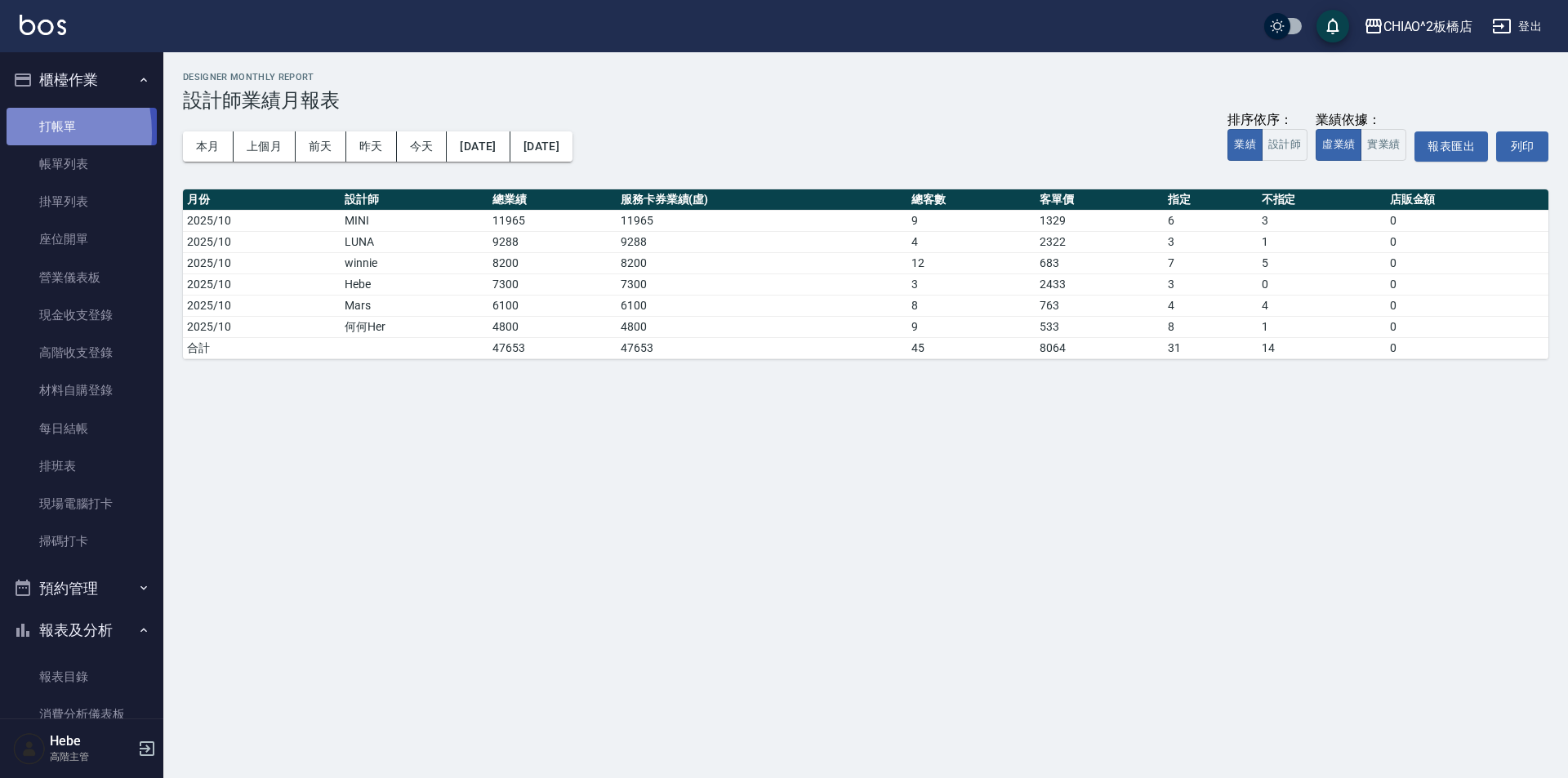
click at [13, 132] on link "打帳單" at bounding box center [82, 126] width 151 height 38
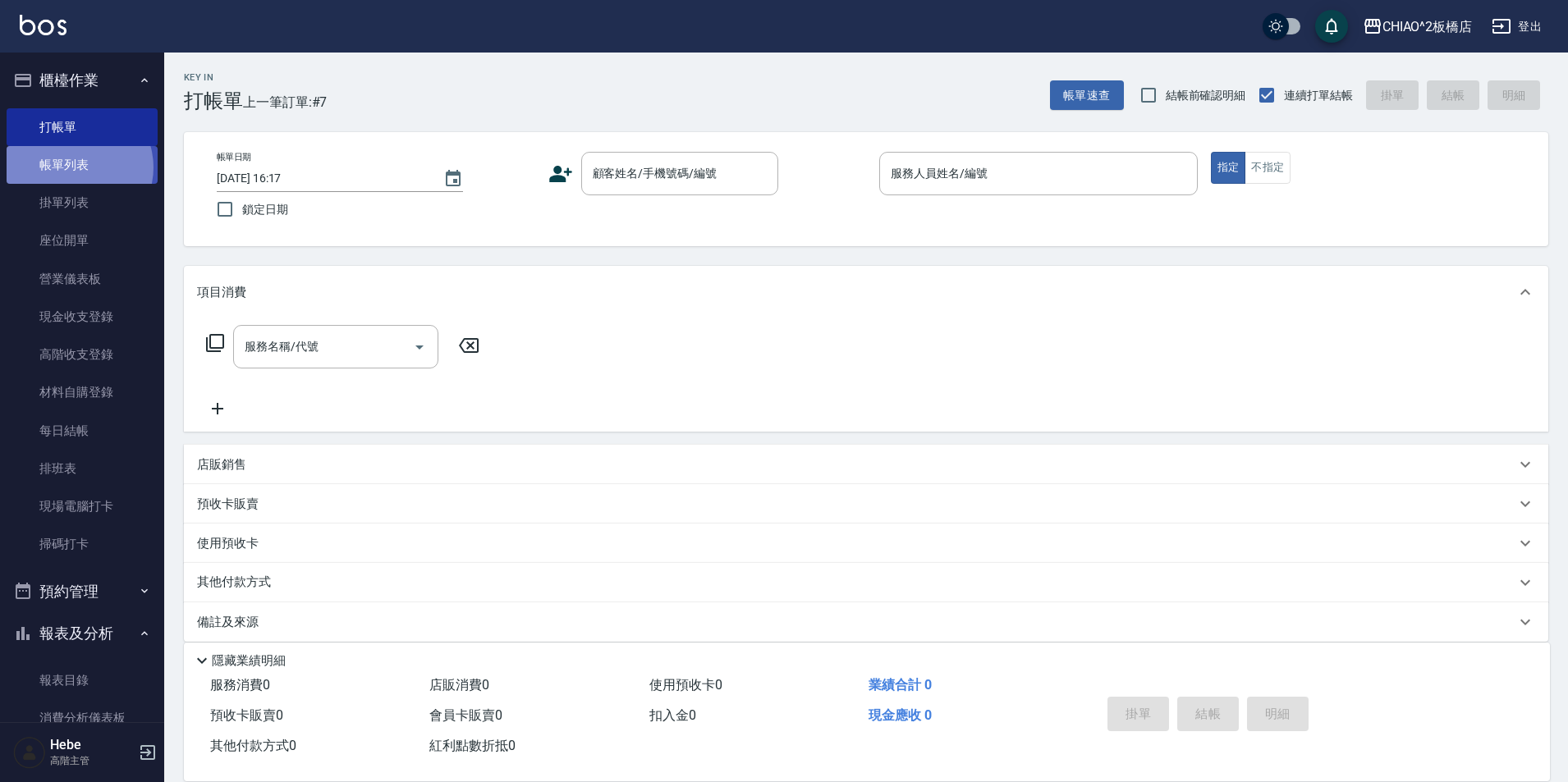
click at [75, 167] on link "帳單列表" at bounding box center [82, 165] width 151 height 38
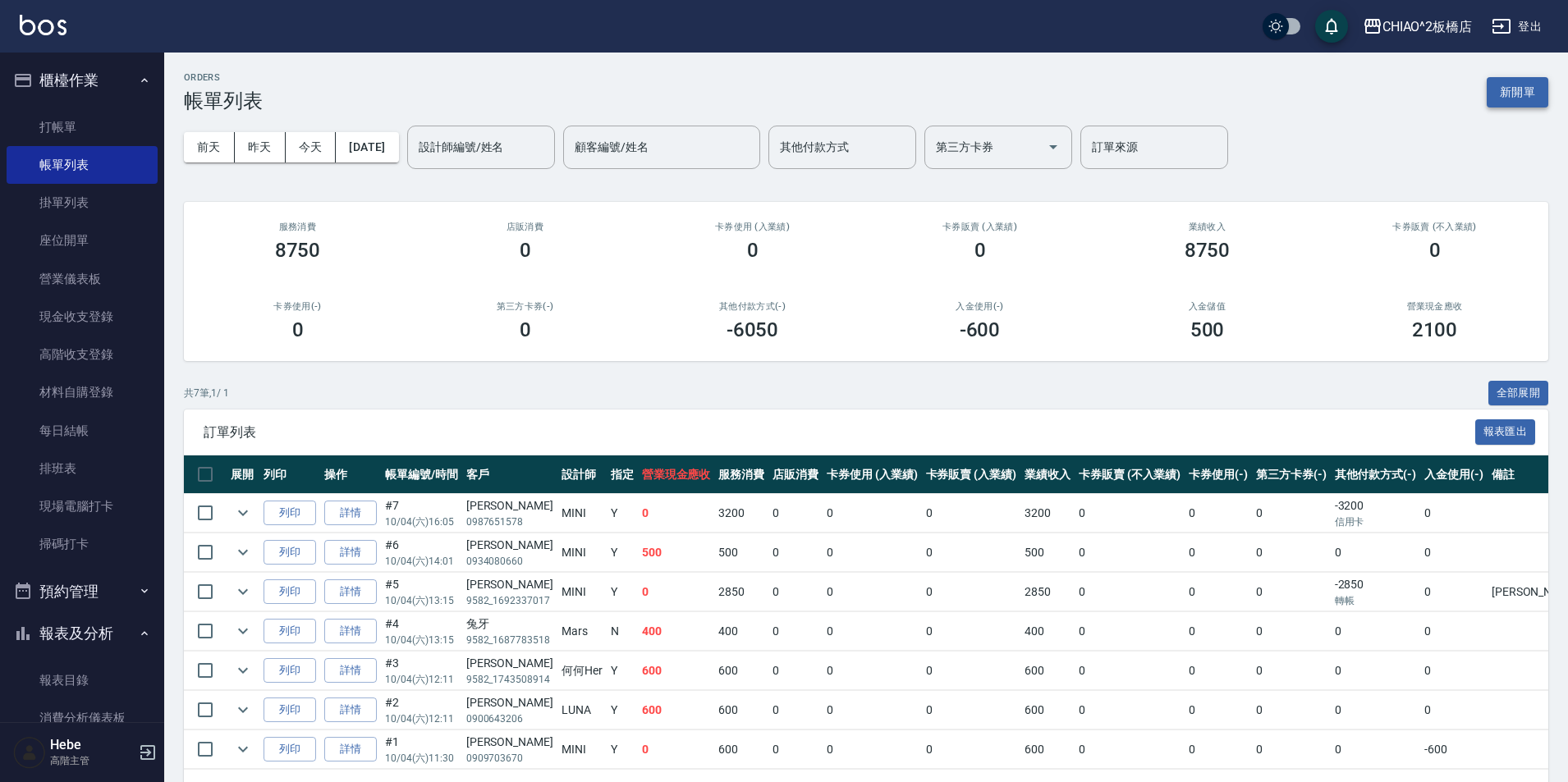
click at [1500, 89] on button "新開單" at bounding box center [1517, 92] width 62 height 30
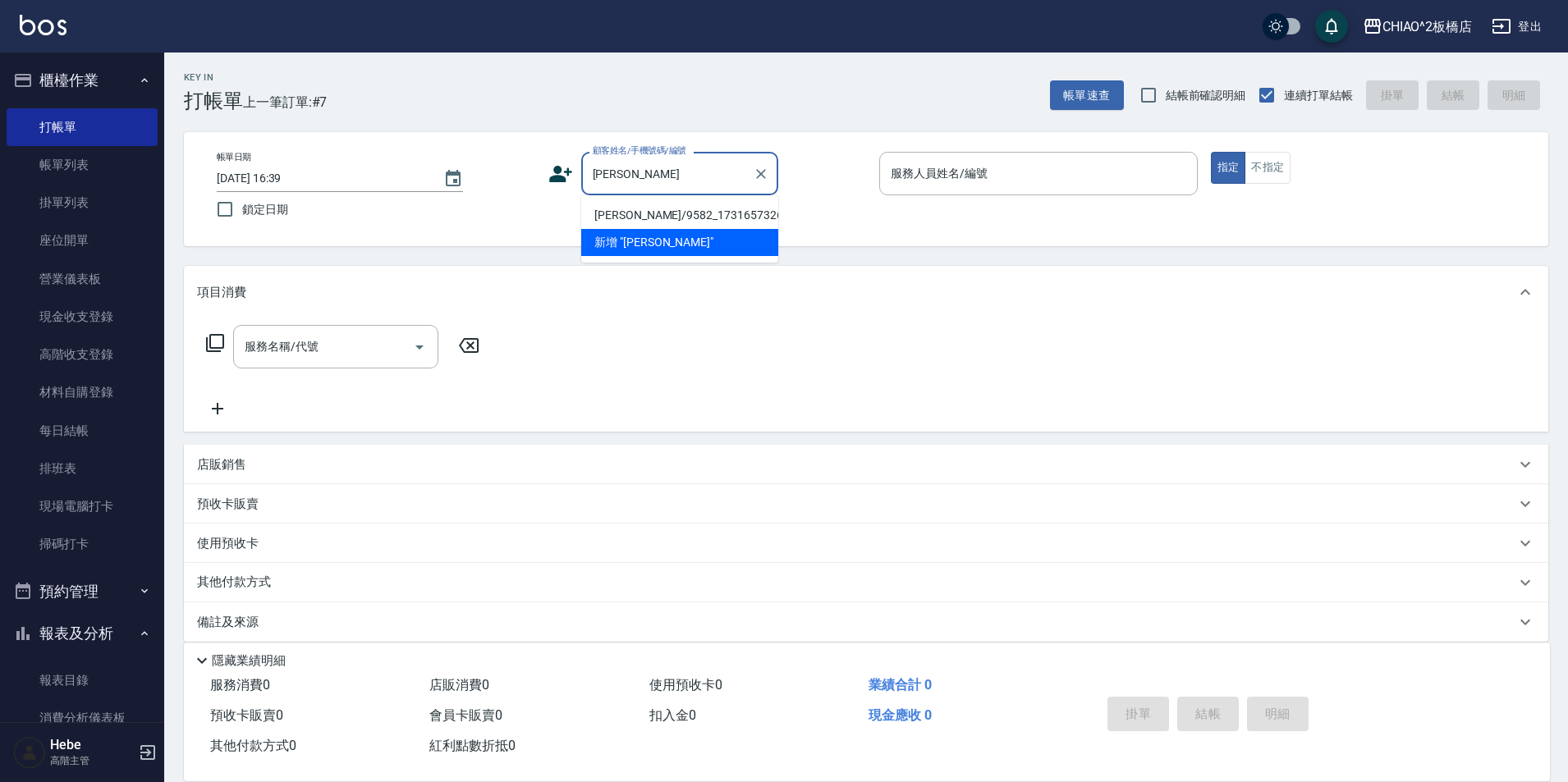
click at [615, 211] on li "[PERSON_NAME]/9582_1731657326/null" at bounding box center [680, 216] width 197 height 27
type input "[PERSON_NAME]/9582_1731657326/null"
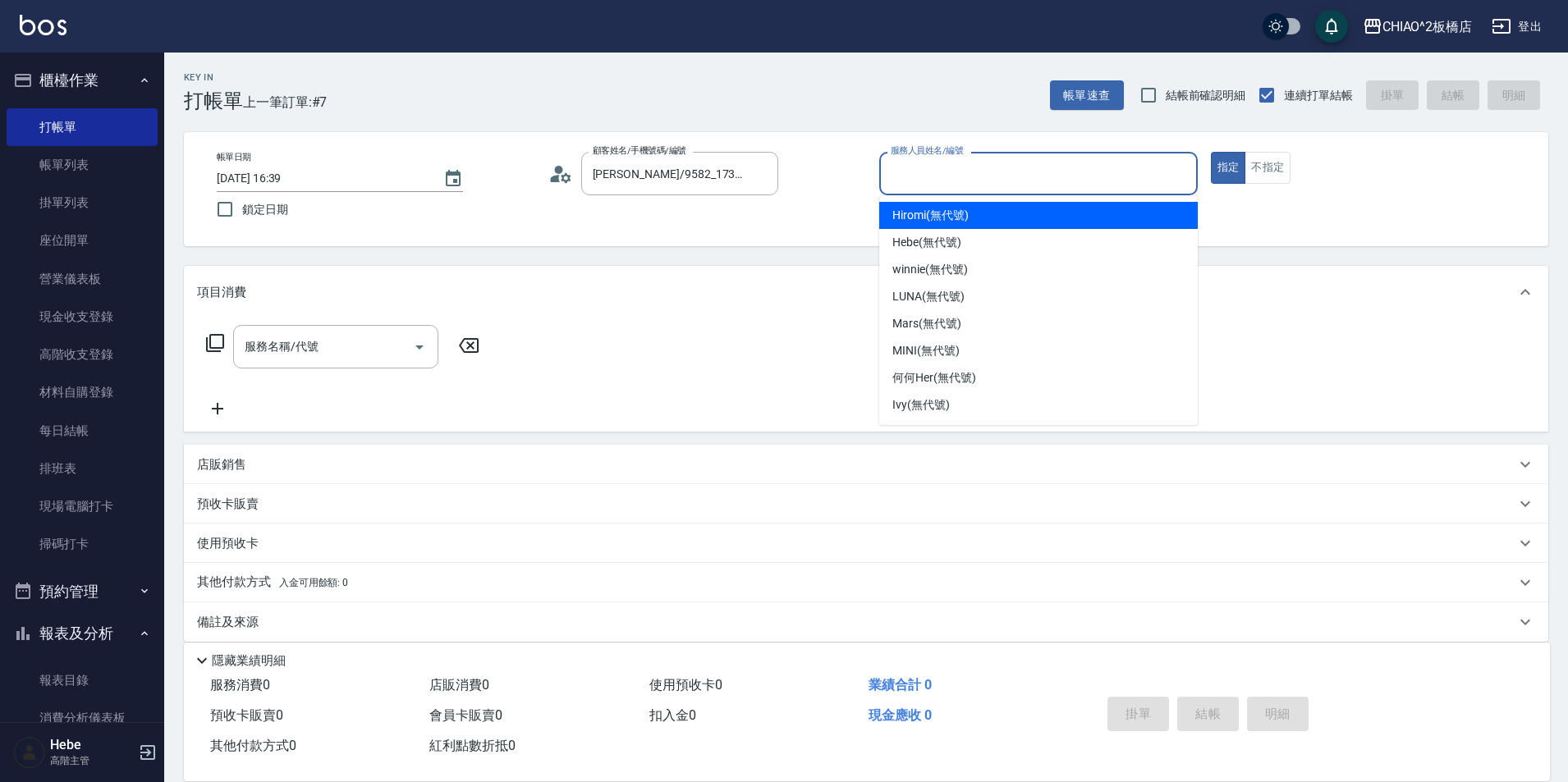
click at [907, 174] on input "服務人員姓名/編號" at bounding box center [1038, 173] width 303 height 29
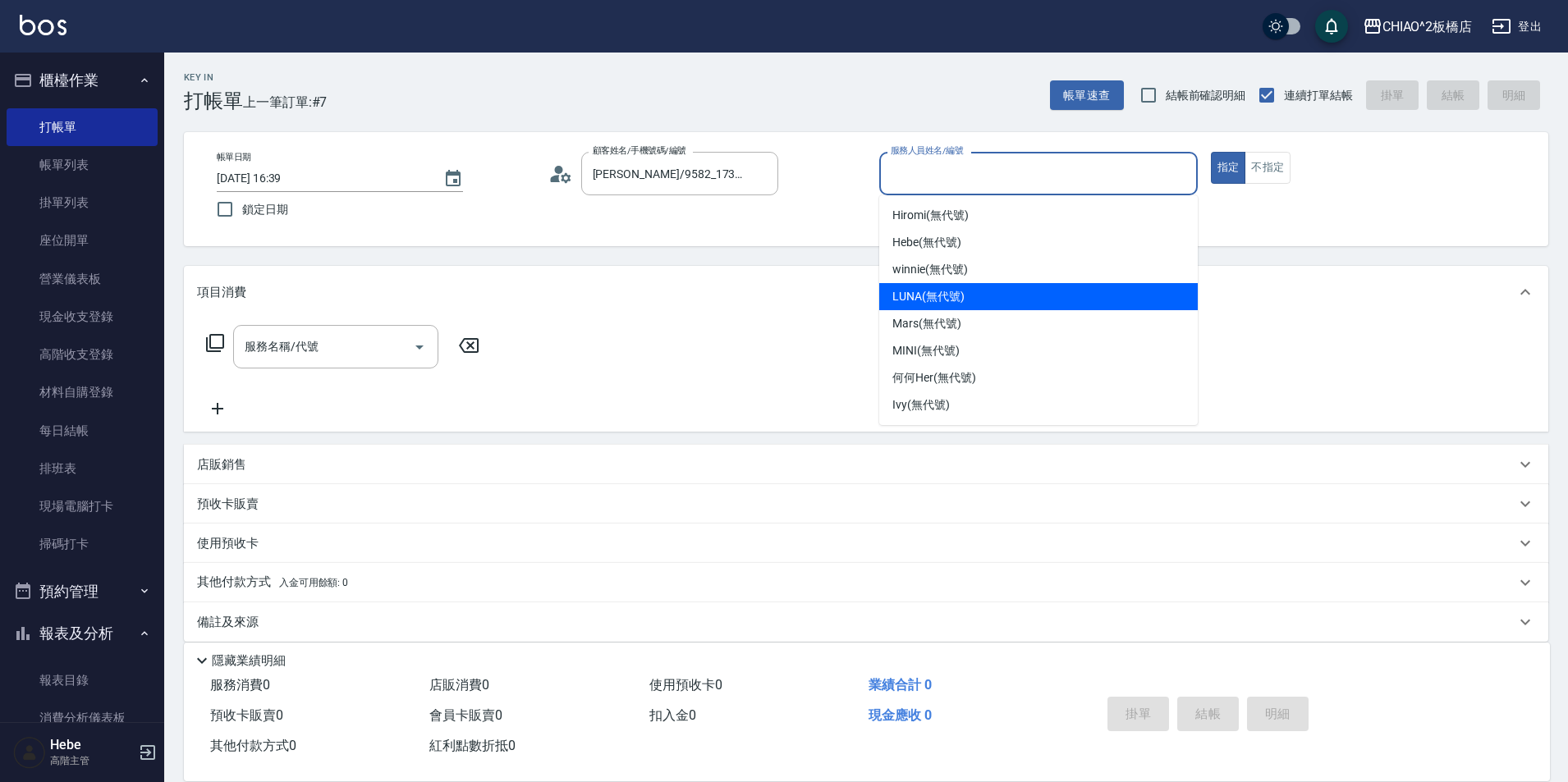
click at [910, 296] on span "LUNA (無代號)" at bounding box center [928, 297] width 72 height 17
type input "LUNA(無代號)"
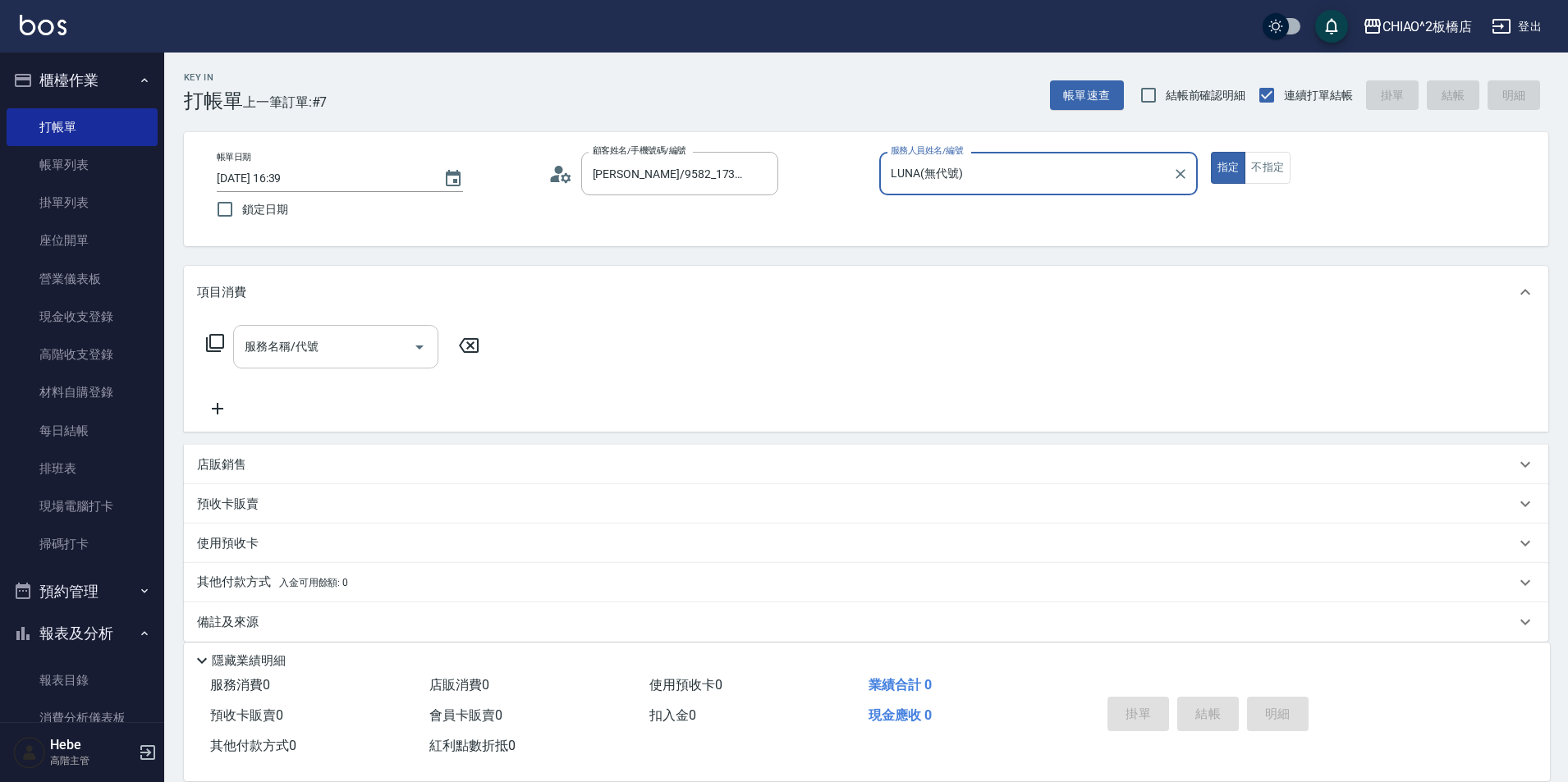
click at [320, 364] on div "服務名稱/代號" at bounding box center [336, 347] width 205 height 43
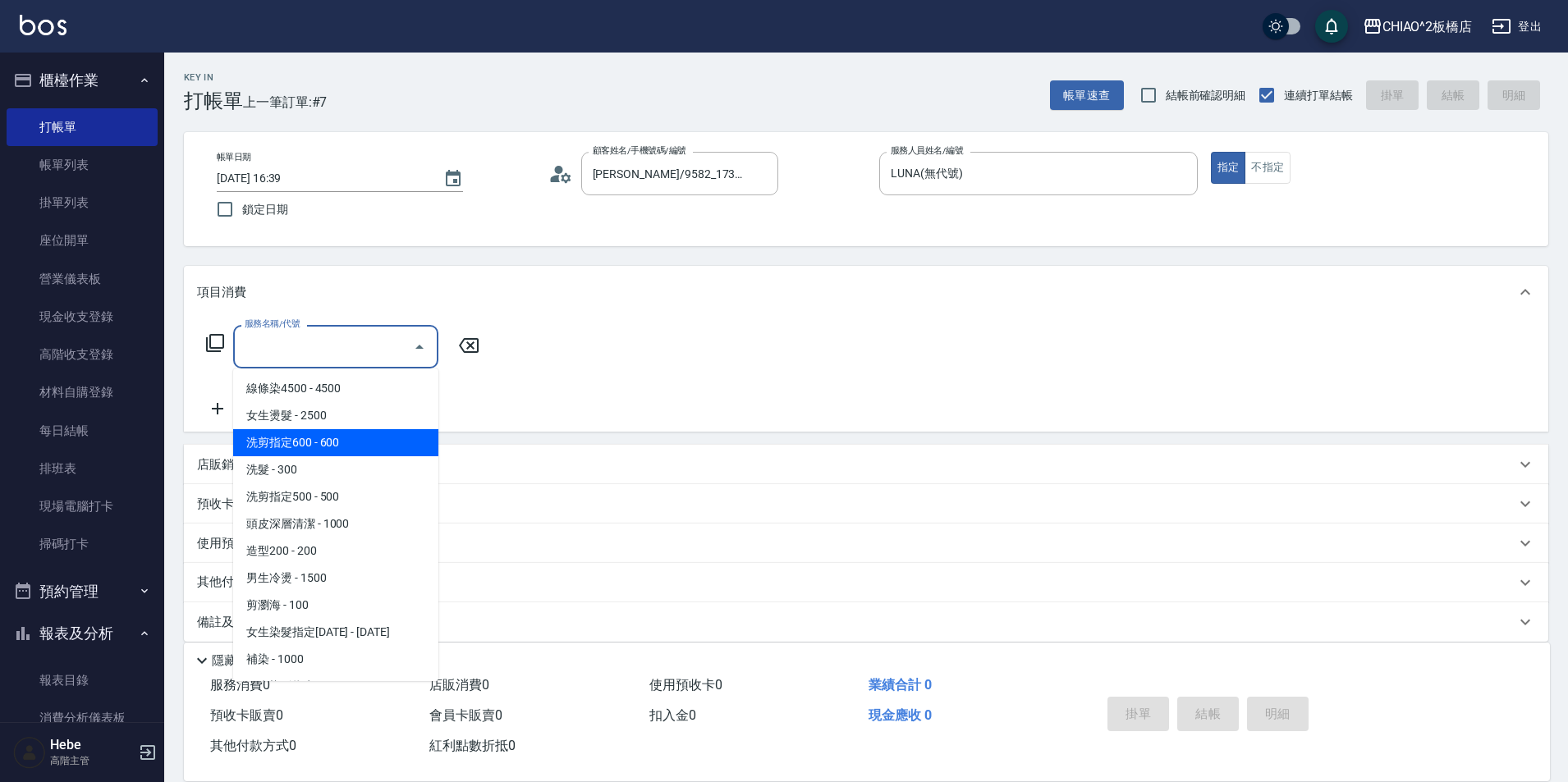
drag, startPoint x: 340, startPoint y: 445, endPoint x: 1018, endPoint y: 451, distance: 678.0
click at [339, 446] on span "洗剪指定600 - 600" at bounding box center [336, 443] width 205 height 27
type input "洗剪指定600(96678)"
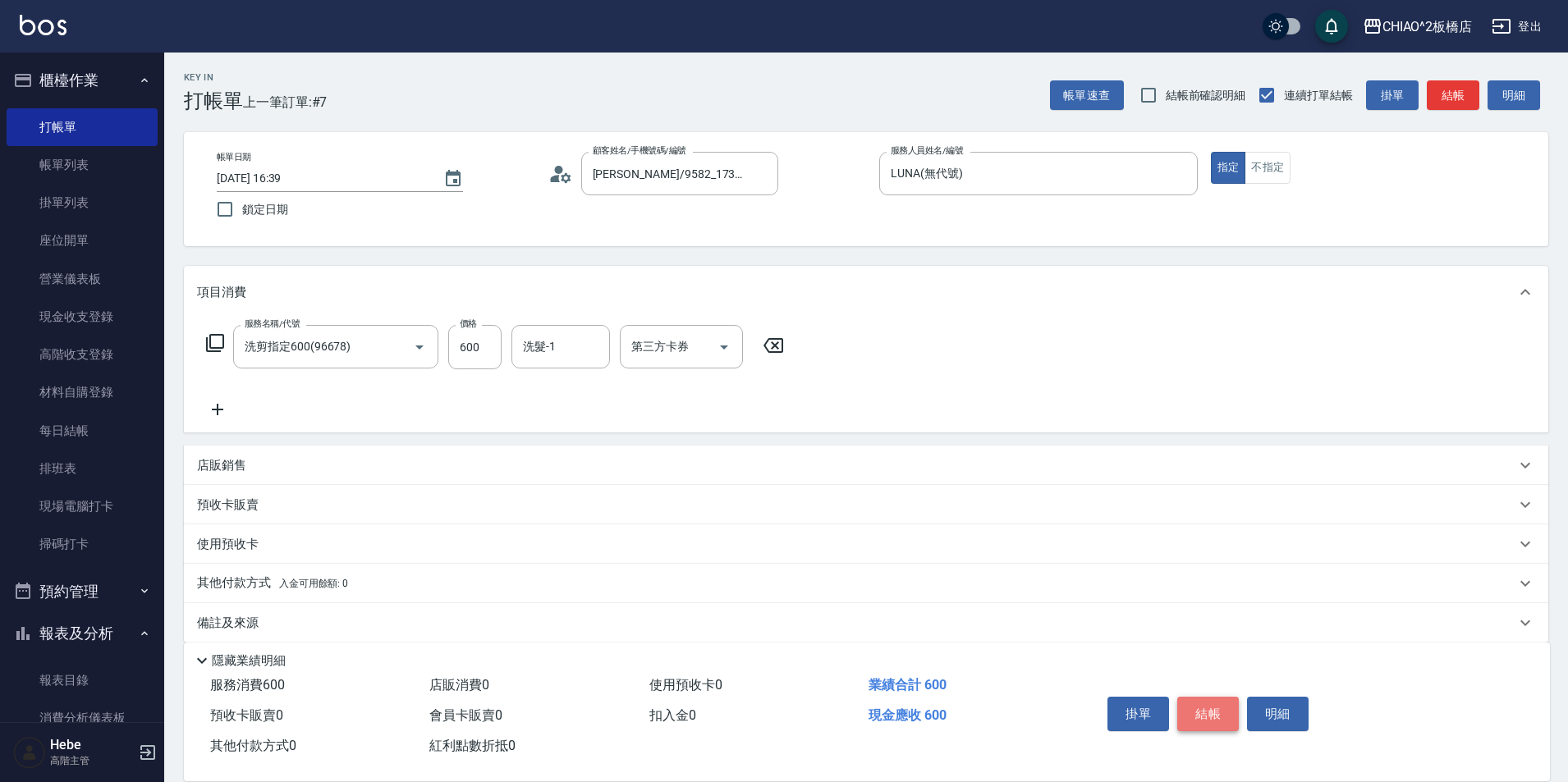
click at [1191, 697] on button "結帳" at bounding box center [1207, 714] width 62 height 35
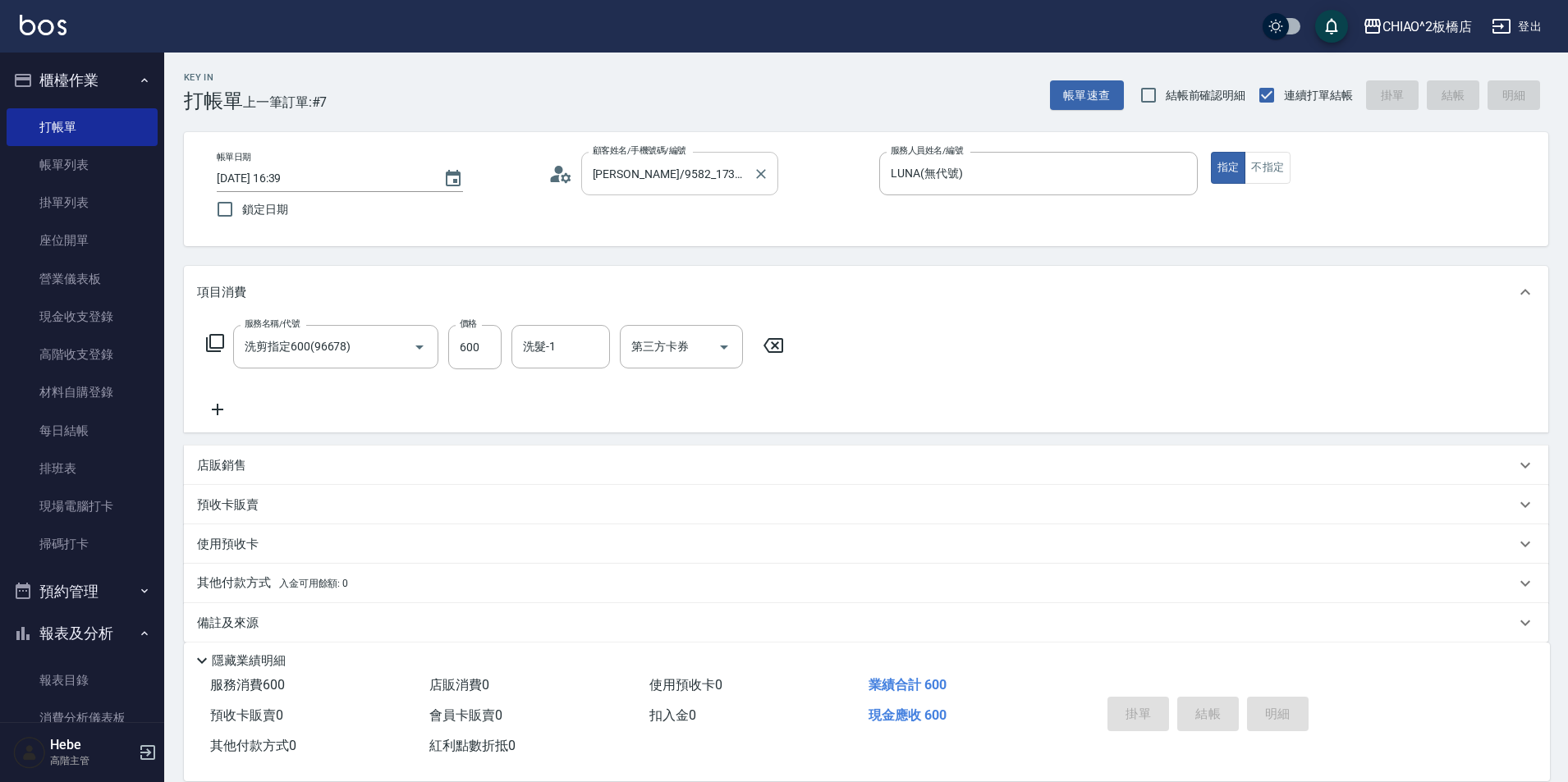
type input "[DATE] 16:40"
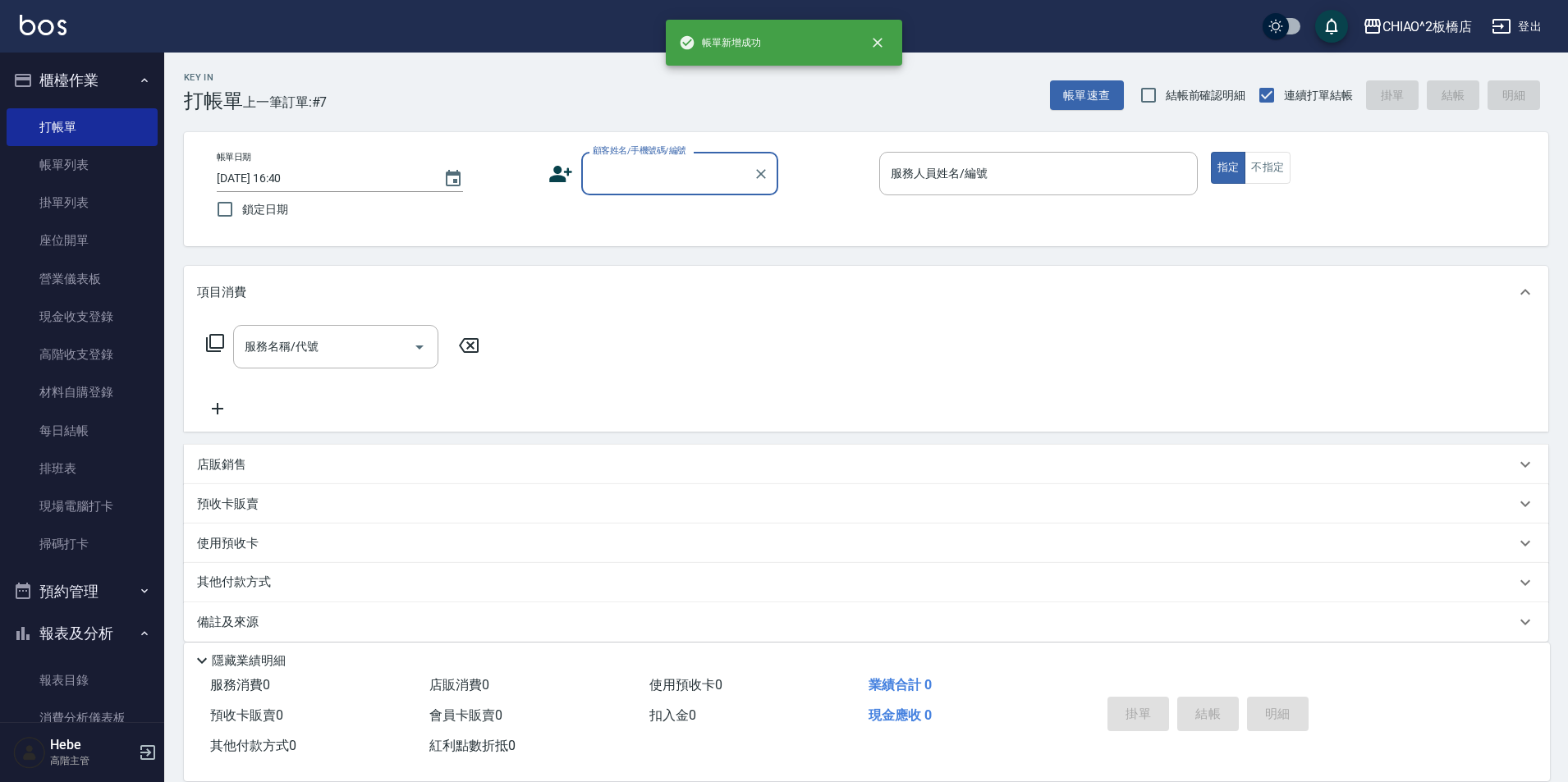
click at [667, 171] on input "顧客姓名/手機號碼/編號" at bounding box center [667, 173] width 157 height 29
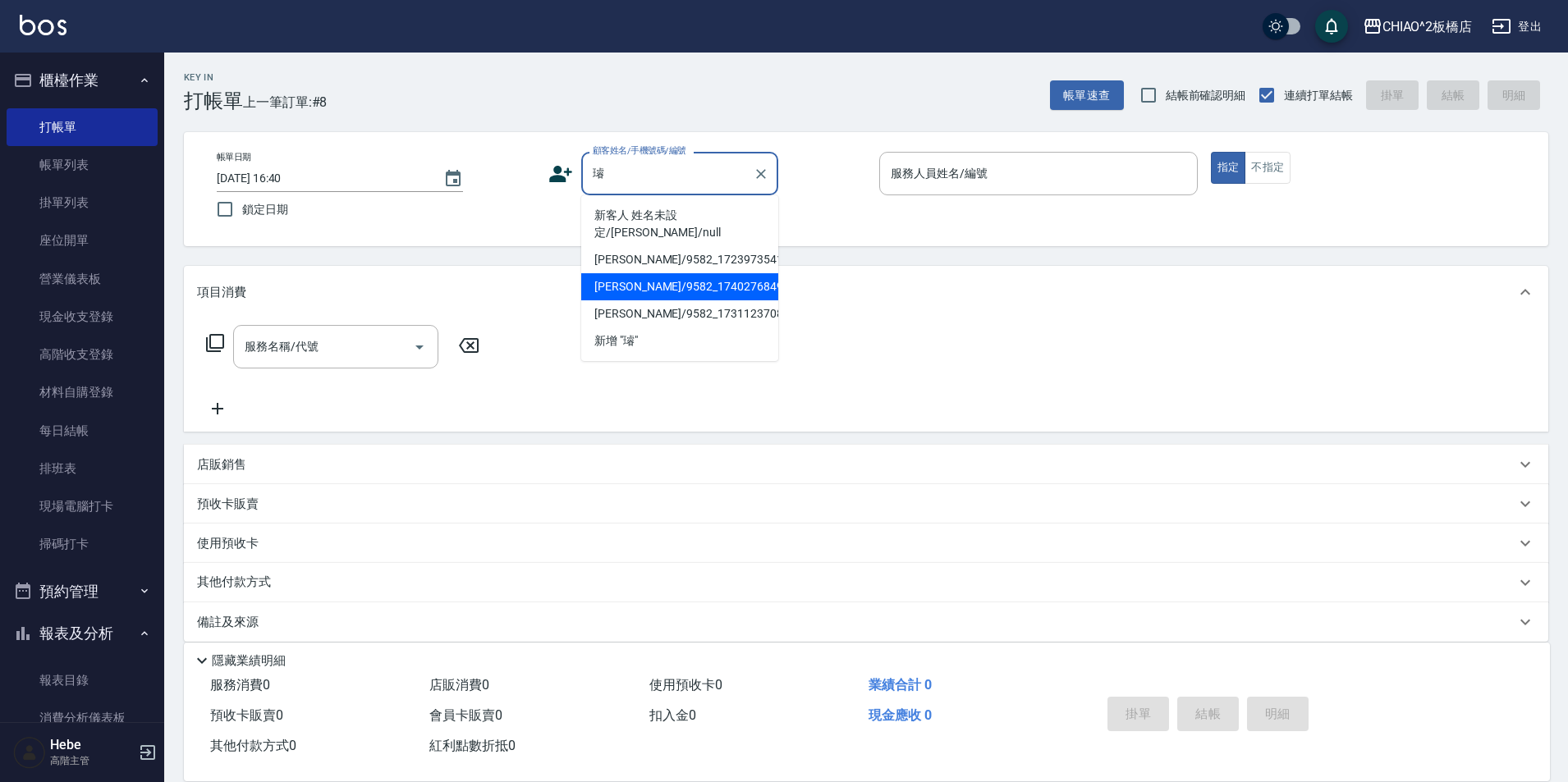
click at [674, 273] on li "[PERSON_NAME]/9582_1740276849/null" at bounding box center [680, 287] width 197 height 27
type input "[PERSON_NAME]/9582_1740276849/null"
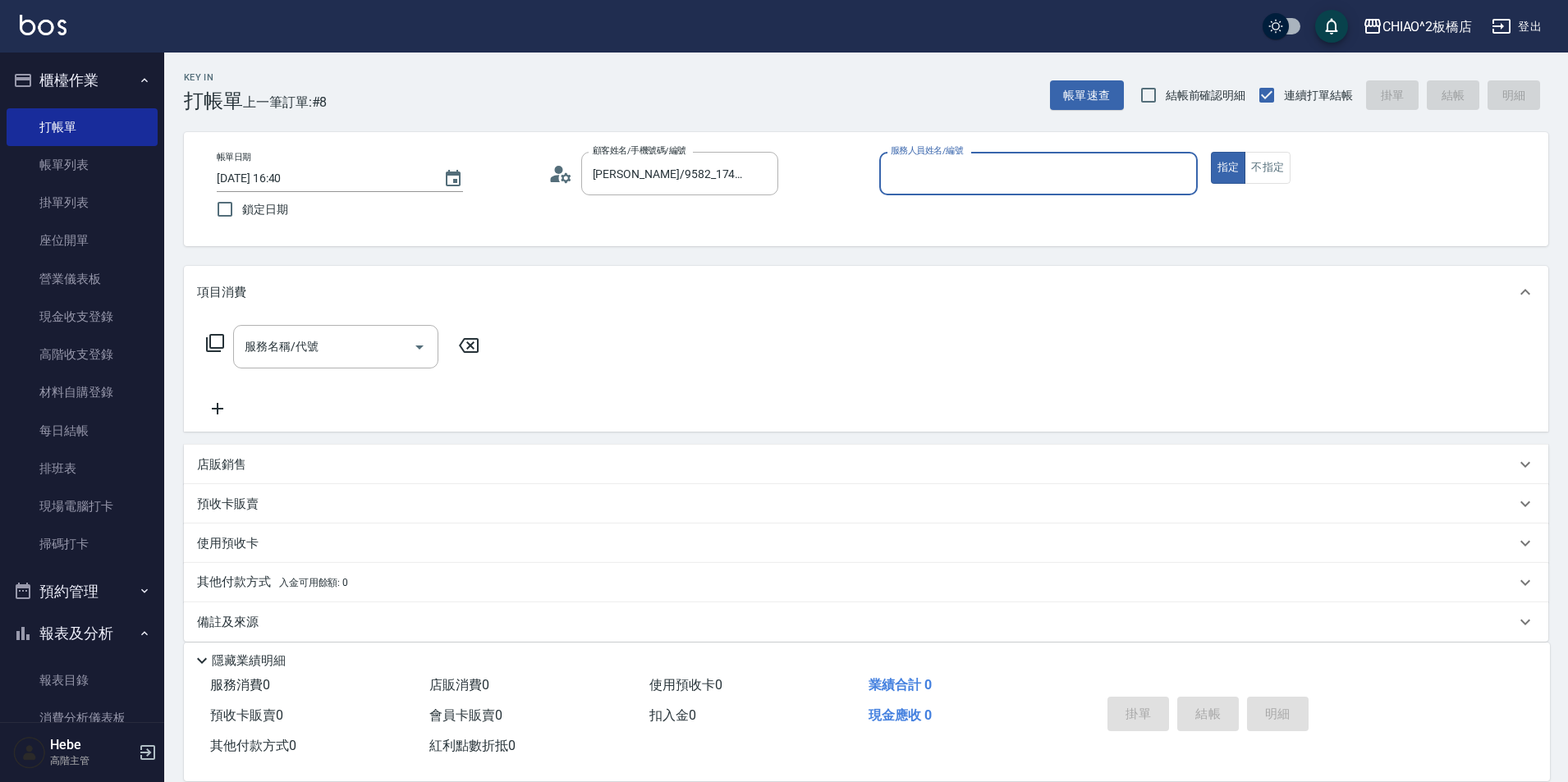
drag, startPoint x: 958, startPoint y: 167, endPoint x: 950, endPoint y: 178, distance: 13.6
click at [958, 167] on input "服務人員姓名/編號" at bounding box center [1038, 173] width 303 height 29
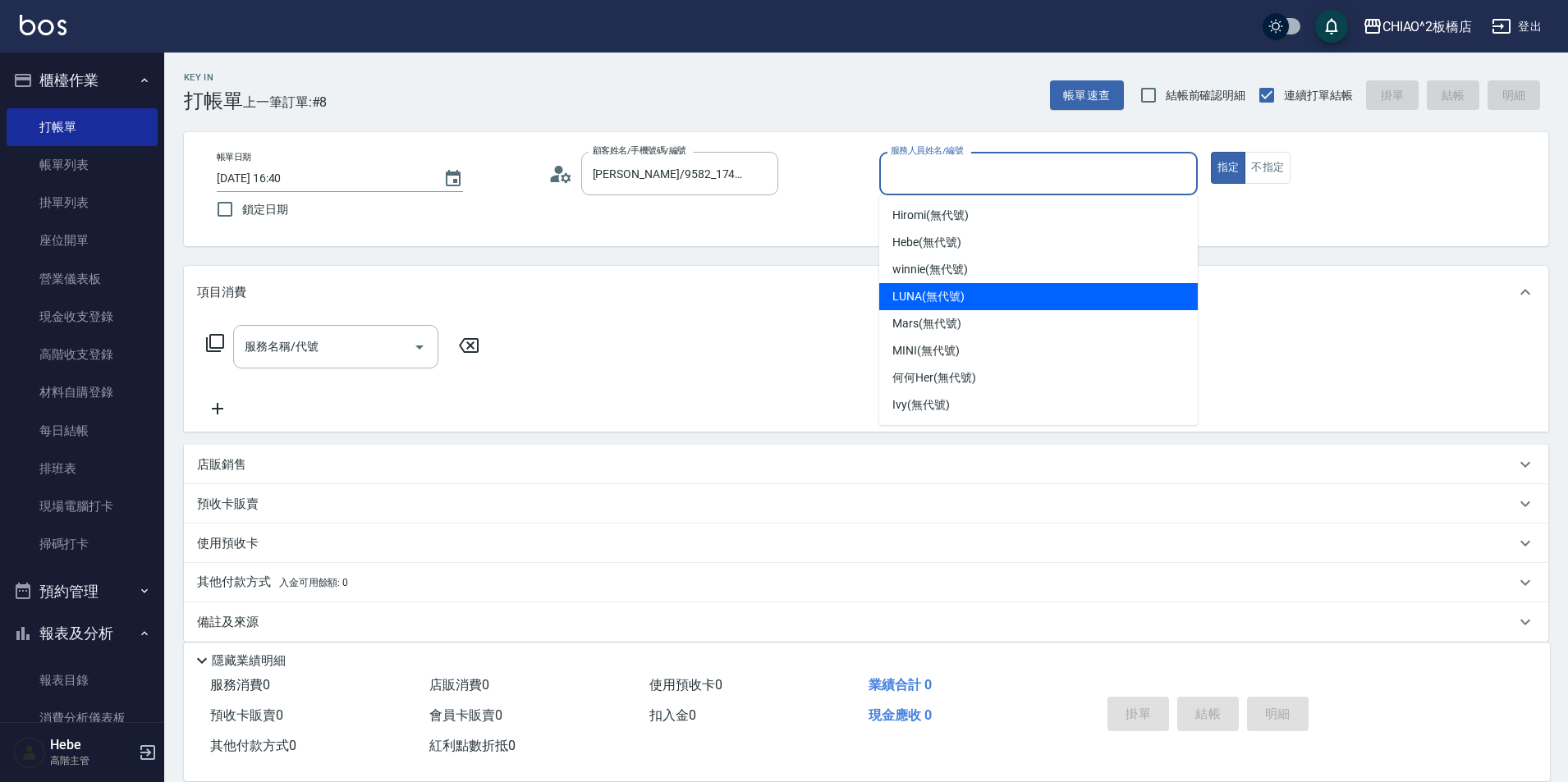
drag, startPoint x: 933, startPoint y: 300, endPoint x: 641, endPoint y: 357, distance: 297.5
click at [930, 300] on span "LUNA (無代號)" at bounding box center [928, 297] width 72 height 17
type input "LUNA(無代號)"
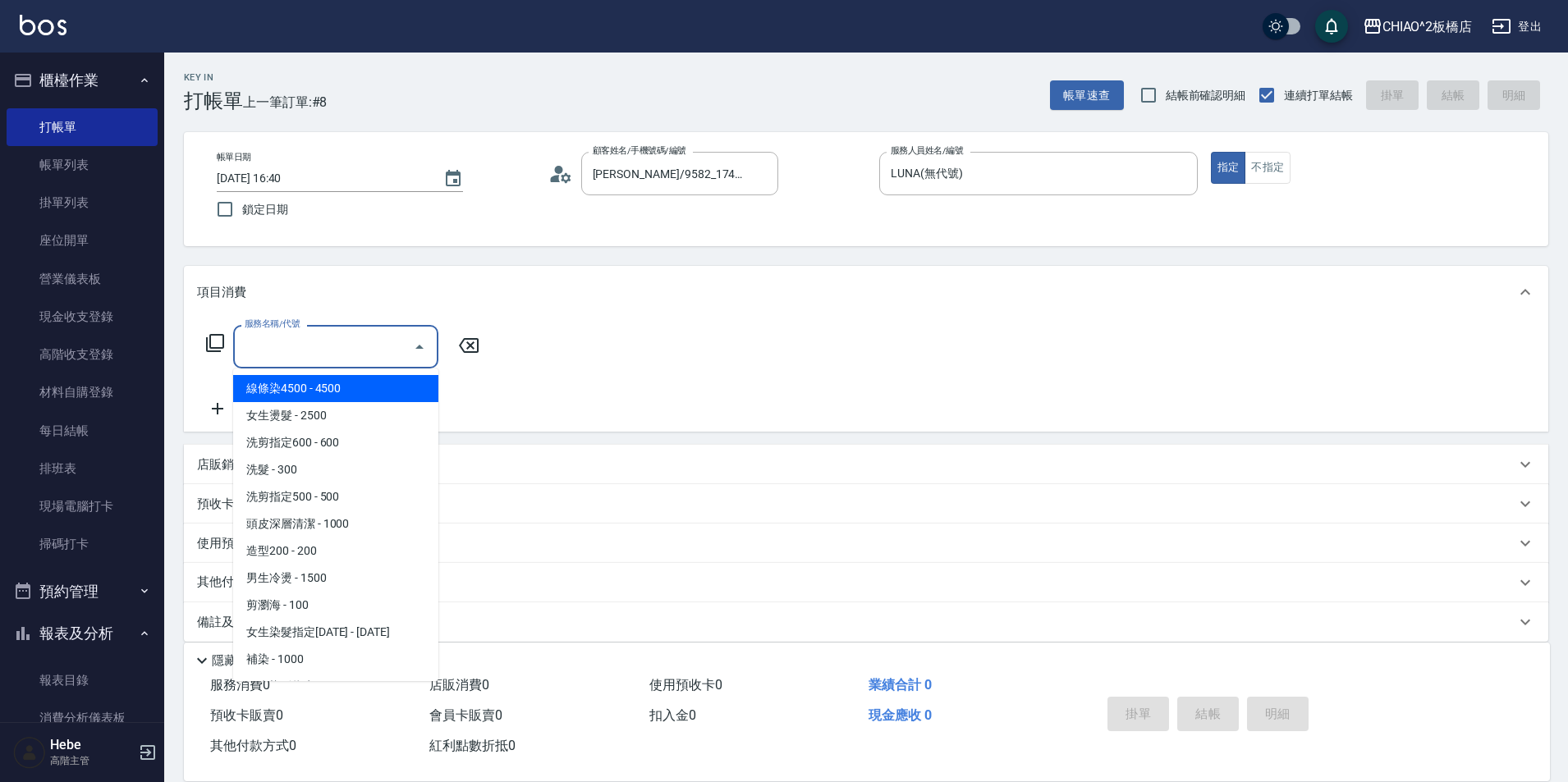
click at [368, 348] on input "服務名稱/代號" at bounding box center [324, 347] width 166 height 29
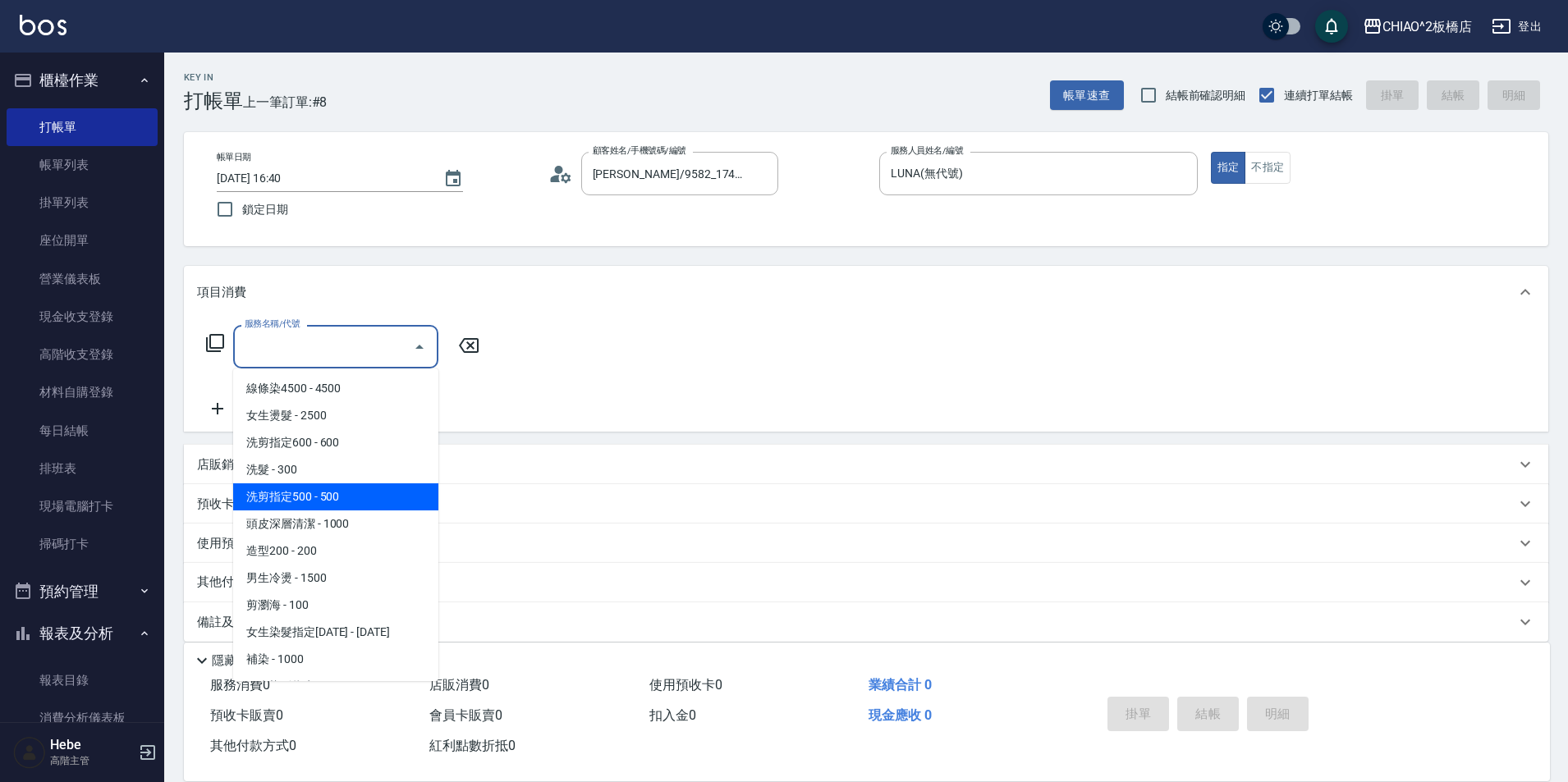
drag, startPoint x: 336, startPoint y: 498, endPoint x: 205, endPoint y: 407, distance: 159.5
click at [326, 493] on span "洗剪指定500 - 500" at bounding box center [336, 497] width 205 height 27
type input "洗剪指定500(96681)"
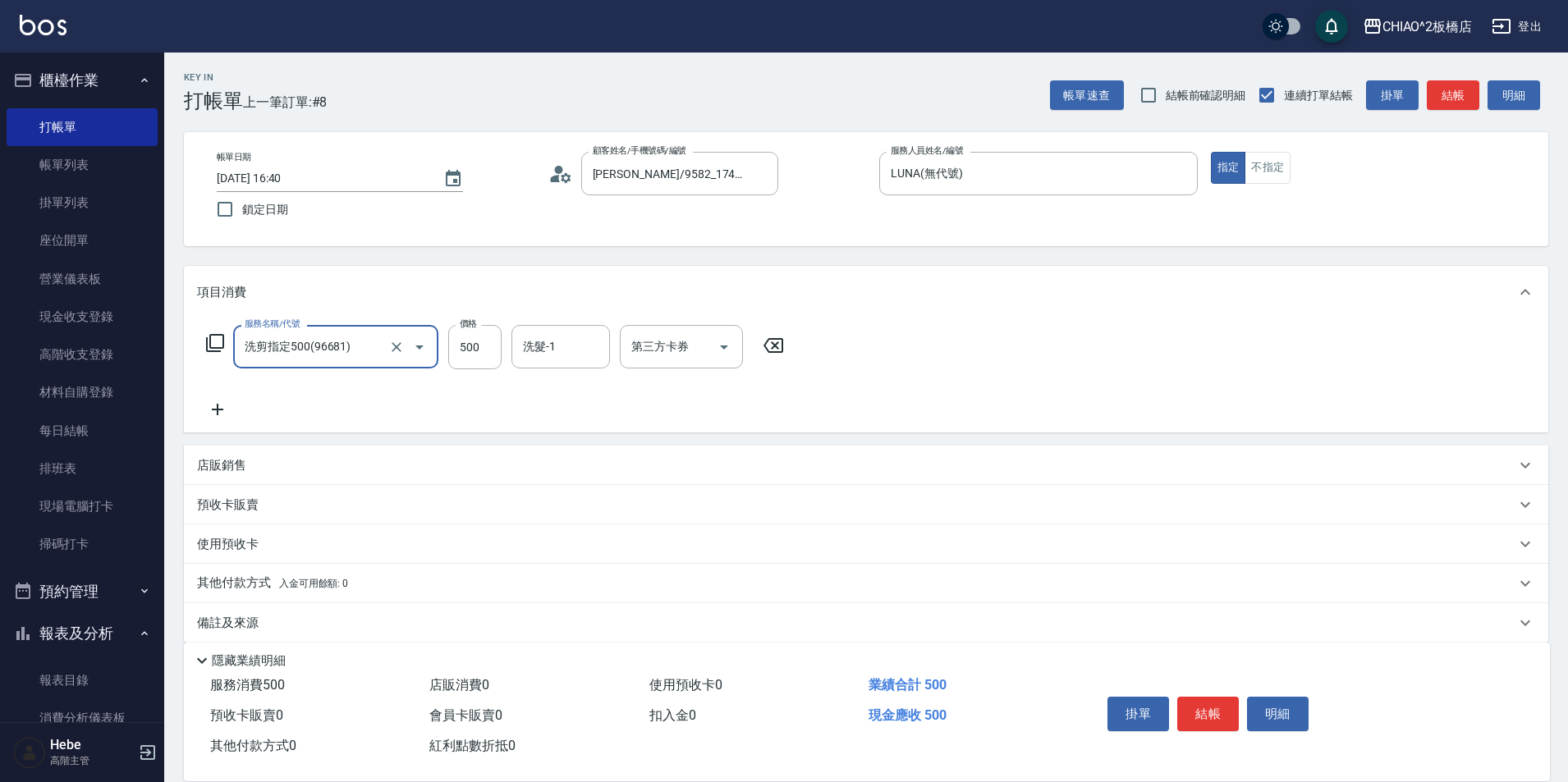
click at [206, 407] on icon at bounding box center [217, 409] width 41 height 19
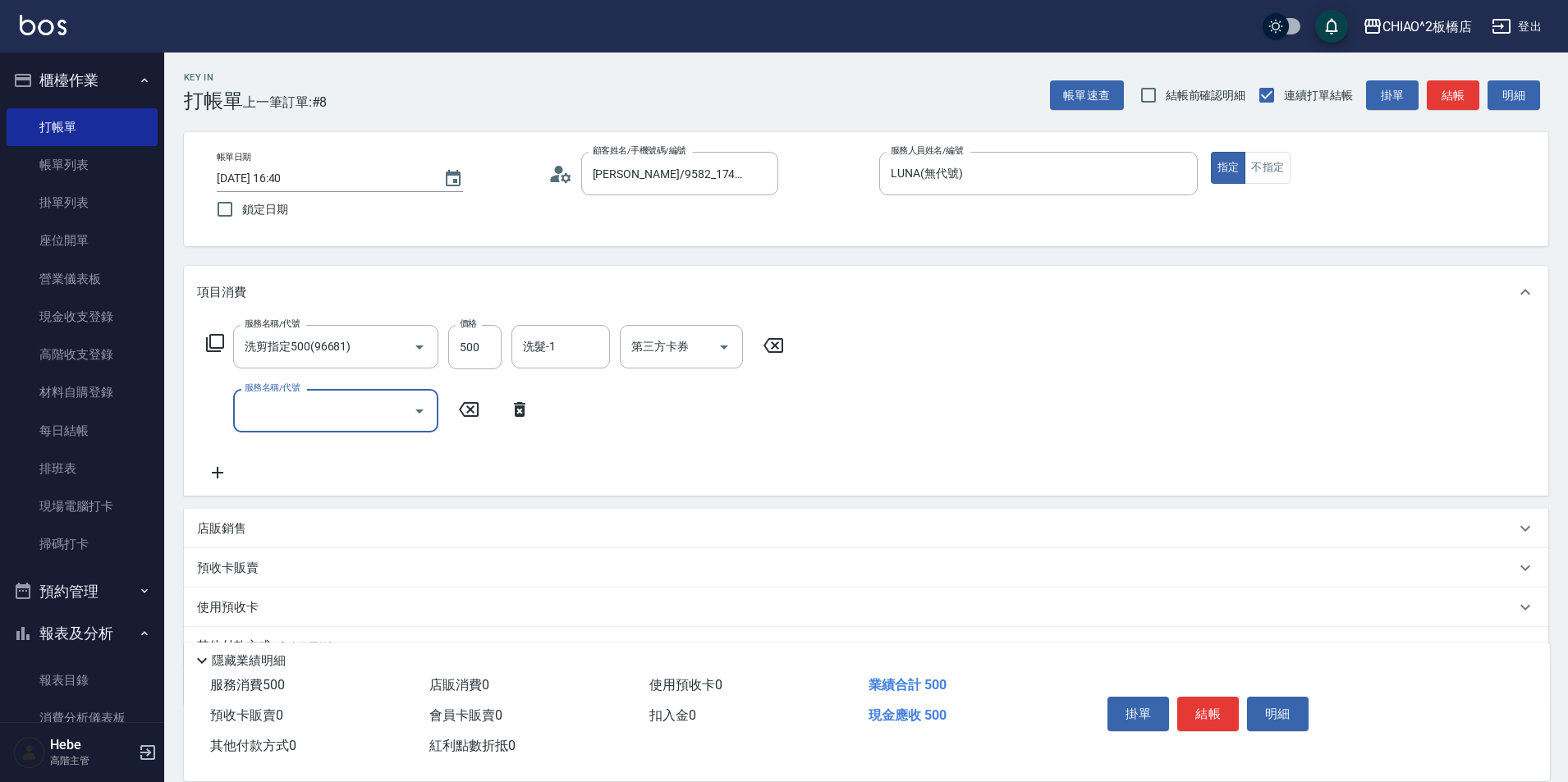
click at [245, 412] on input "服務名稱/代號" at bounding box center [324, 411] width 166 height 29
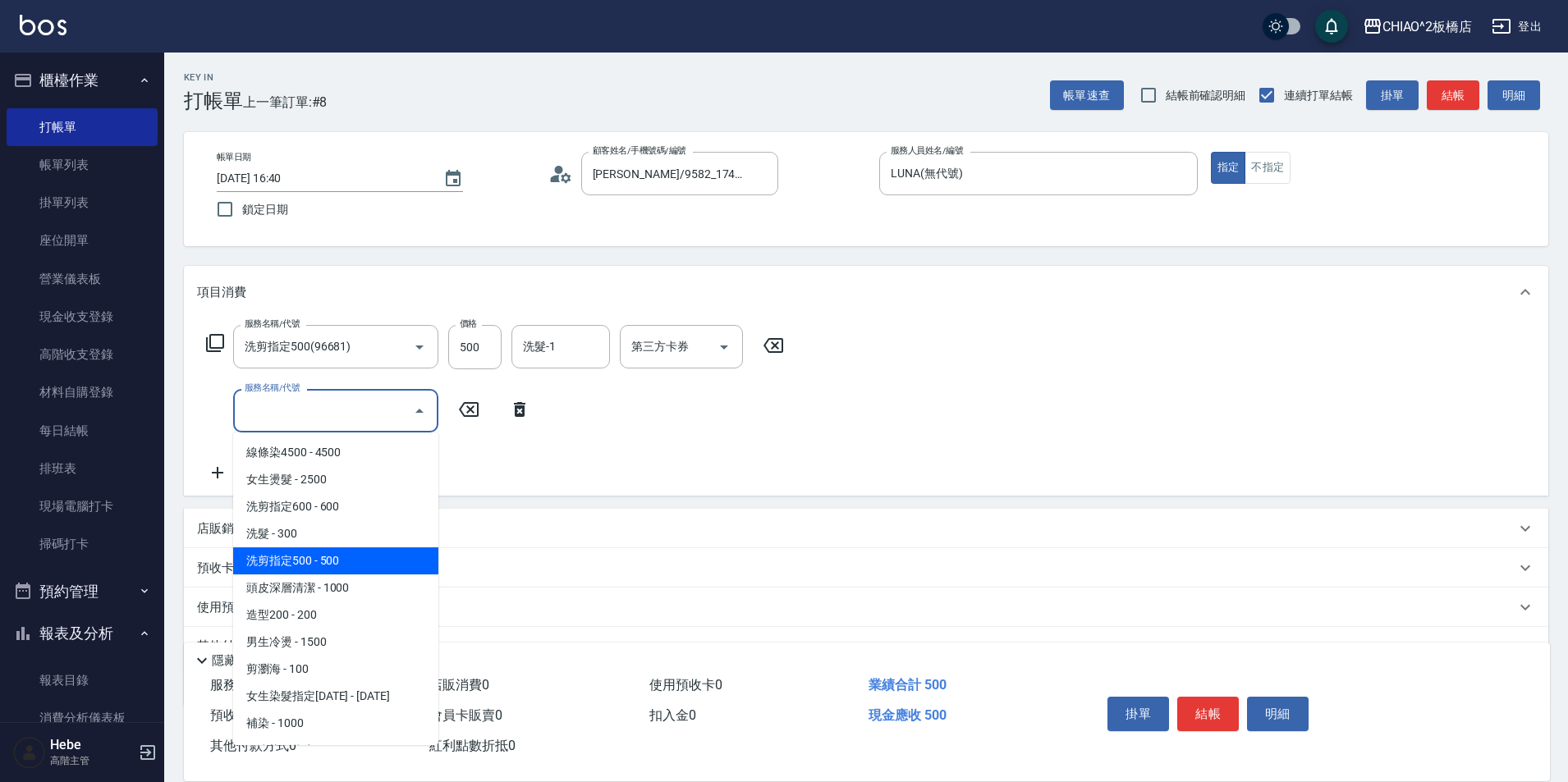
click at [346, 556] on span "洗剪指定500 - 500" at bounding box center [336, 561] width 205 height 27
type input "洗剪指定500(96681)"
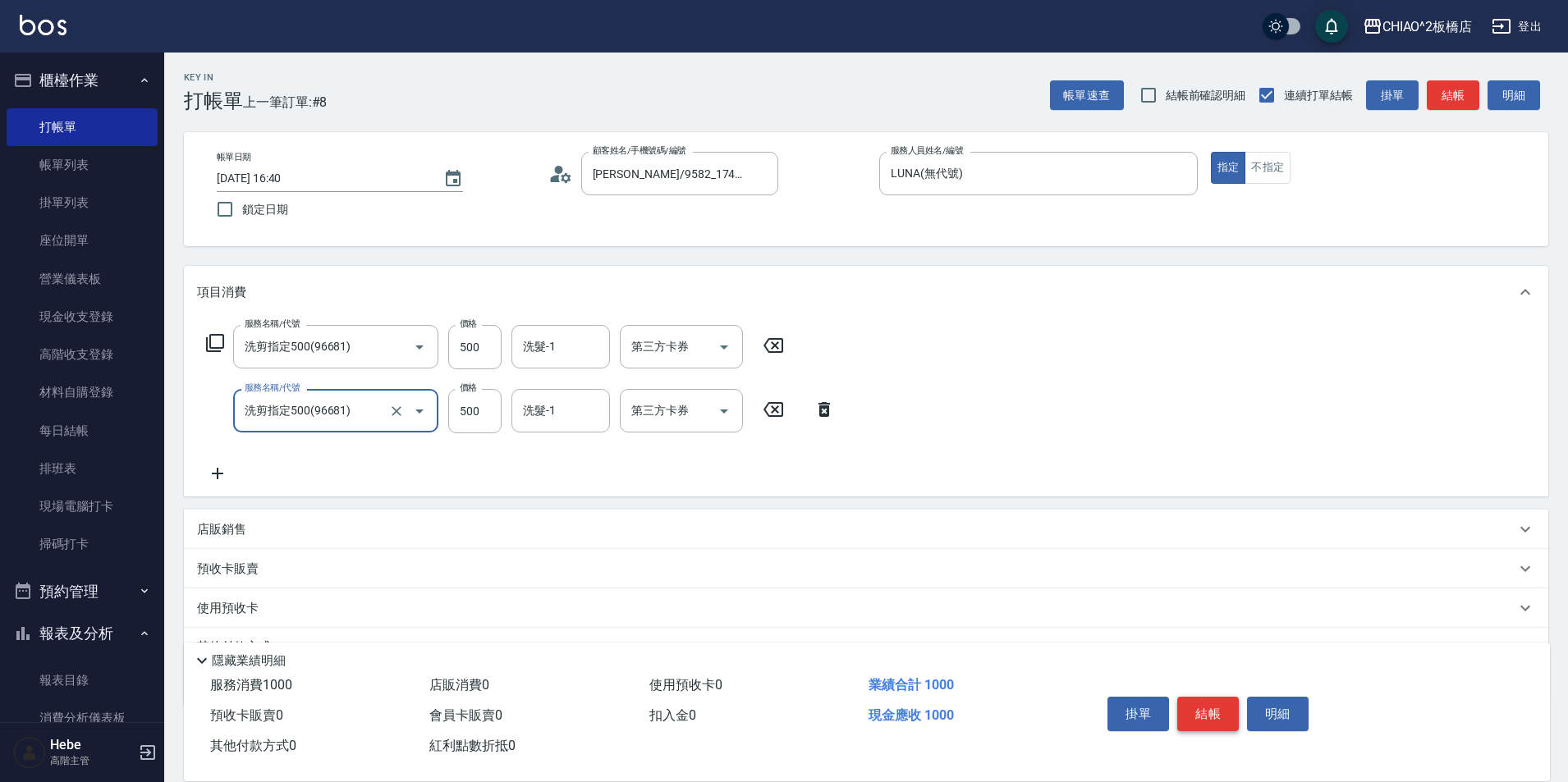
click at [1201, 709] on button "結帳" at bounding box center [1207, 714] width 62 height 35
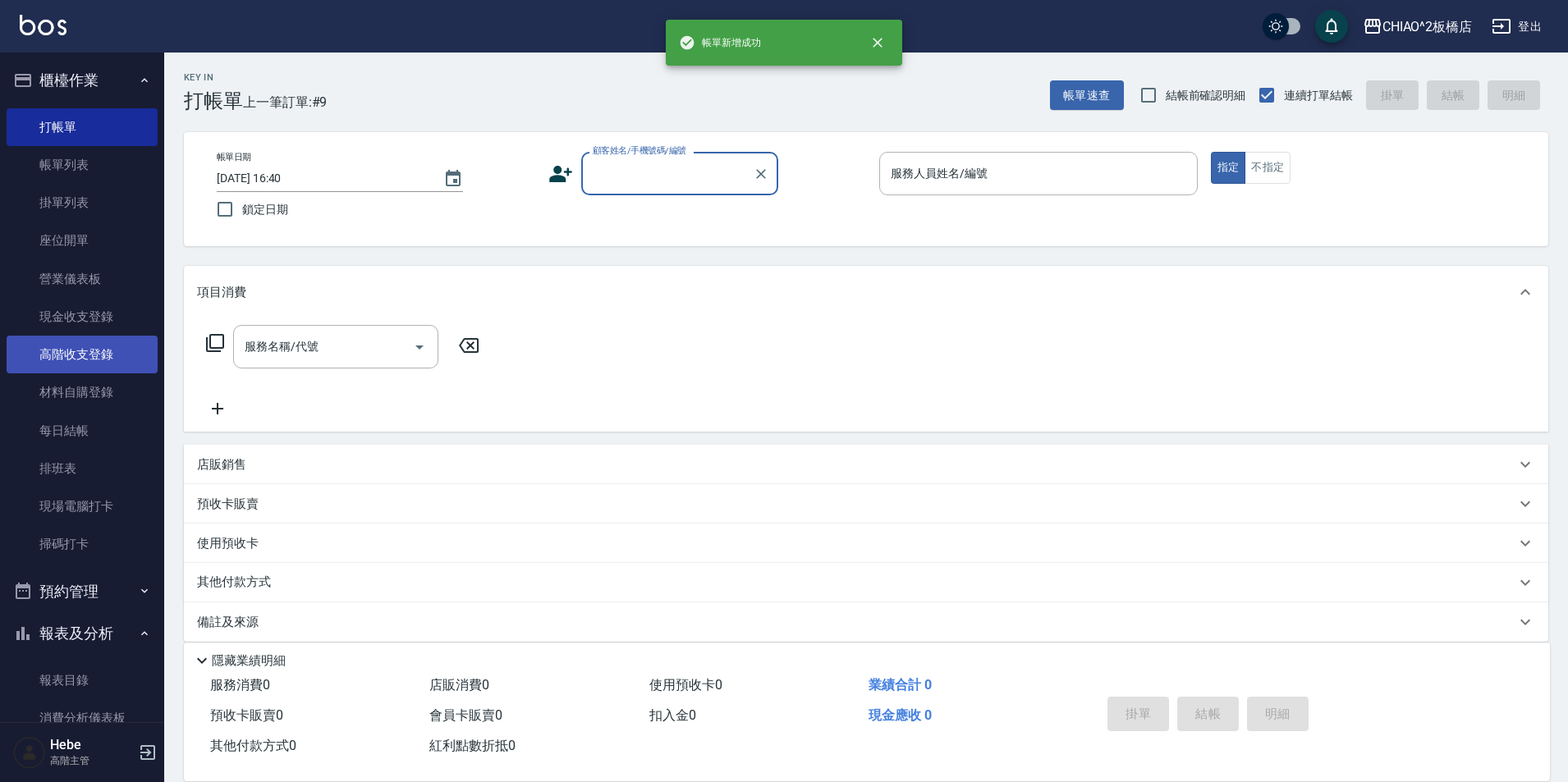
click at [67, 362] on link "高階收支登錄" at bounding box center [82, 354] width 151 height 38
